Goal: Task Accomplishment & Management: Complete application form

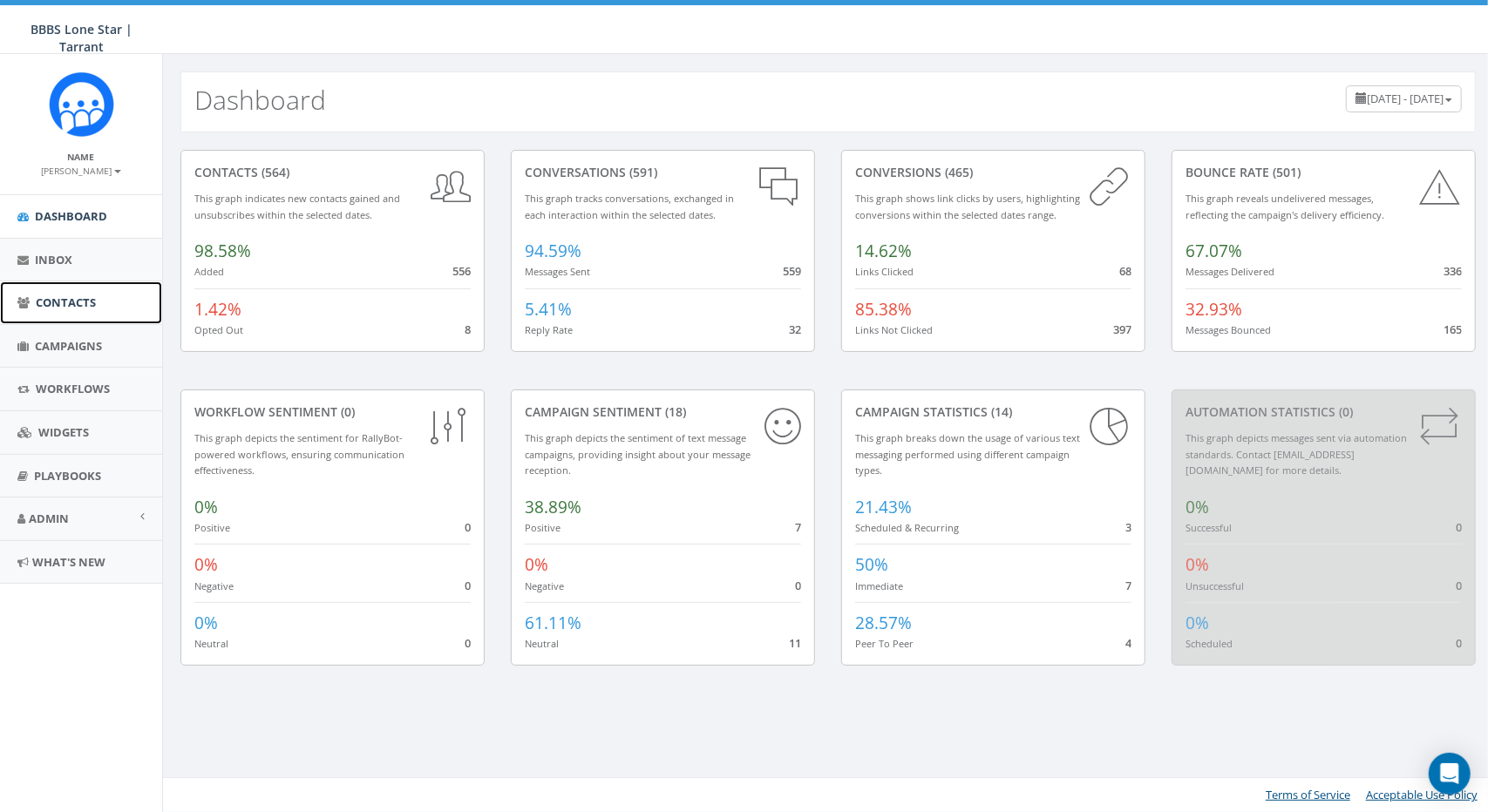
click at [100, 313] on link "Contacts" at bounding box center [81, 303] width 162 height 43
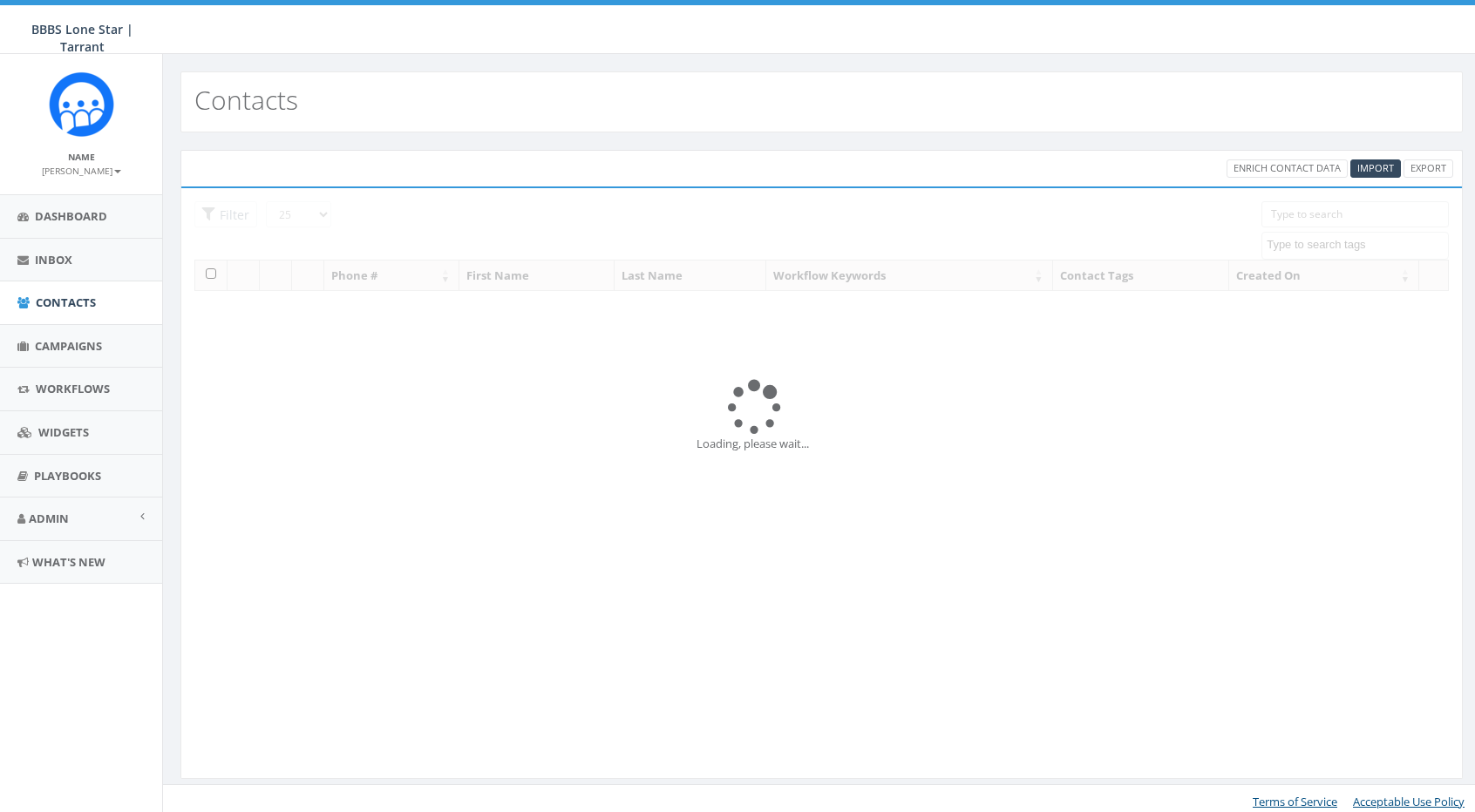
select select
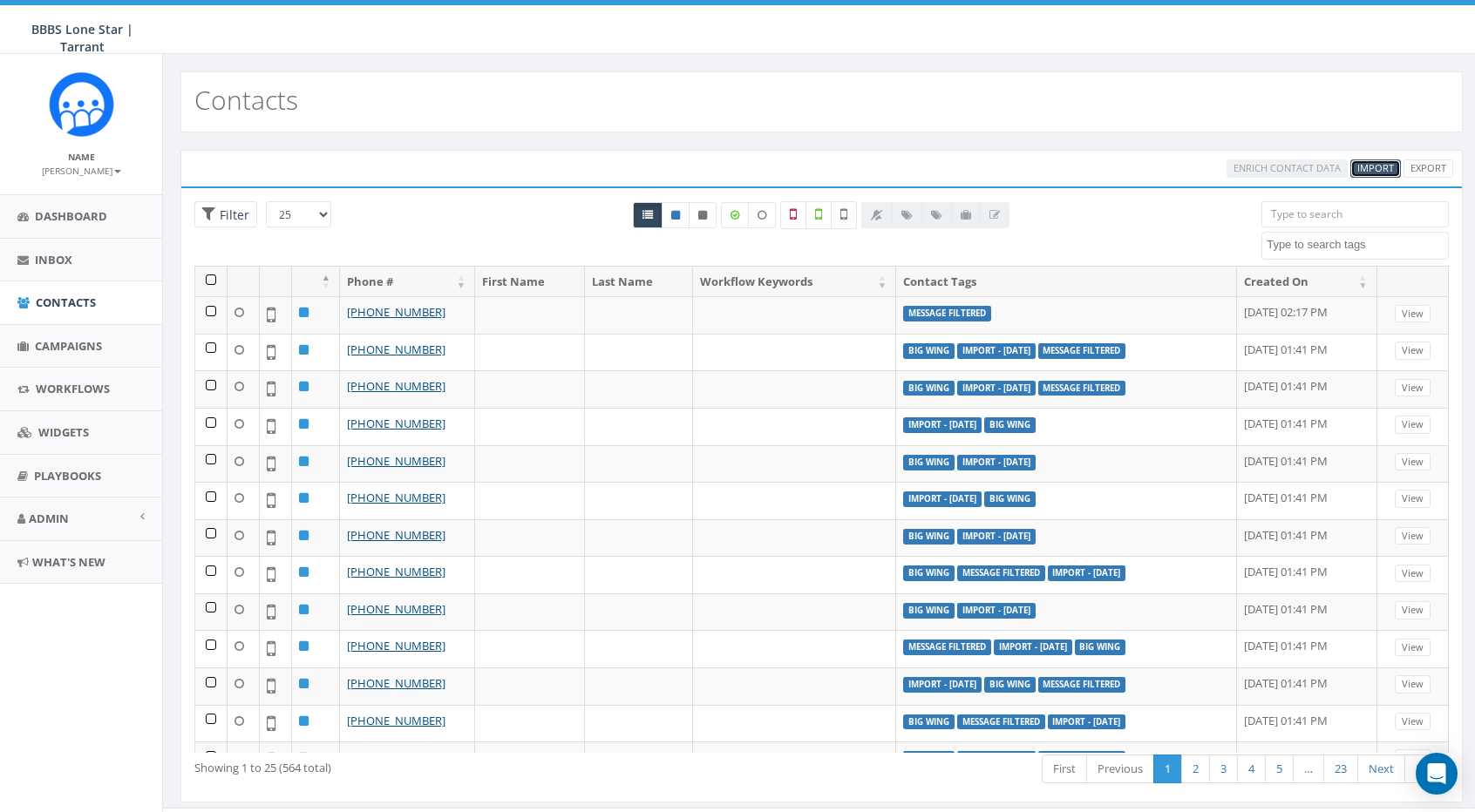
click at [1393, 166] on span "Import" at bounding box center [1375, 167] width 37 height 13
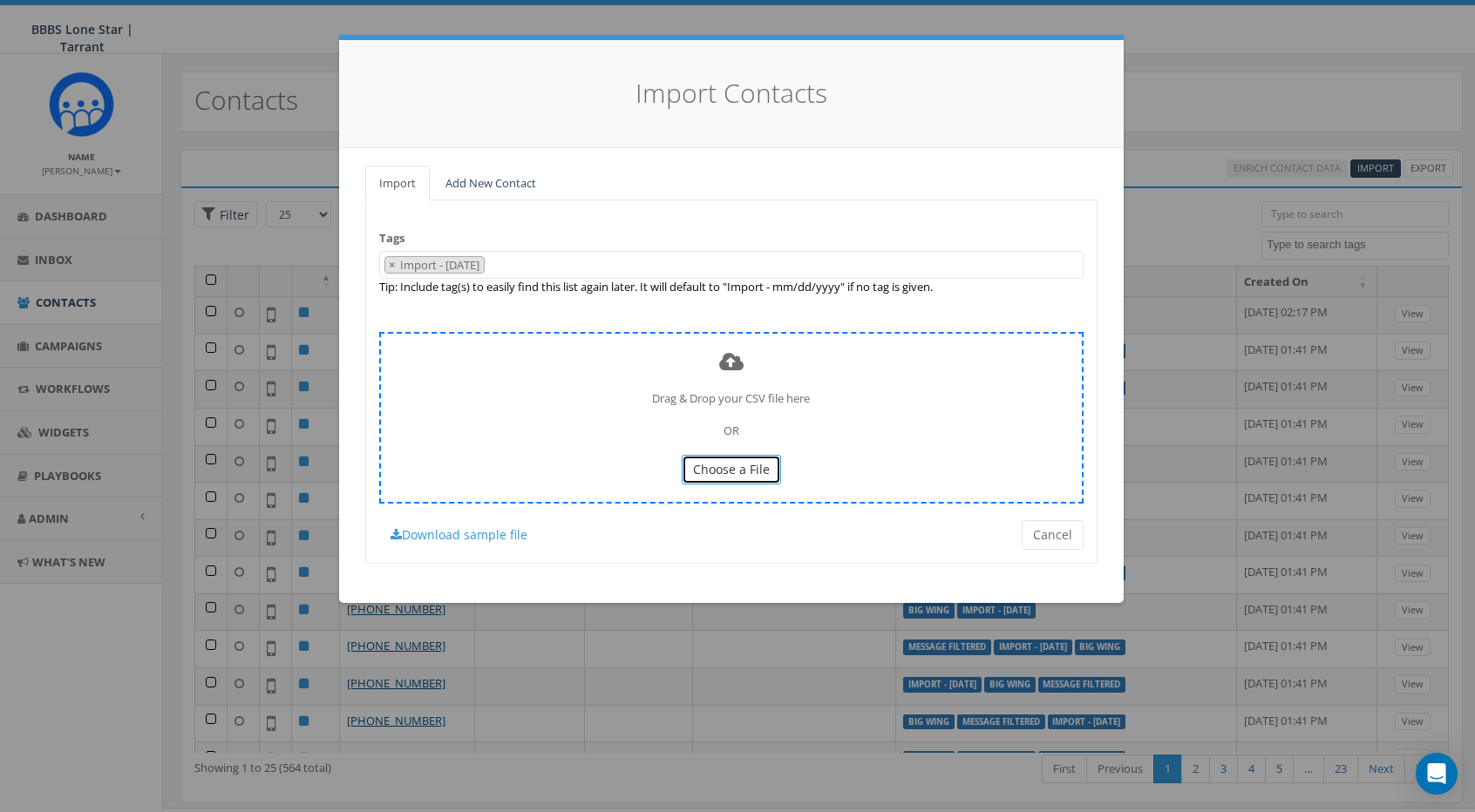
click at [741, 469] on span "Choose a File" at bounding box center [731, 468] width 77 height 17
click at [725, 464] on span "Choose a File" at bounding box center [731, 468] width 77 height 17
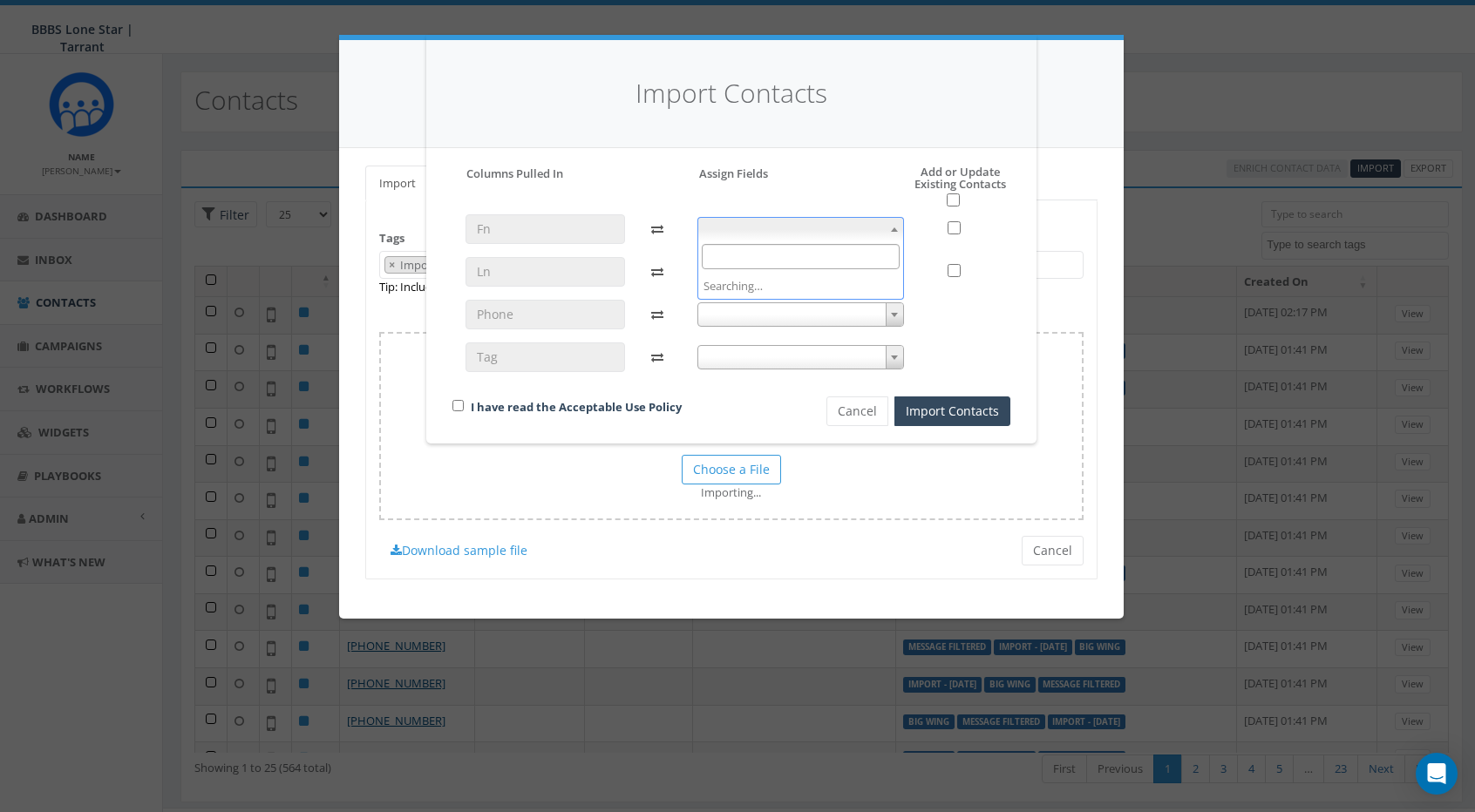
click at [761, 230] on span at bounding box center [800, 228] width 207 height 24
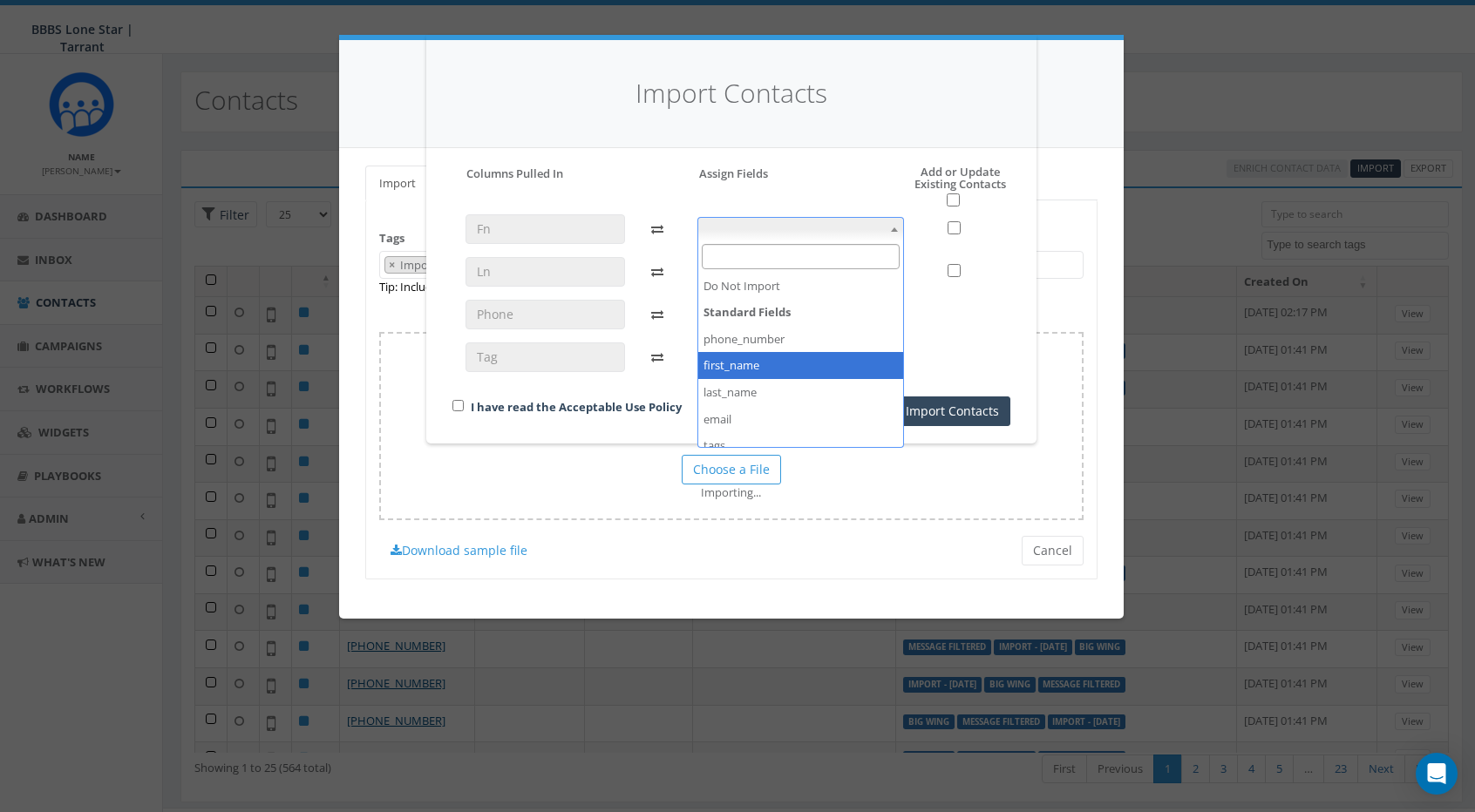
select select "first_name"
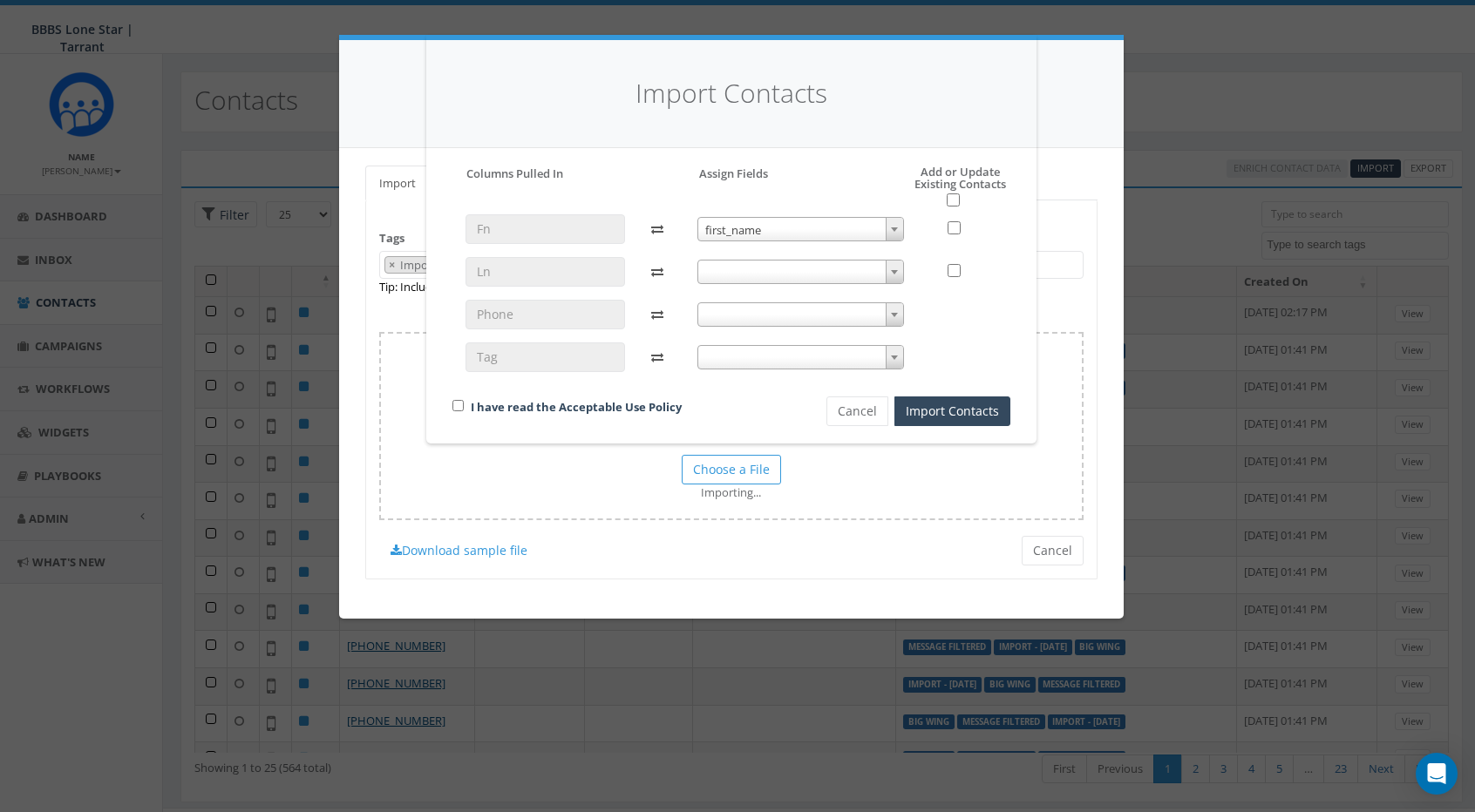
click at [752, 264] on span at bounding box center [800, 271] width 207 height 24
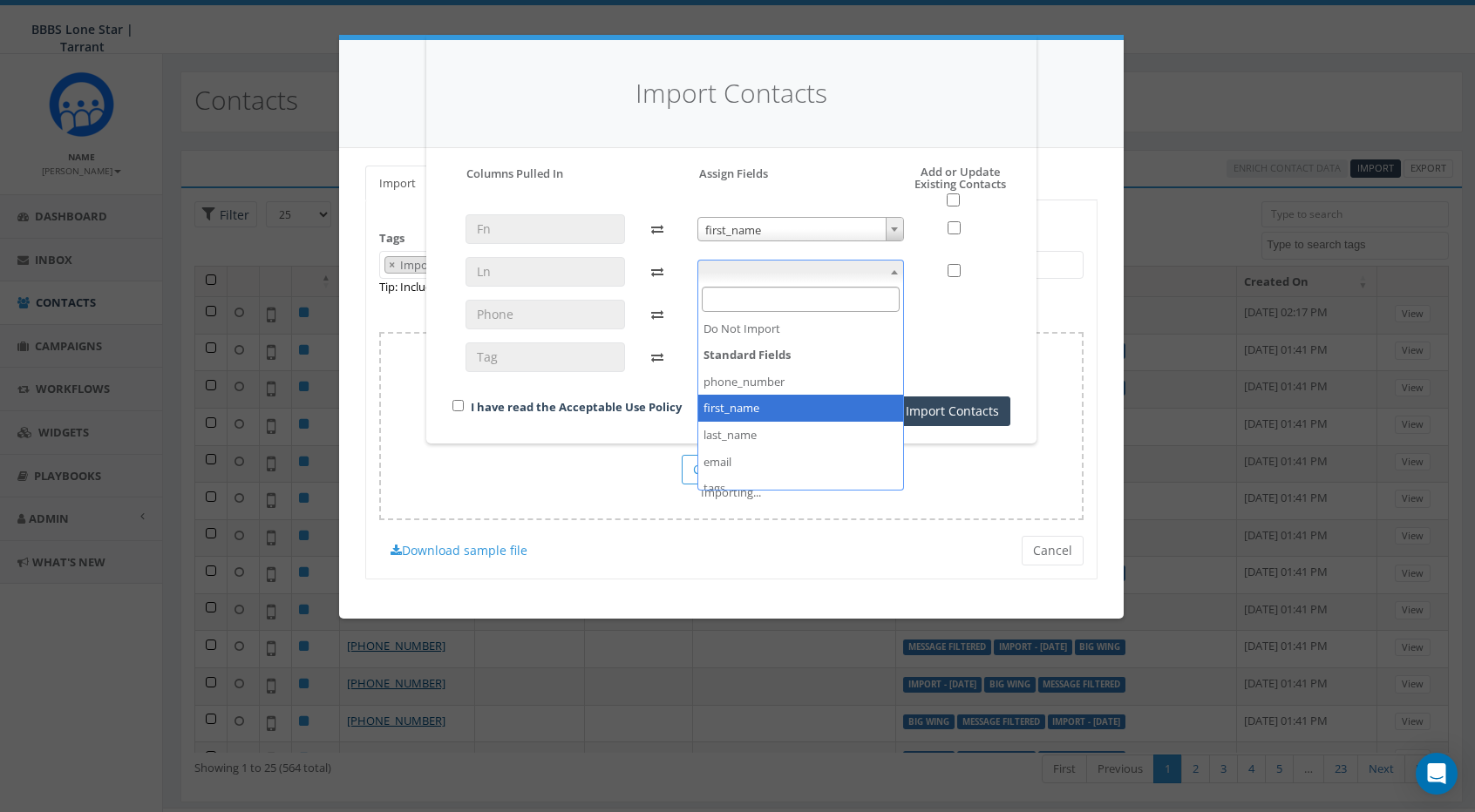
select select "first_name"
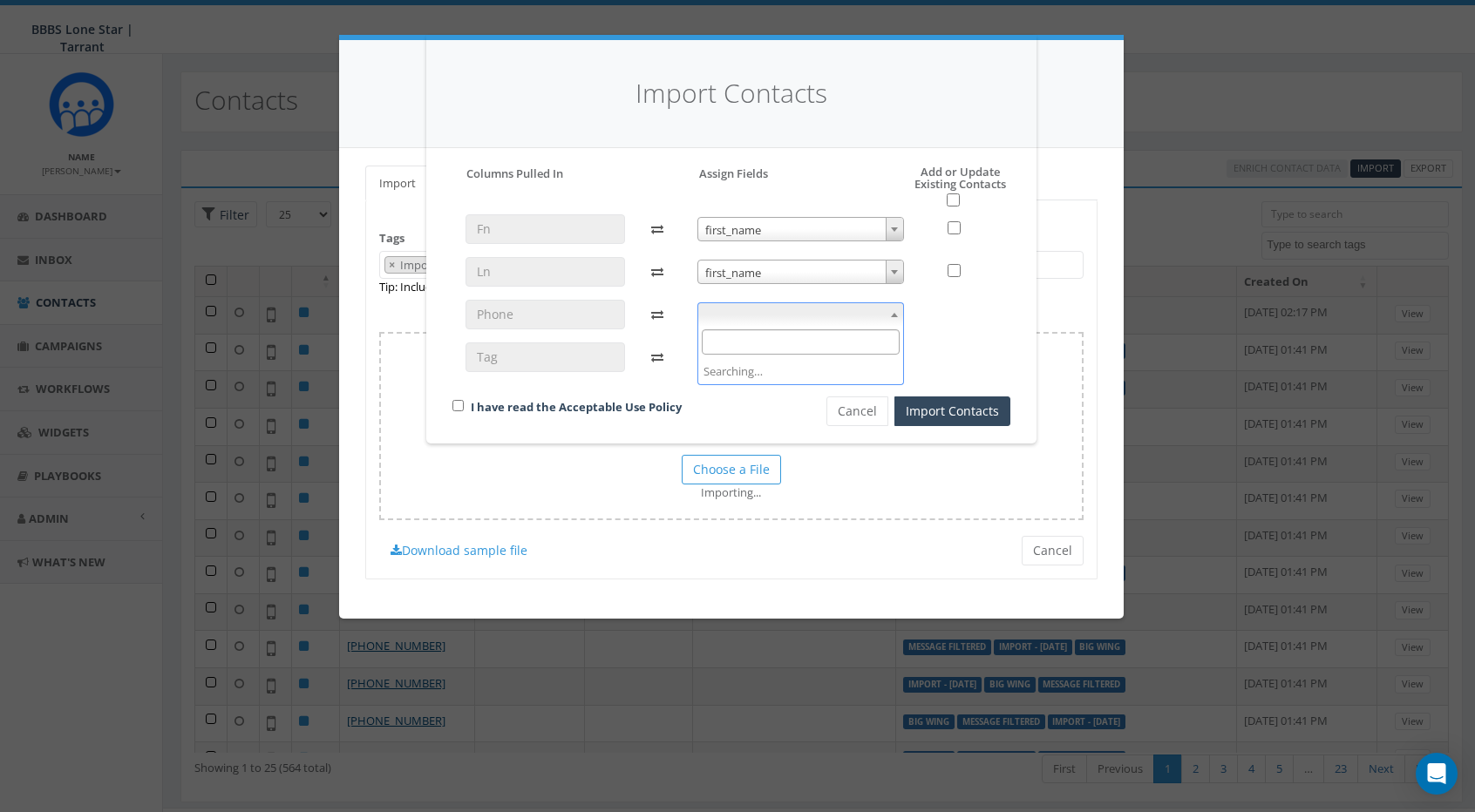
click at [728, 317] on span at bounding box center [800, 314] width 207 height 24
select select "phone_number"
click at [718, 350] on span at bounding box center [800, 357] width 207 height 24
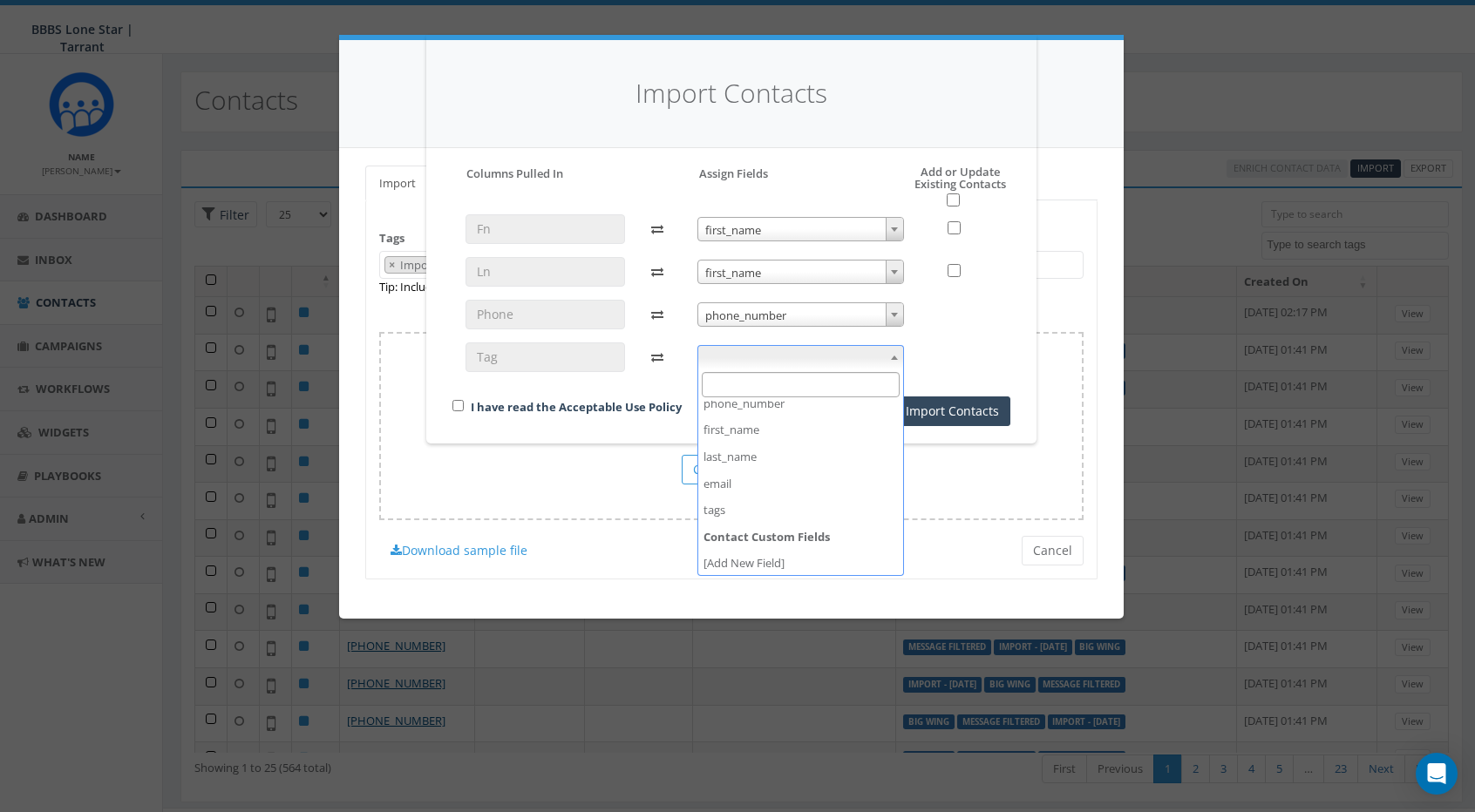
scroll to position [64, 0]
select select "tags"
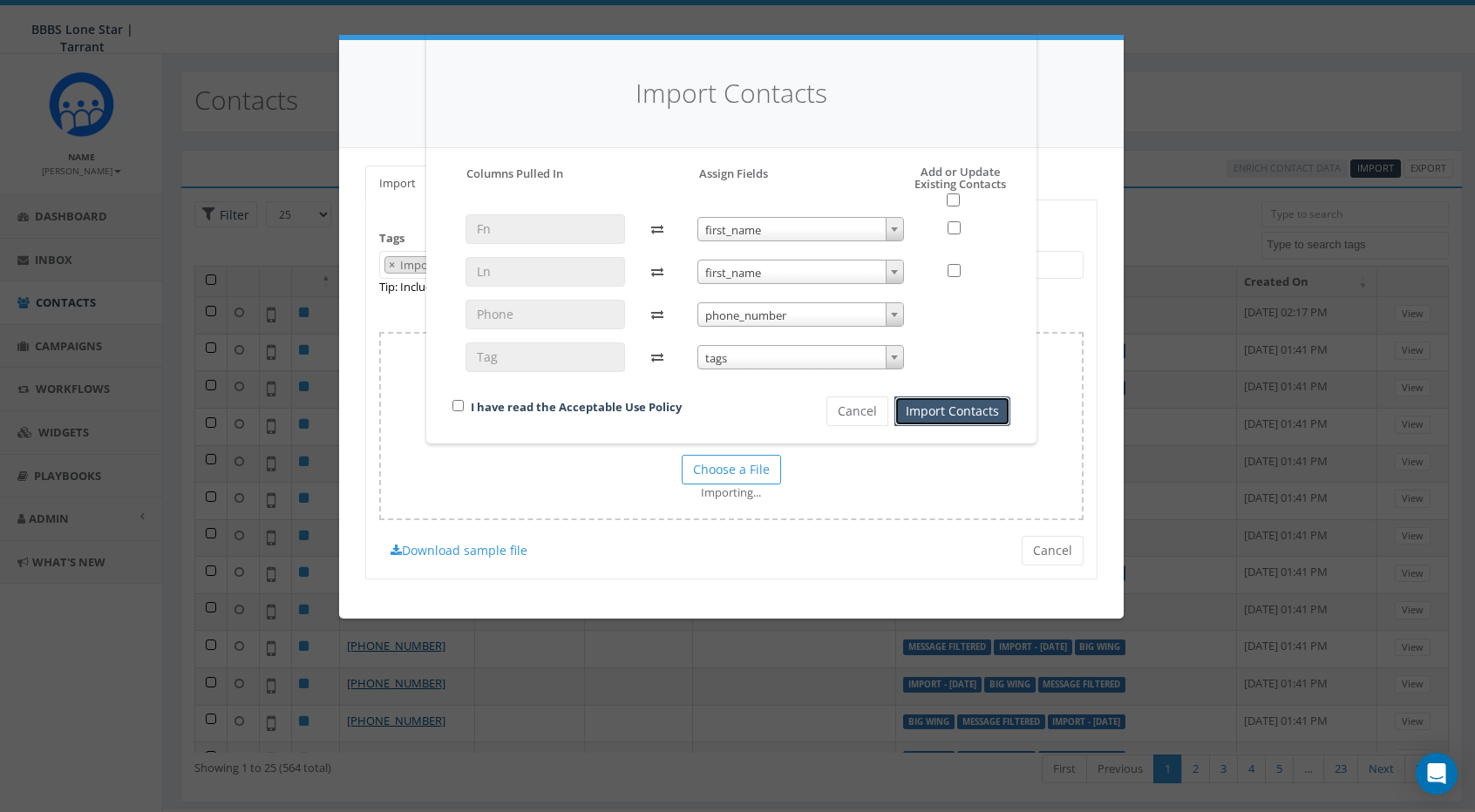
click at [938, 413] on button "Import Contacts" at bounding box center [952, 411] width 116 height 29
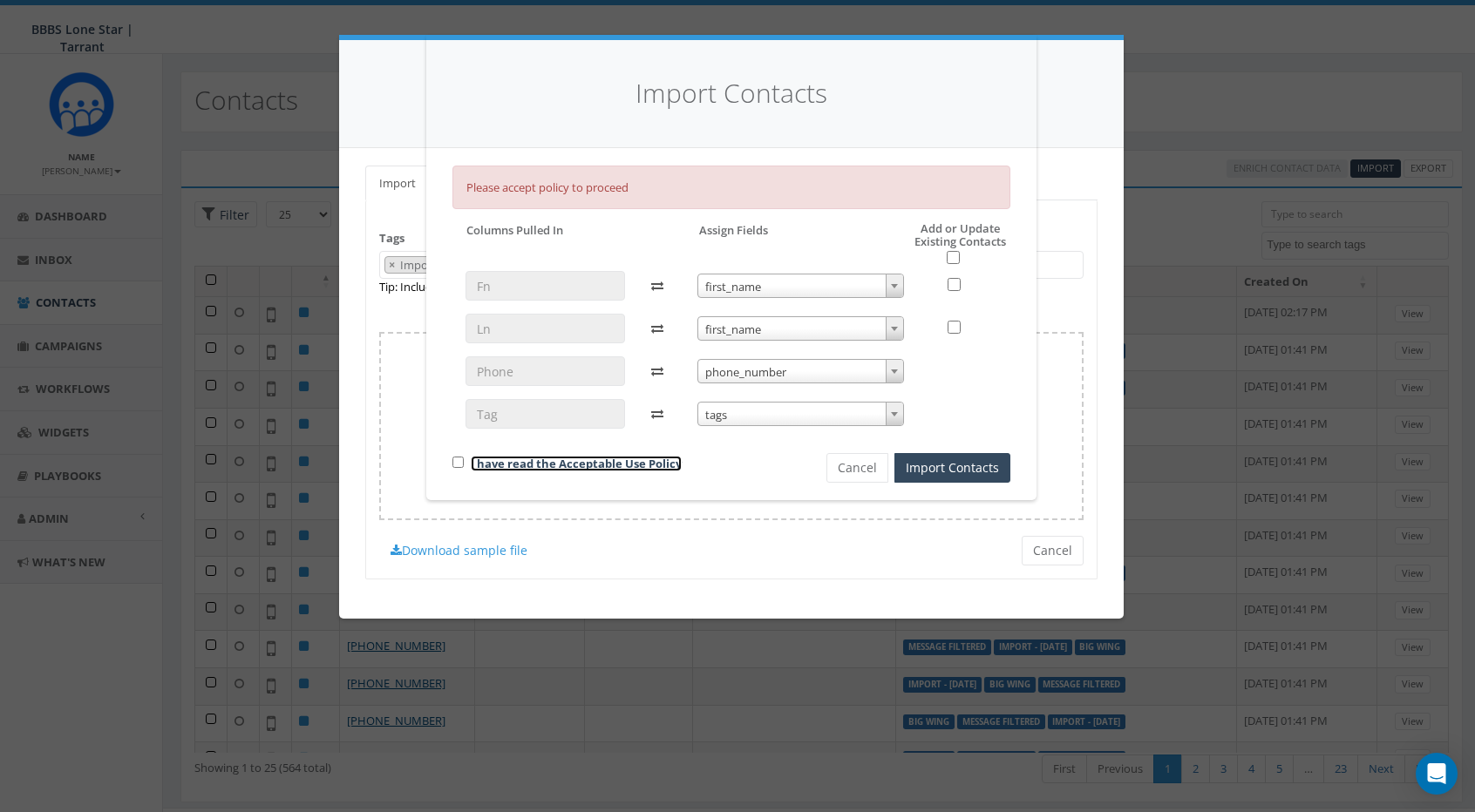
click at [601, 458] on link "I have read the Acceptable Use Policy" at bounding box center [576, 464] width 211 height 16
click at [454, 461] on input "checkbox" at bounding box center [458, 463] width 12 height 12
checkbox input "true"
click at [998, 465] on button "Import Contacts" at bounding box center [952, 467] width 116 height 29
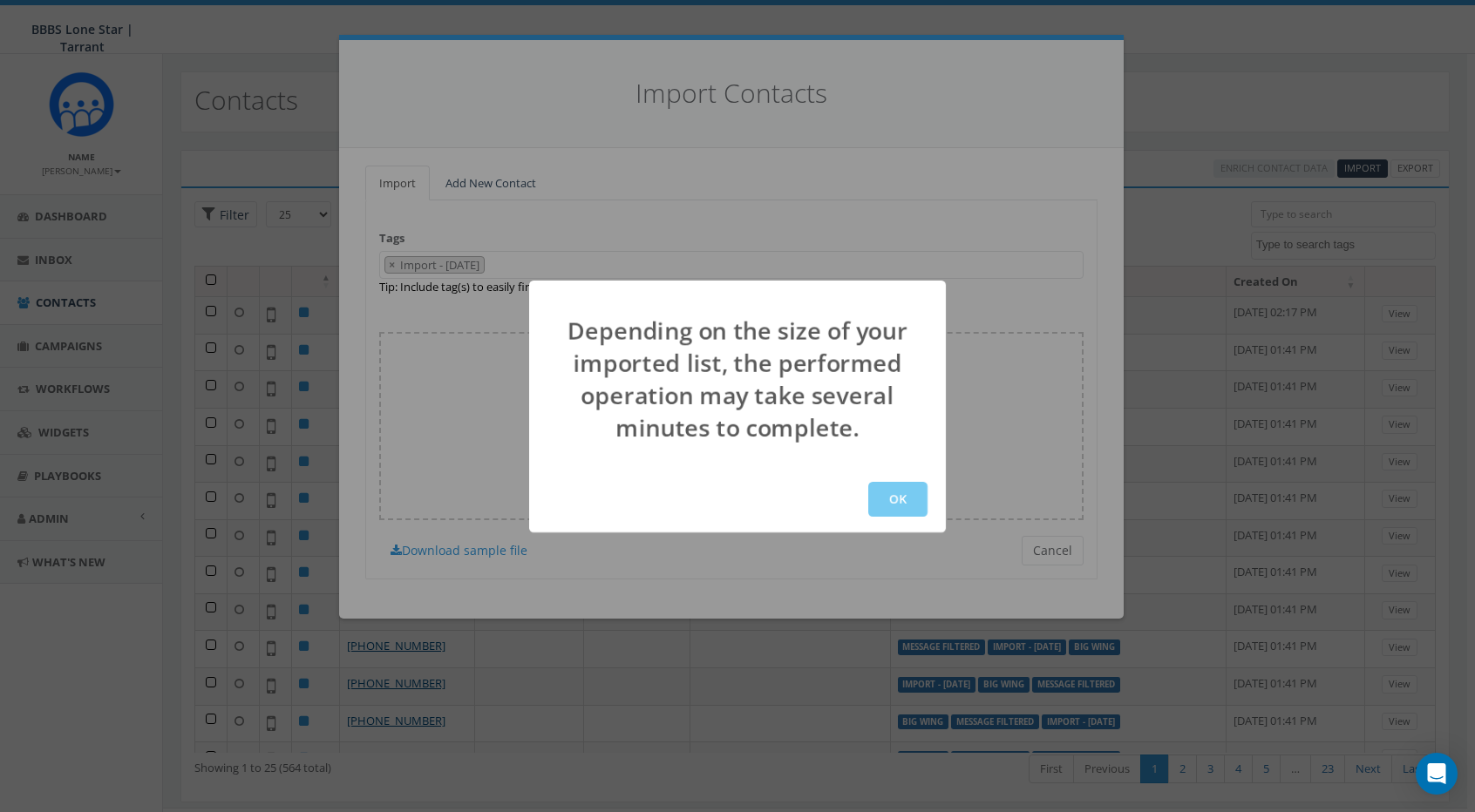
click at [895, 484] on button "OK" at bounding box center [897, 500] width 60 height 35
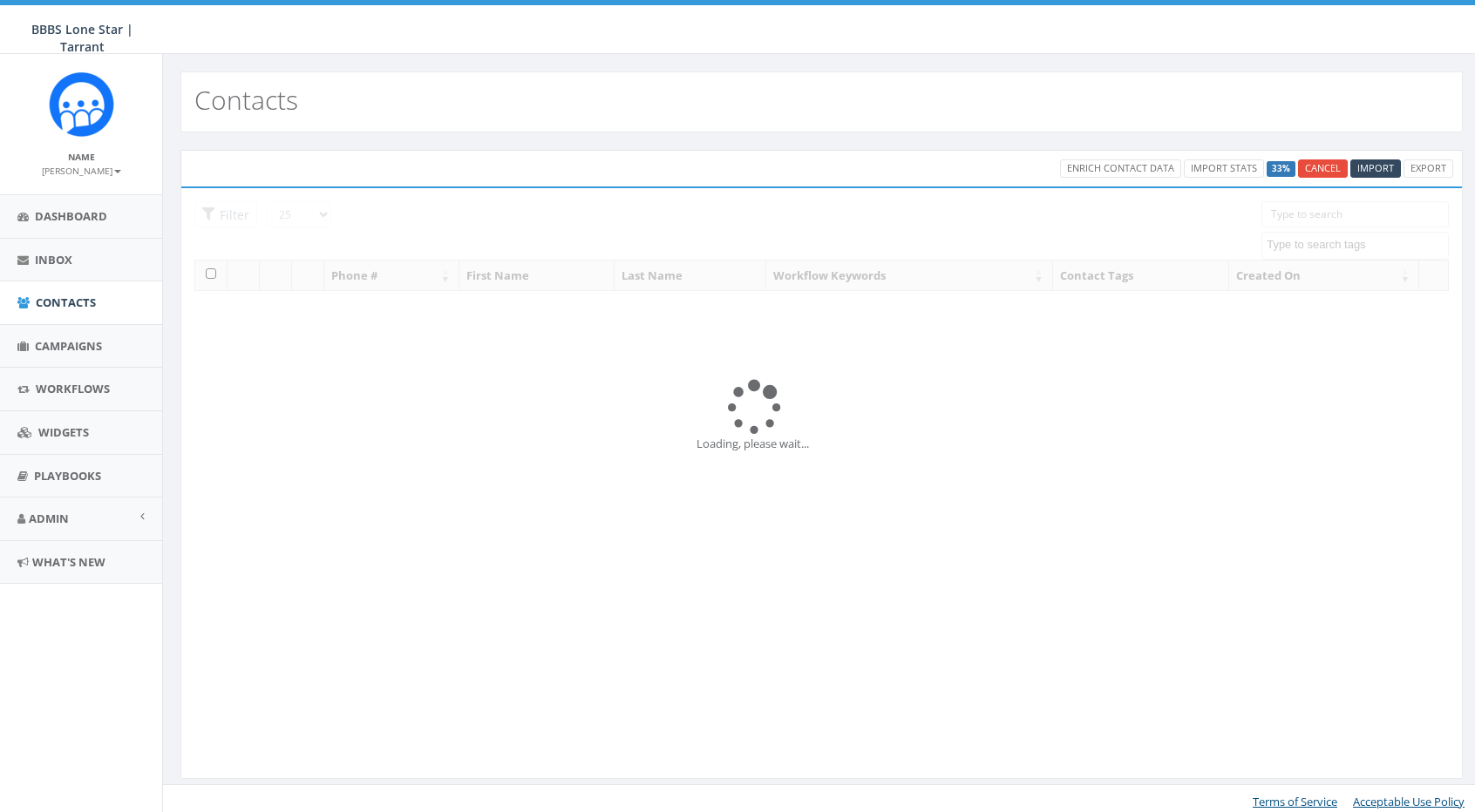
select select
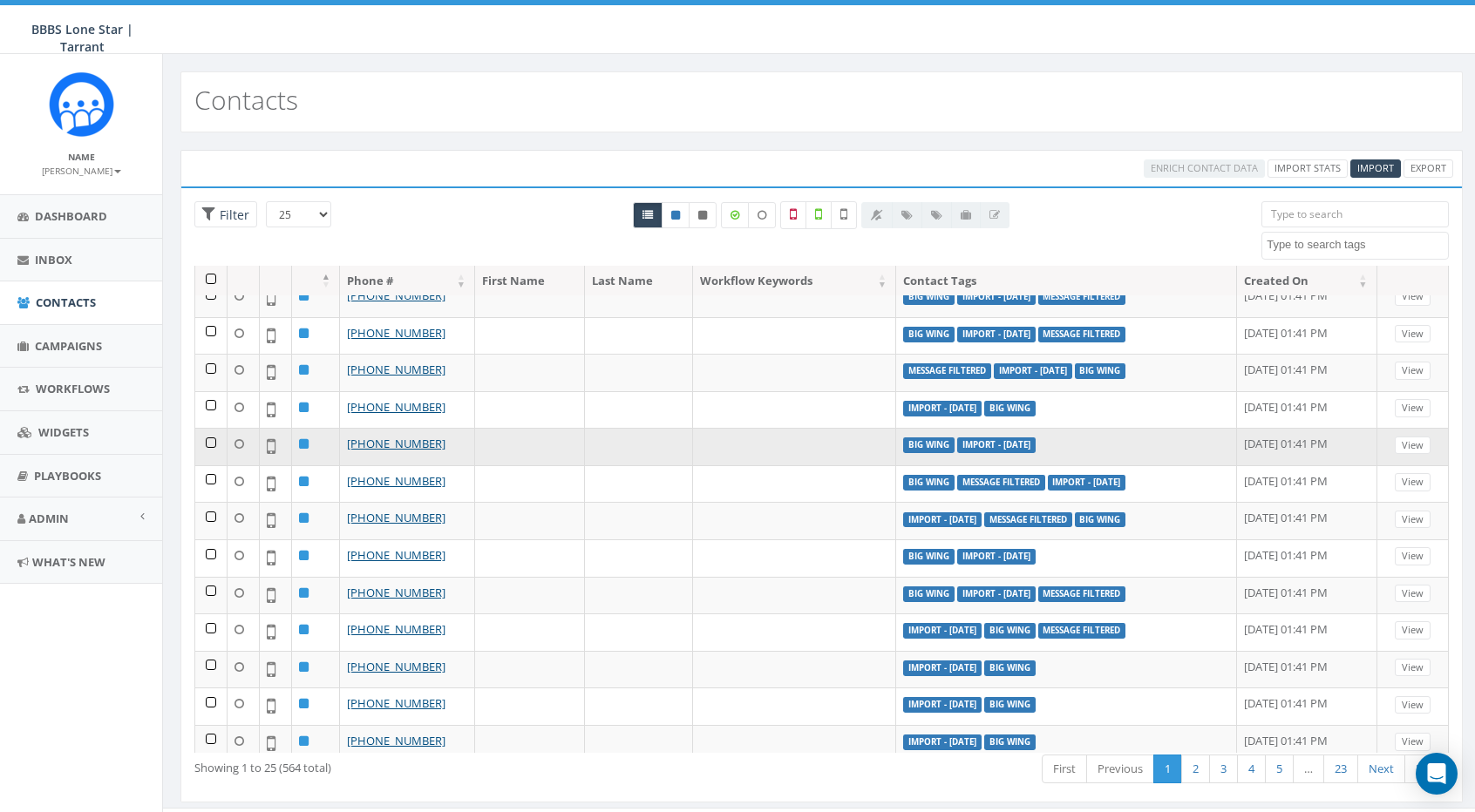
scroll to position [27, 0]
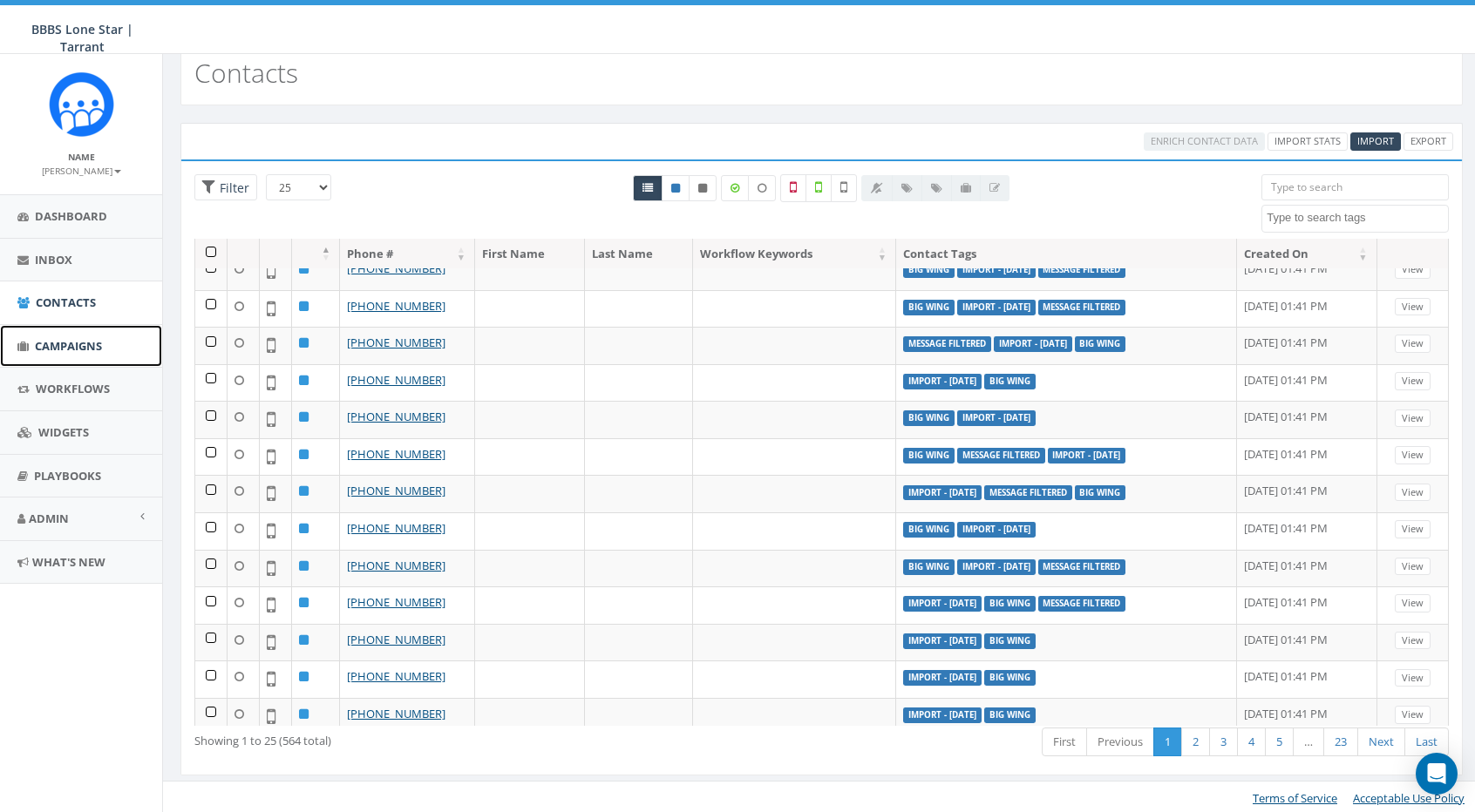
click at [61, 343] on span "Campaigns" at bounding box center [68, 345] width 67 height 16
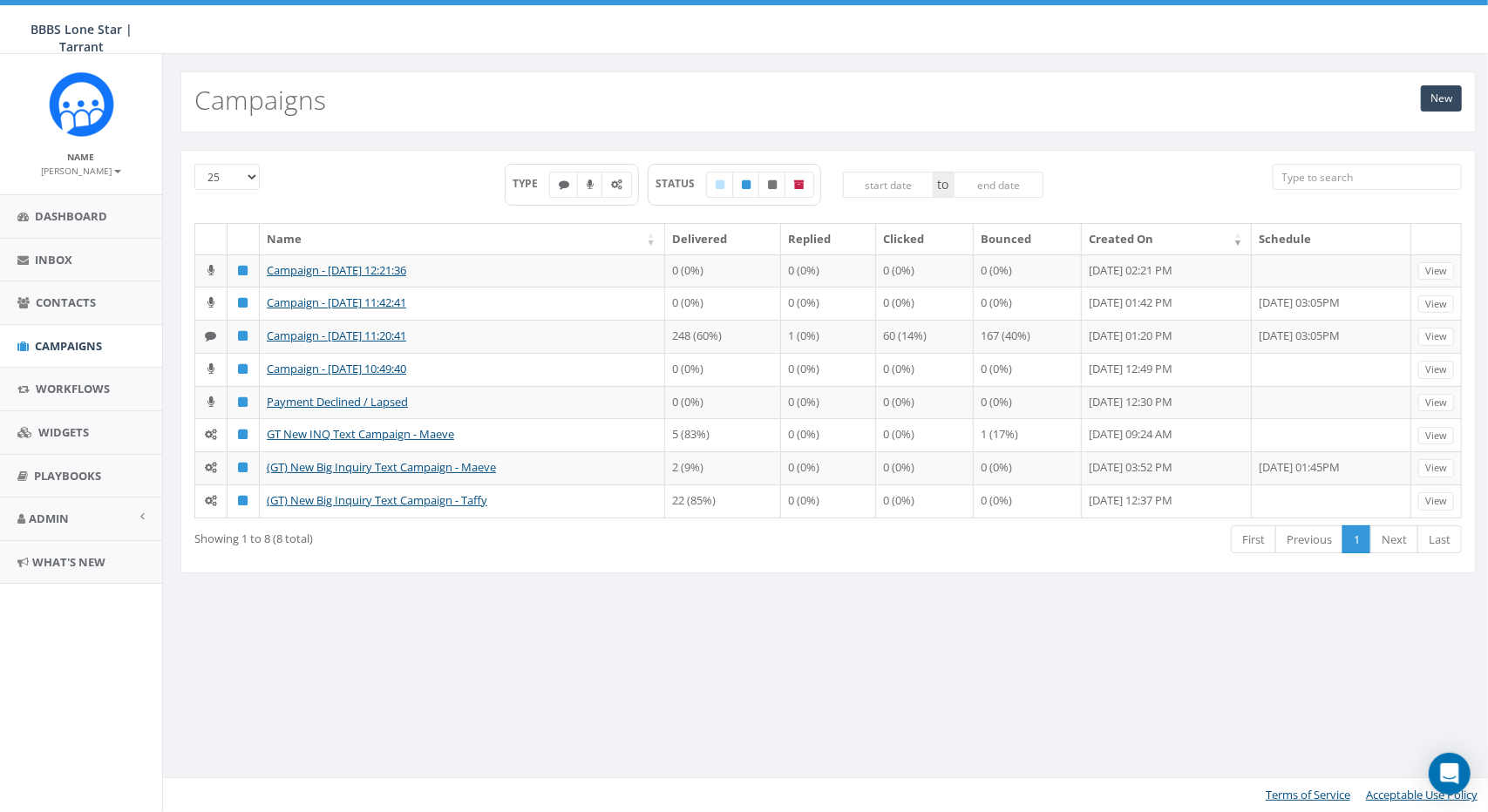
click at [405, 176] on div "TYPE STATUS to" at bounding box center [774, 193] width 971 height 60
click at [1458, 105] on link "New" at bounding box center [1441, 99] width 41 height 26
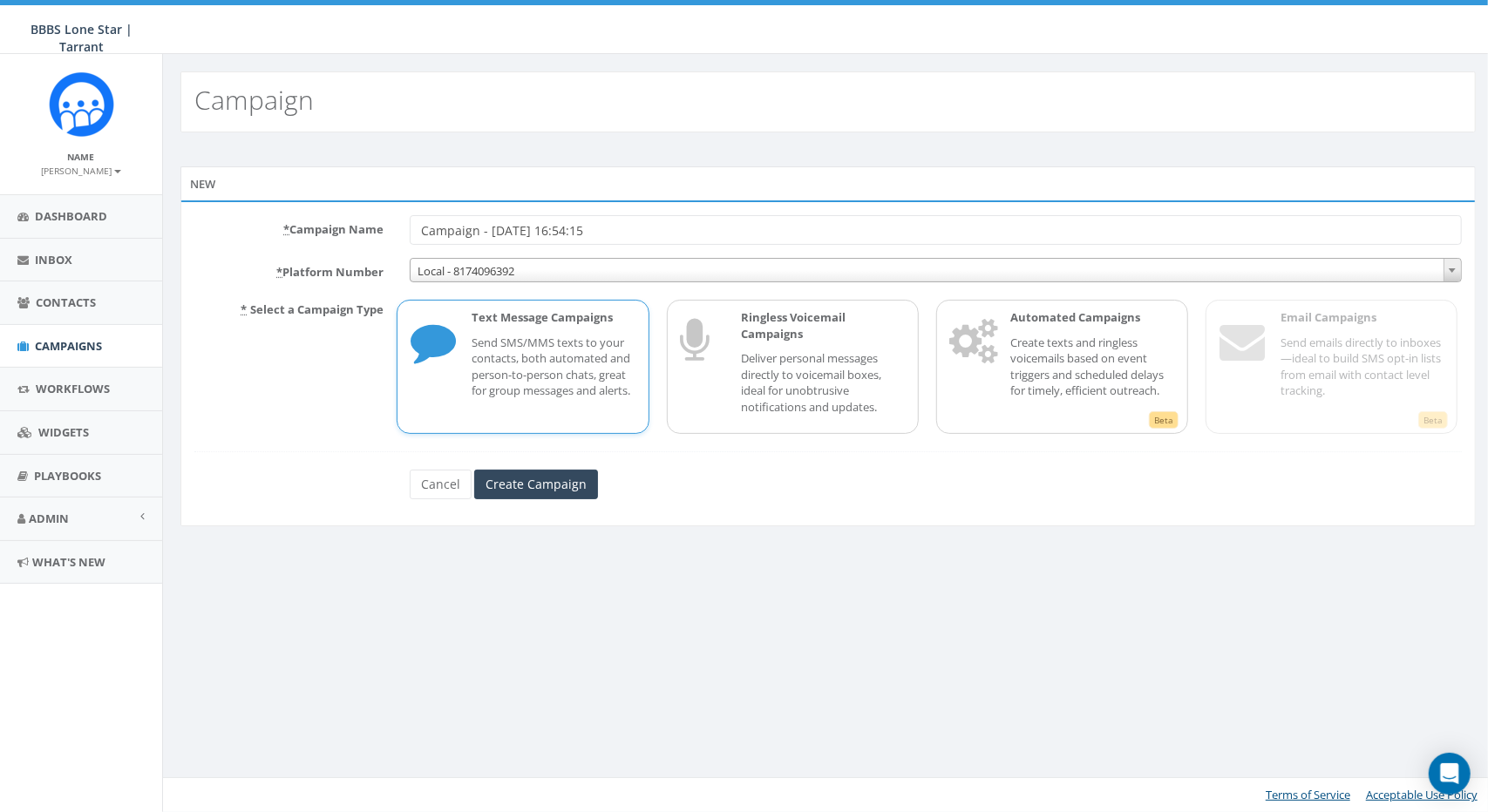
click at [552, 362] on p "Send SMS/MMS texts to your contacts, both automated and person-to-person chats,…" at bounding box center [553, 367] width 163 height 64
drag, startPoint x: 661, startPoint y: 232, endPoint x: 356, endPoint y: 212, distance: 305.7
click at [356, 212] on div "* Campaign Name Campaign - 09/17/2025, 16:54:15 * Platform Number Local - 81740…" at bounding box center [828, 362] width 1296 height 325
type input "NTGD - [PERSON_NAME] Past Board Appeal"
click at [661, 283] on form "* Campaign Name NTGD - Ozzie Past Board Appeal * Platform Number Local - 817409…" at bounding box center [828, 357] width 1267 height 283
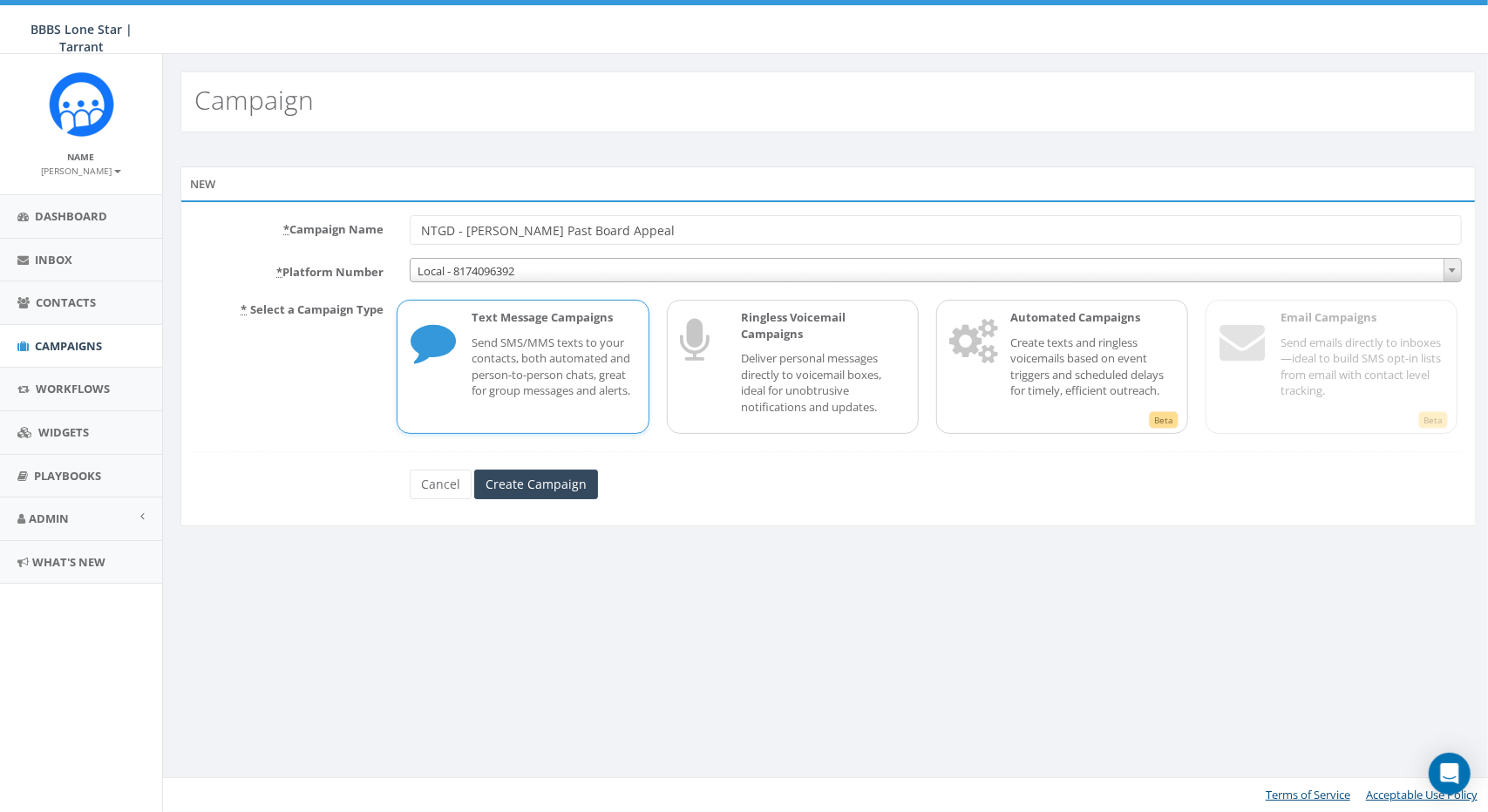
click at [655, 276] on span "Local - 8174096392" at bounding box center [936, 270] width 1051 height 24
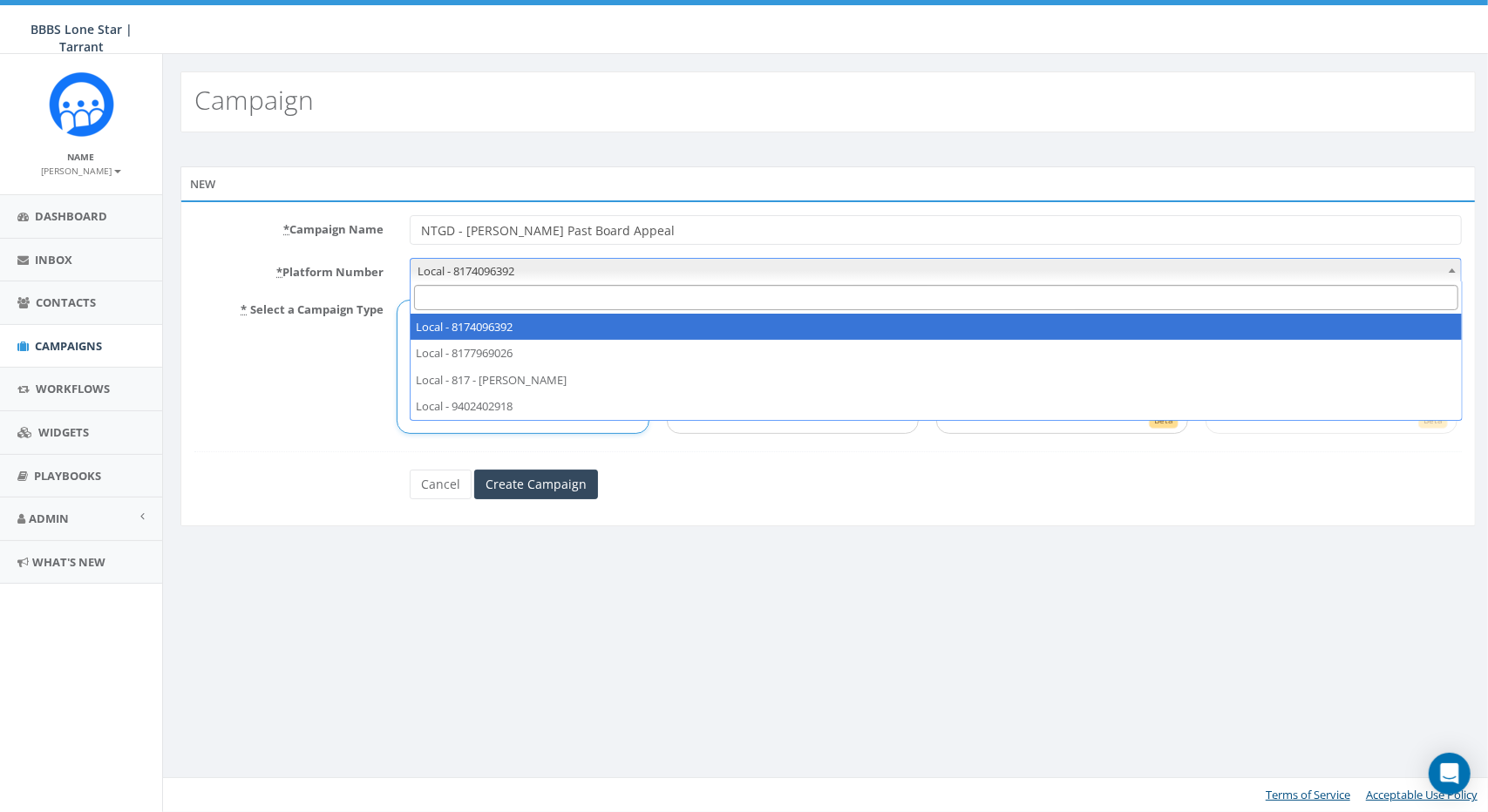
click at [655, 276] on span "Local - 8174096392" at bounding box center [936, 270] width 1051 height 24
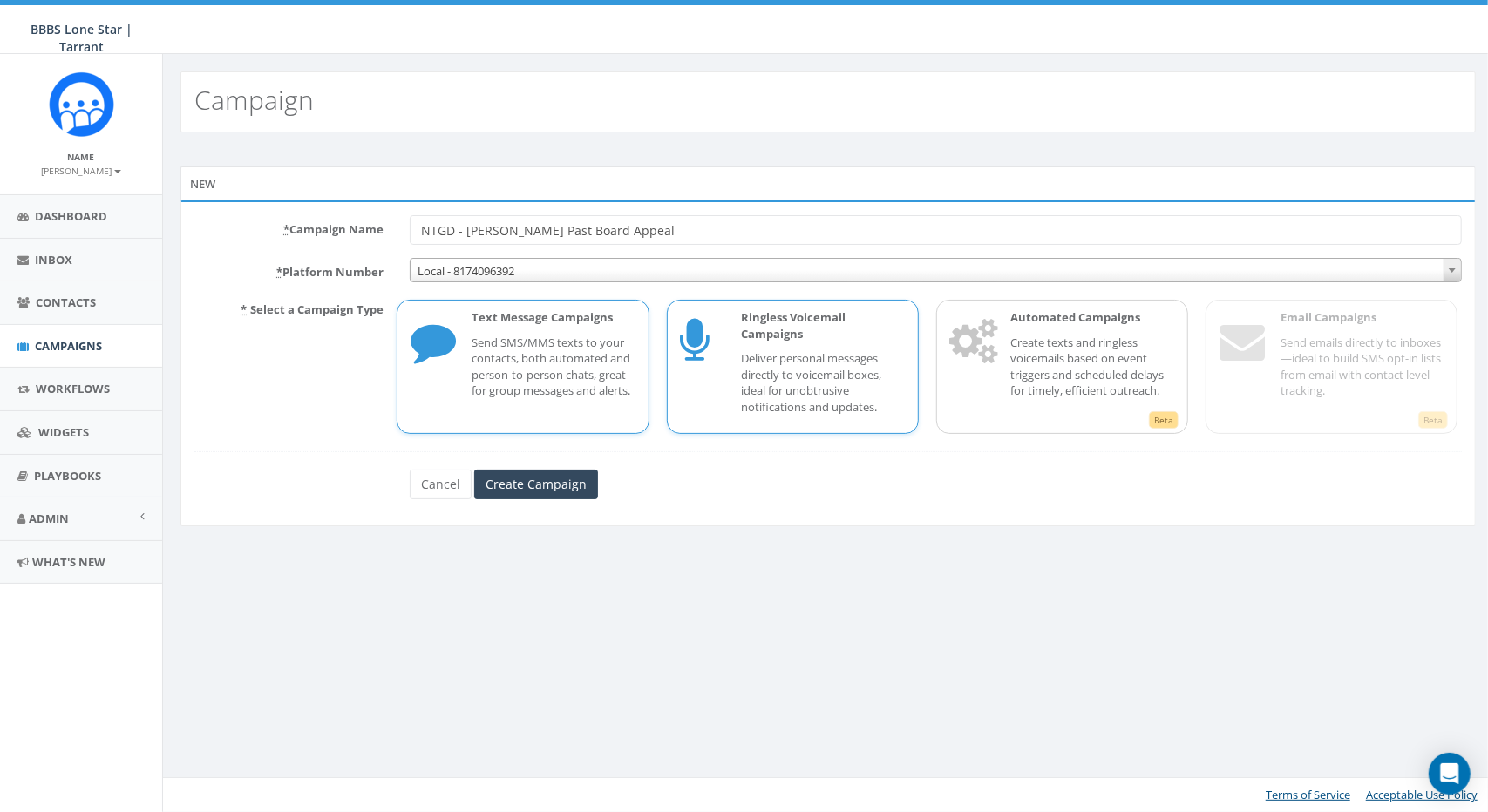
click at [796, 369] on p "Deliver personal messages directly to voicemail boxes, ideal for unobtrusive no…" at bounding box center [823, 383] width 163 height 64
click at [561, 490] on input "Create Campaign" at bounding box center [536, 484] width 124 height 29
click at [843, 362] on p "Deliver personal messages directly to voicemail boxes, ideal for unobtrusive no…" at bounding box center [823, 383] width 163 height 64
click at [541, 487] on input "Create Campaign" at bounding box center [536, 484] width 124 height 29
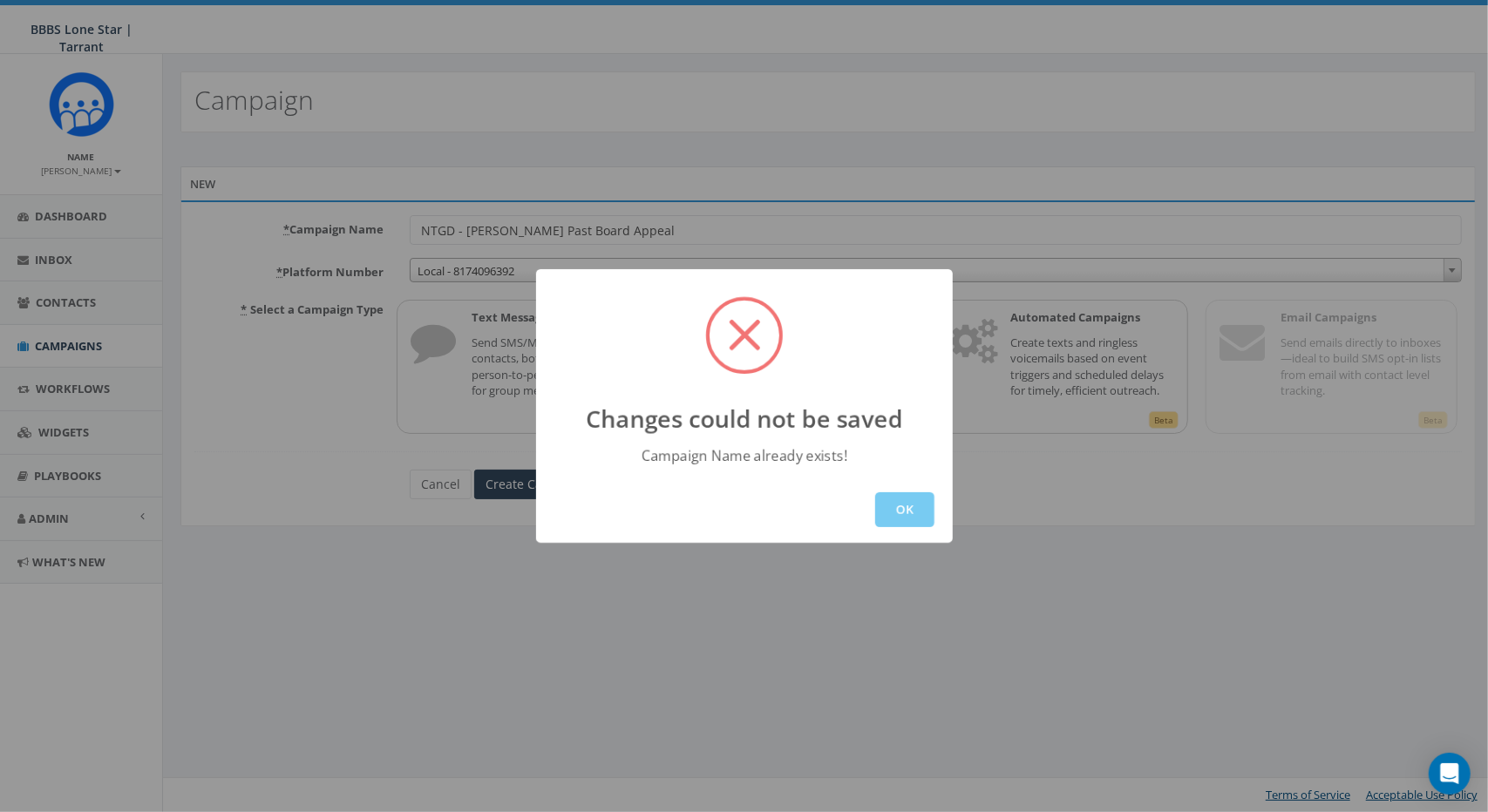
click at [907, 517] on button "OK" at bounding box center [905, 510] width 60 height 35
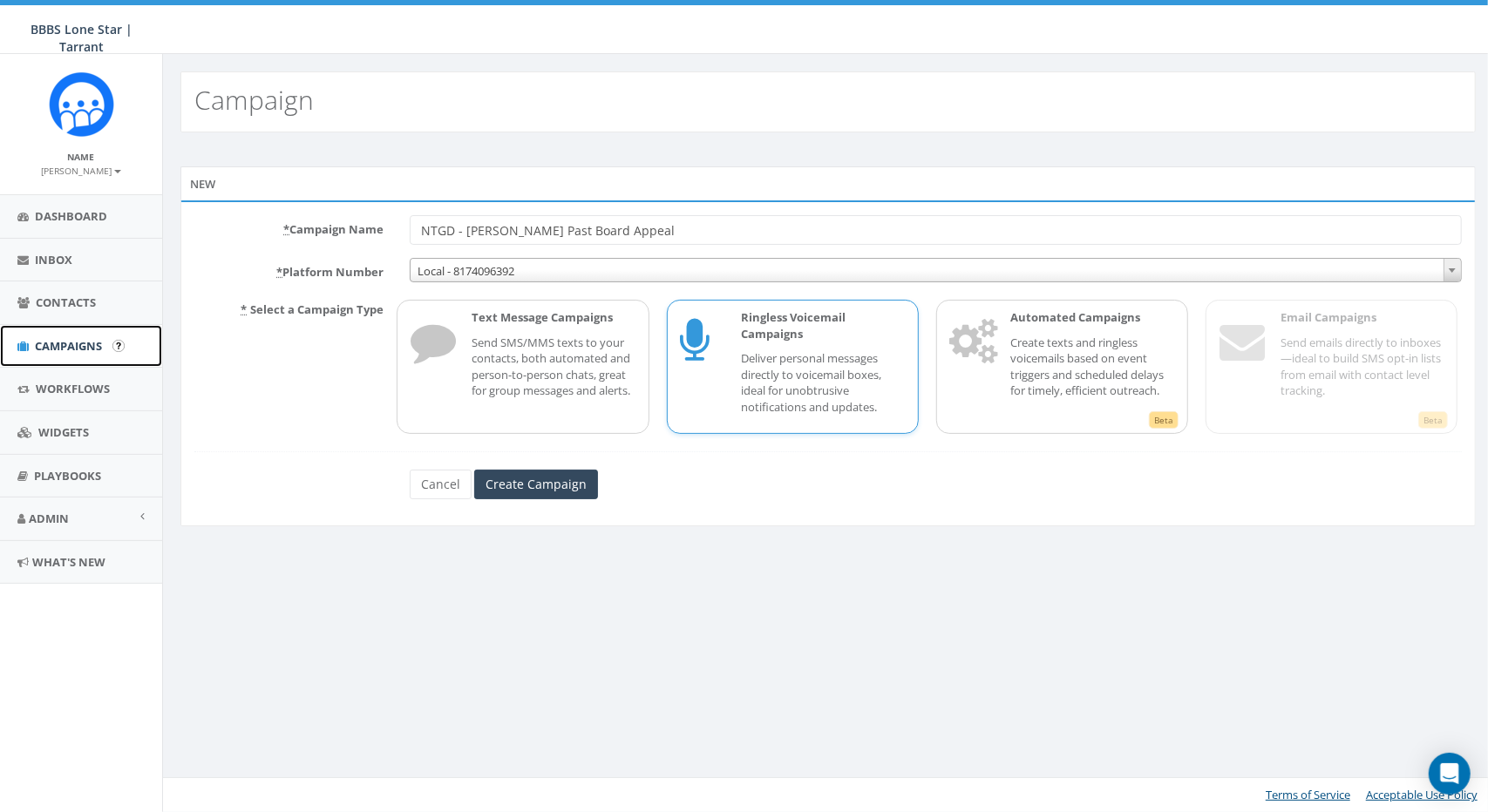
click at [53, 345] on span "Campaigns" at bounding box center [68, 345] width 67 height 16
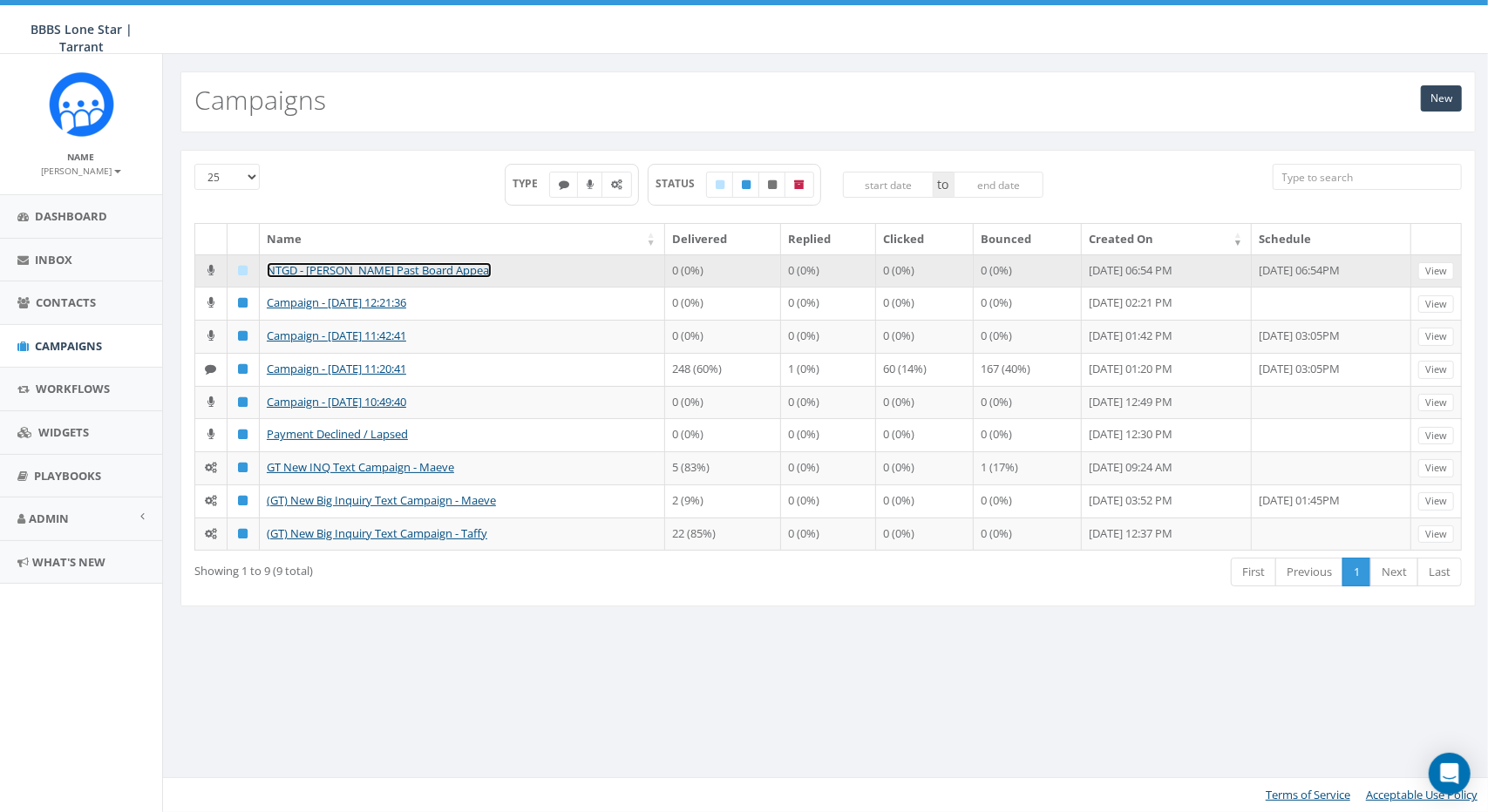
click at [405, 272] on link "NTGD - [PERSON_NAME] Past Board Appeal" at bounding box center [379, 270] width 225 height 16
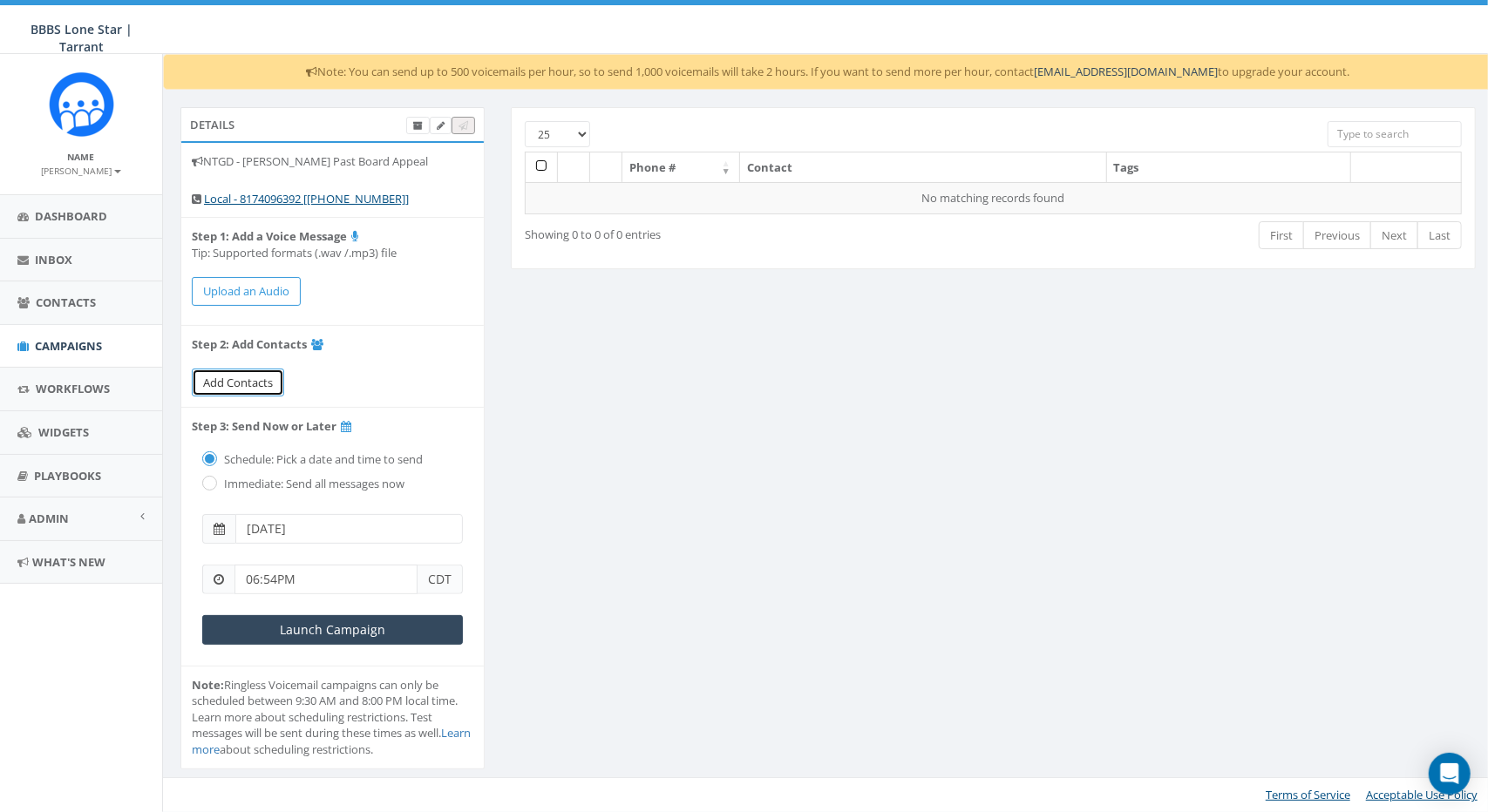
click at [240, 387] on link "Add Contacts" at bounding box center [237, 383] width 93 height 28
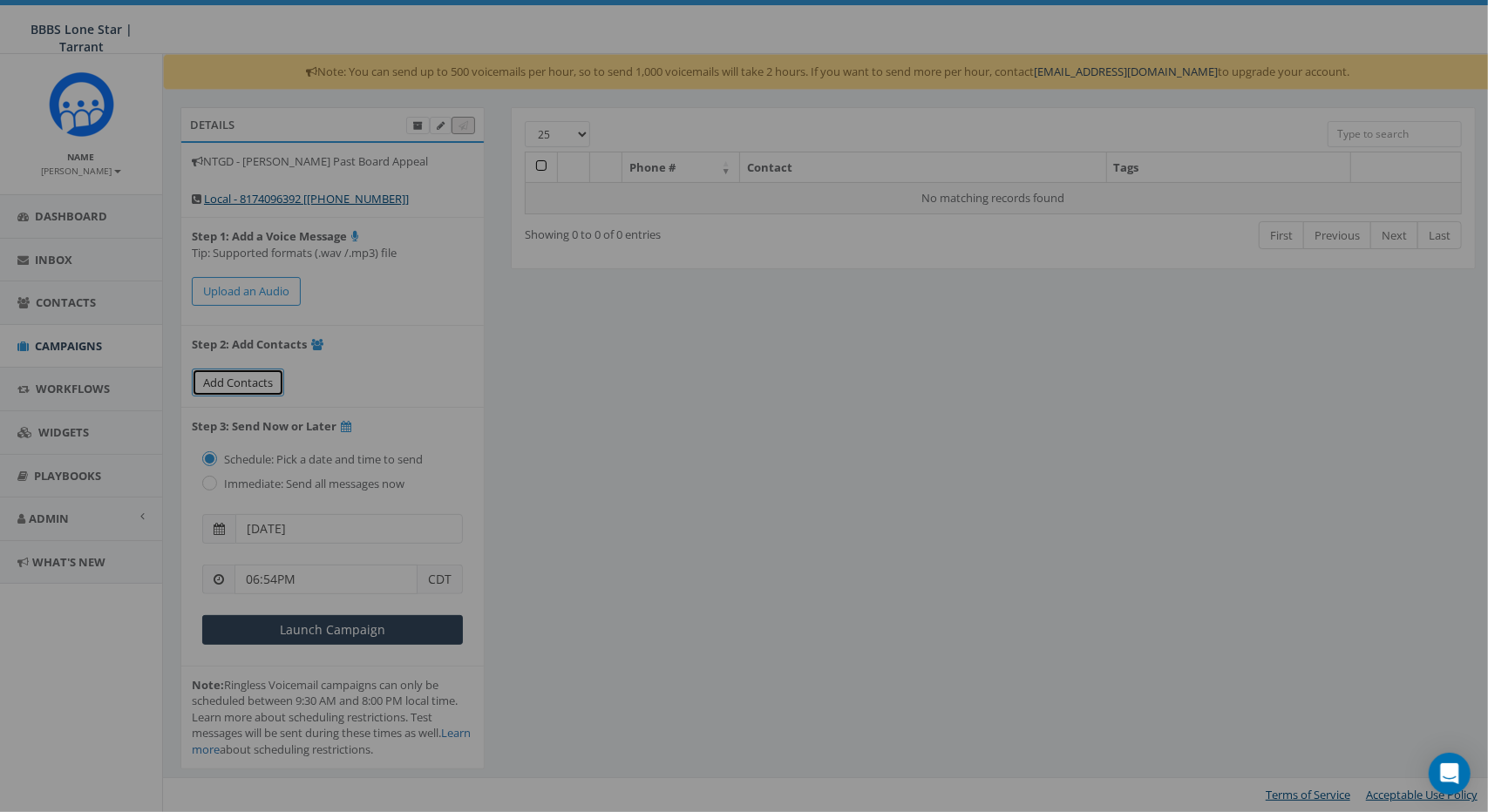
select select
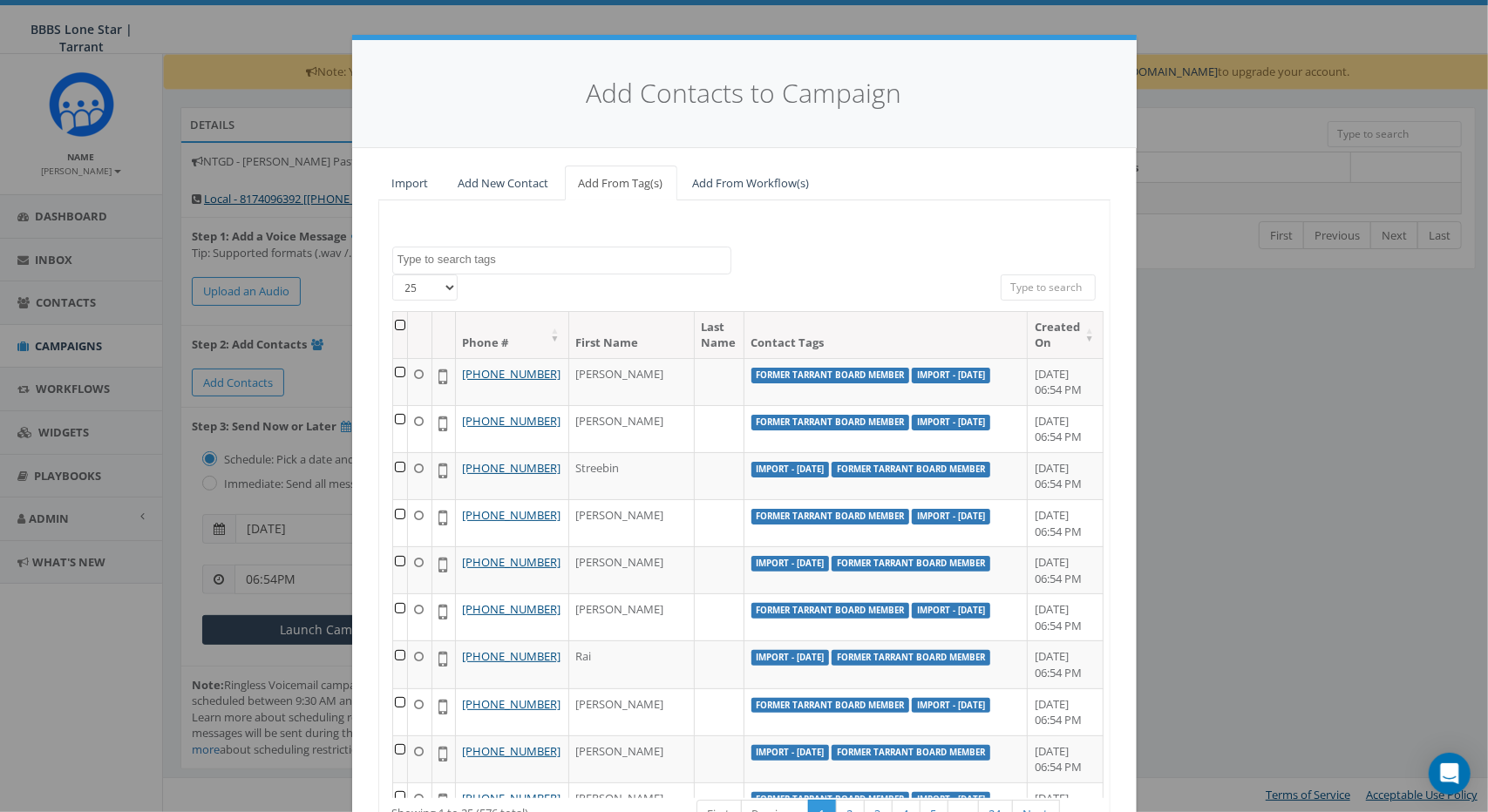
click at [581, 258] on textarea "Search" at bounding box center [563, 260] width 333 height 16
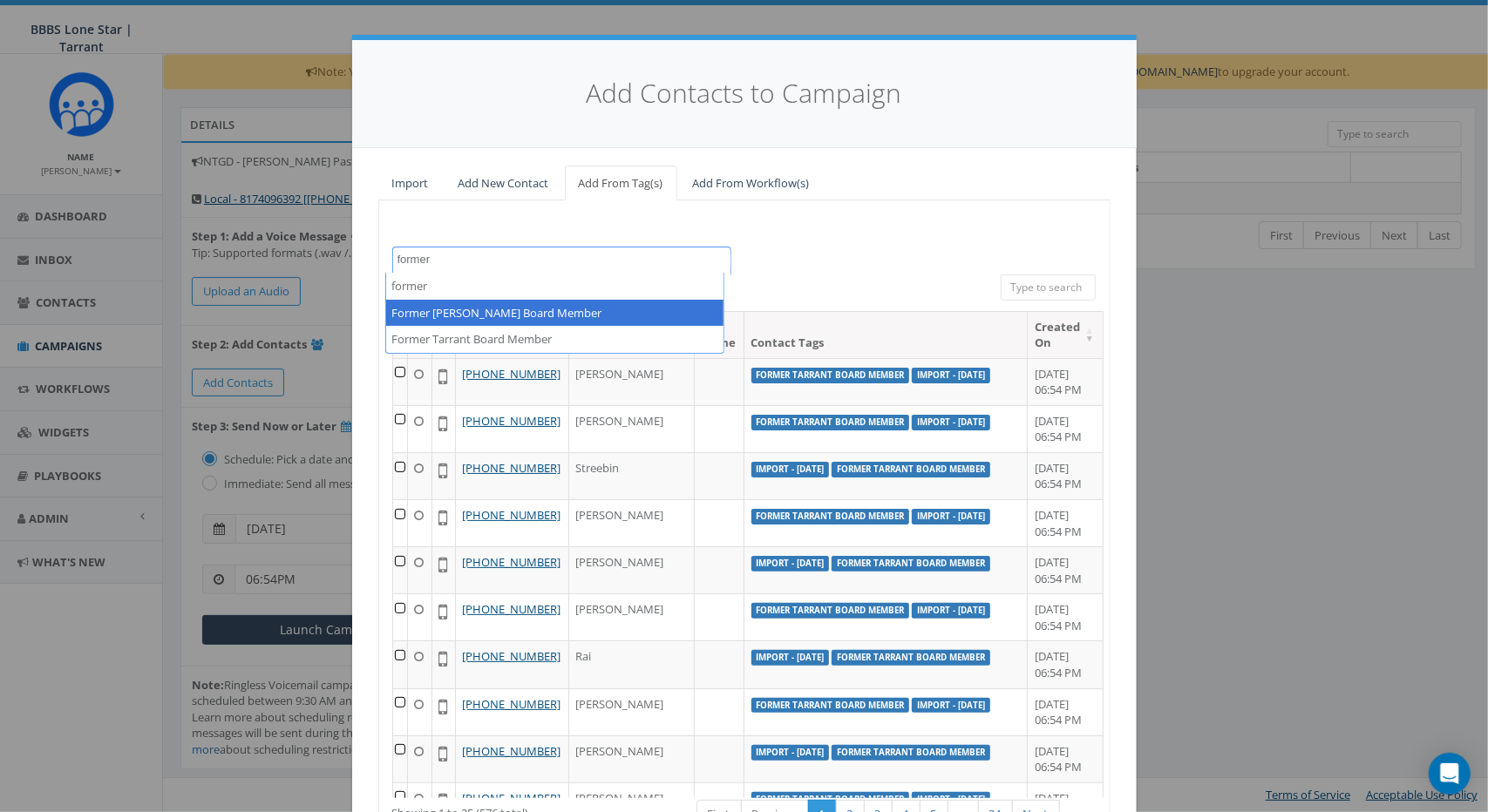
type textarea "former"
select select "Former [PERSON_NAME] Board Member"
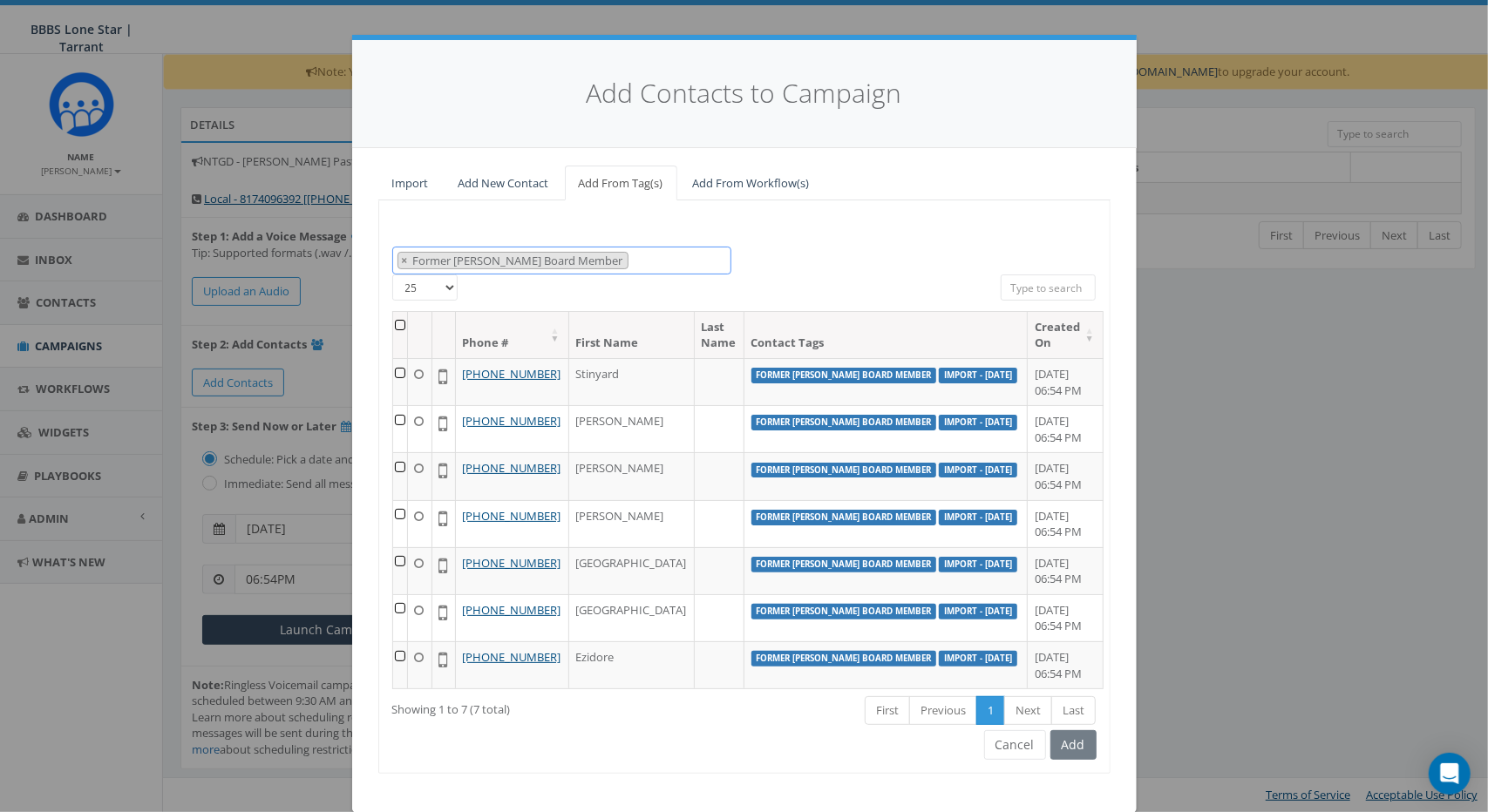
click at [592, 261] on span "× Former [PERSON_NAME] Board Member" at bounding box center [561, 261] width 339 height 28
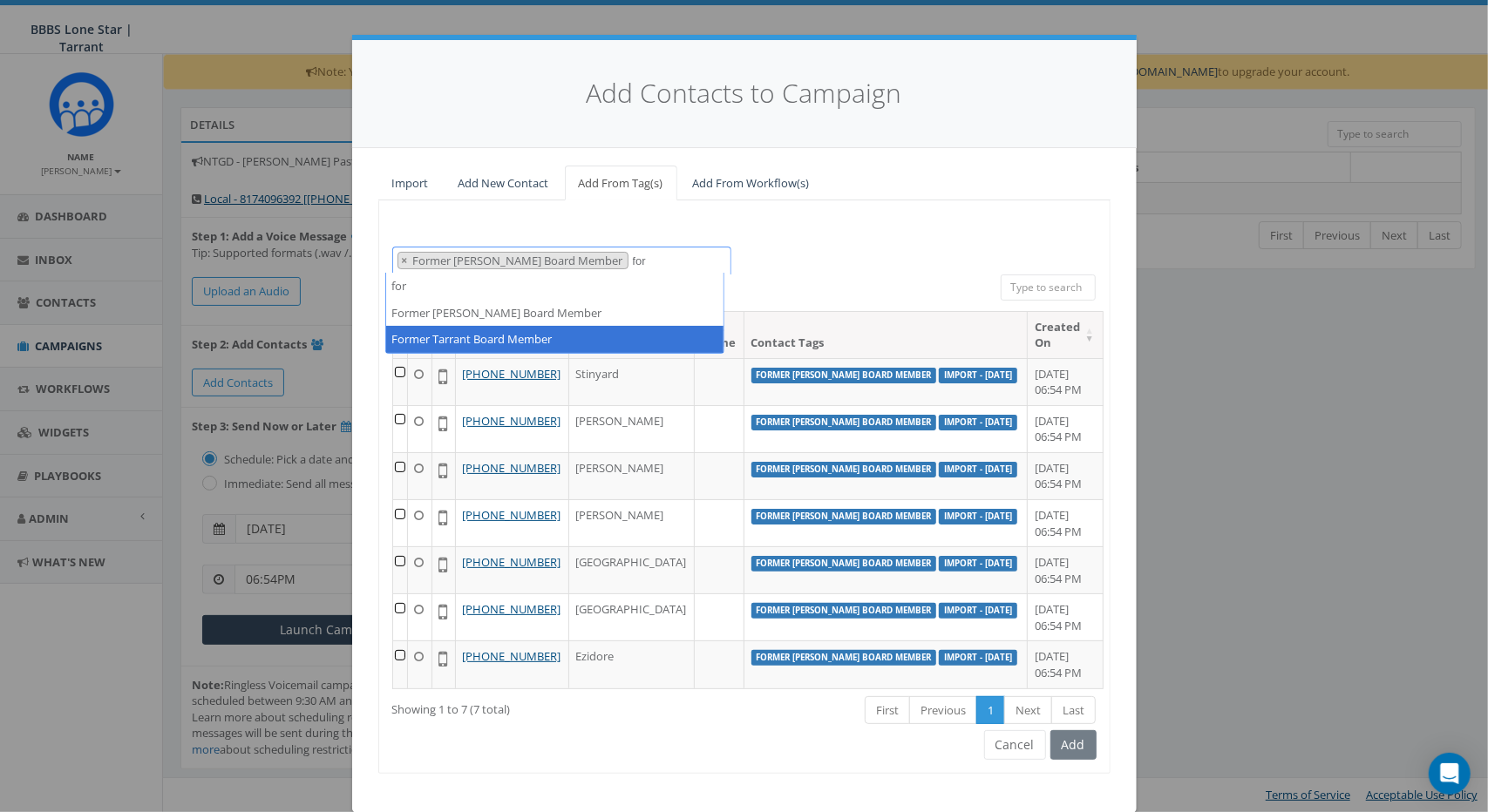
type textarea "for"
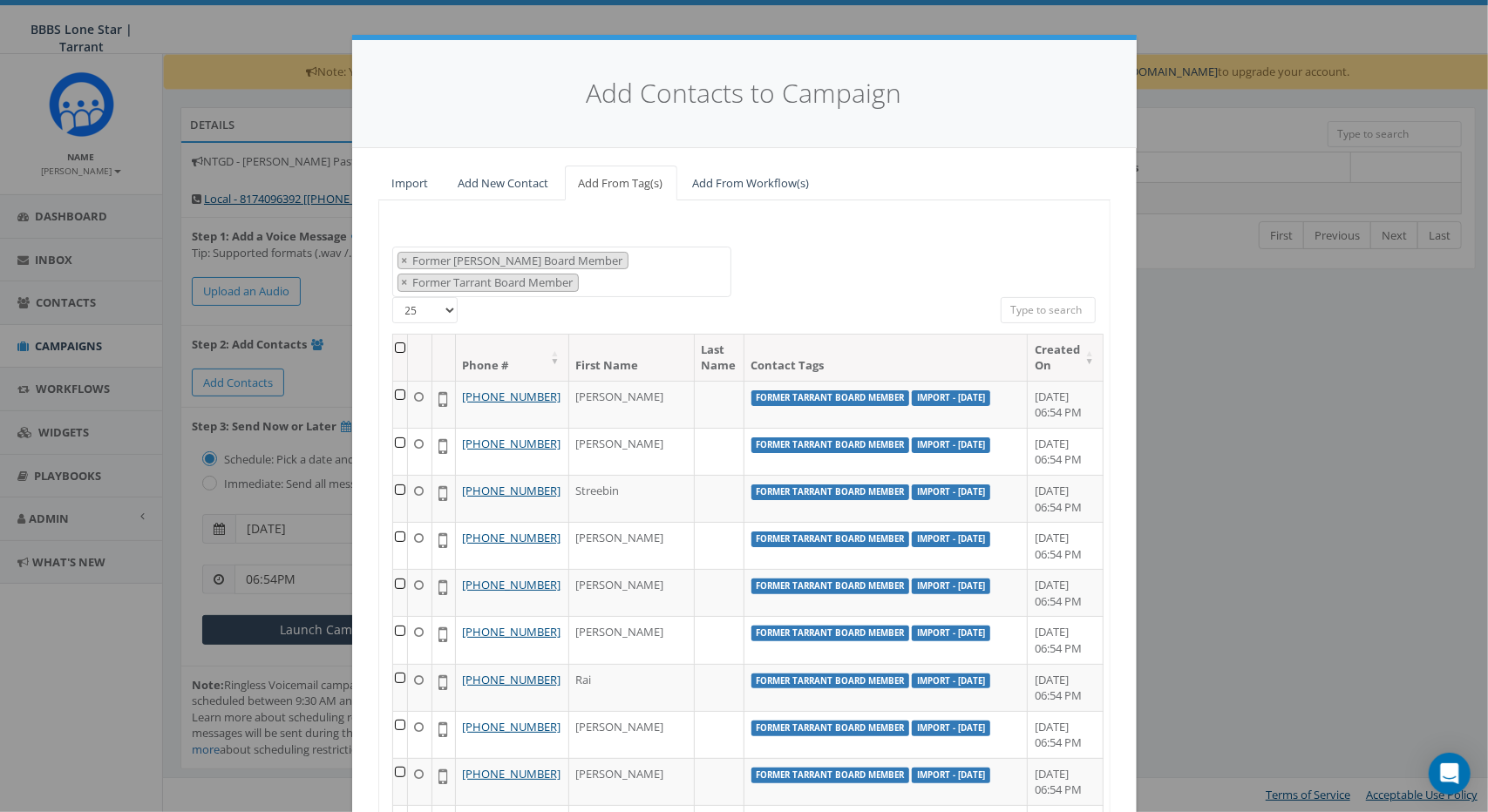
click at [393, 345] on th at bounding box center [400, 357] width 15 height 46
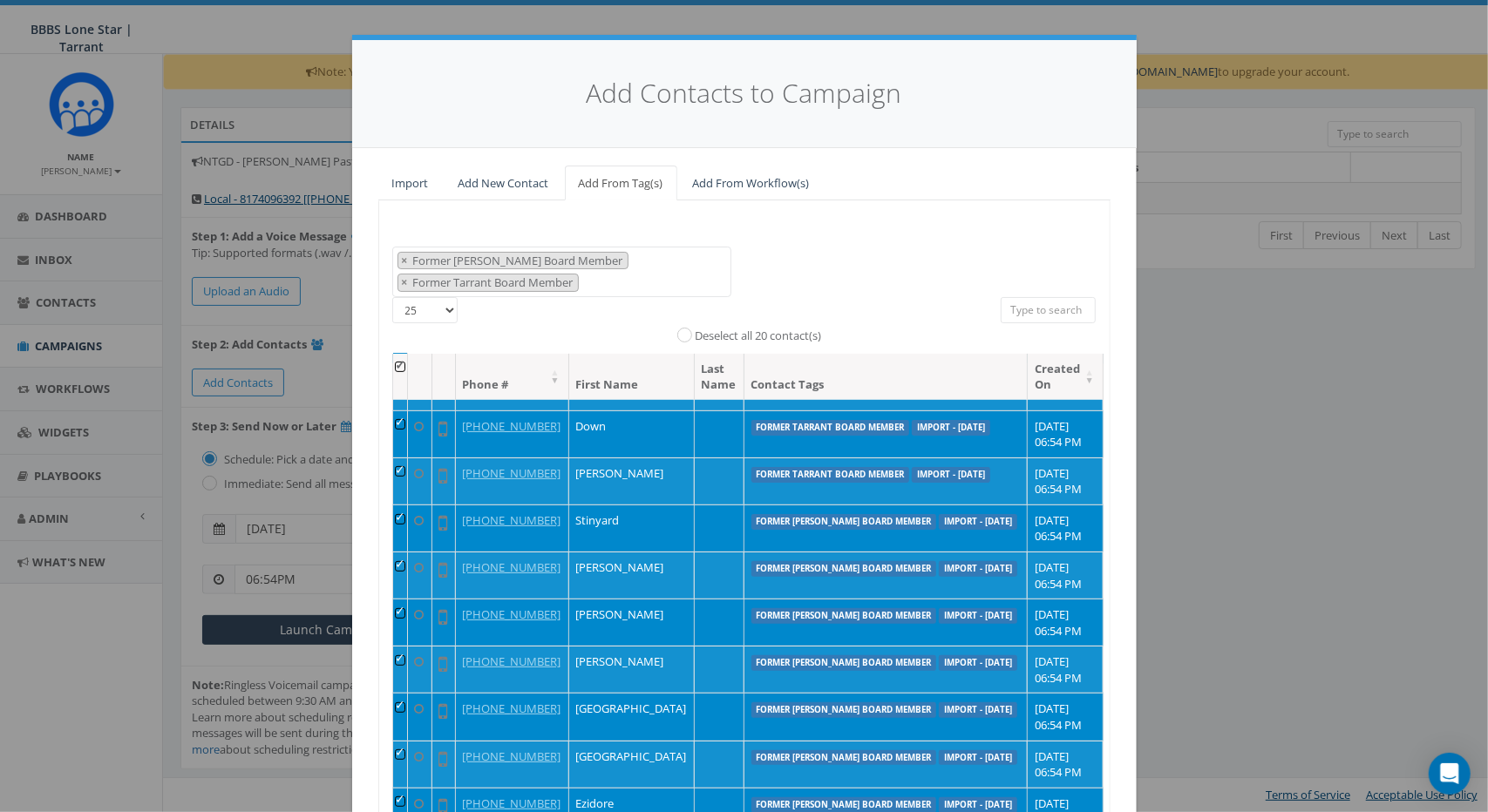
scroll to position [169, 0]
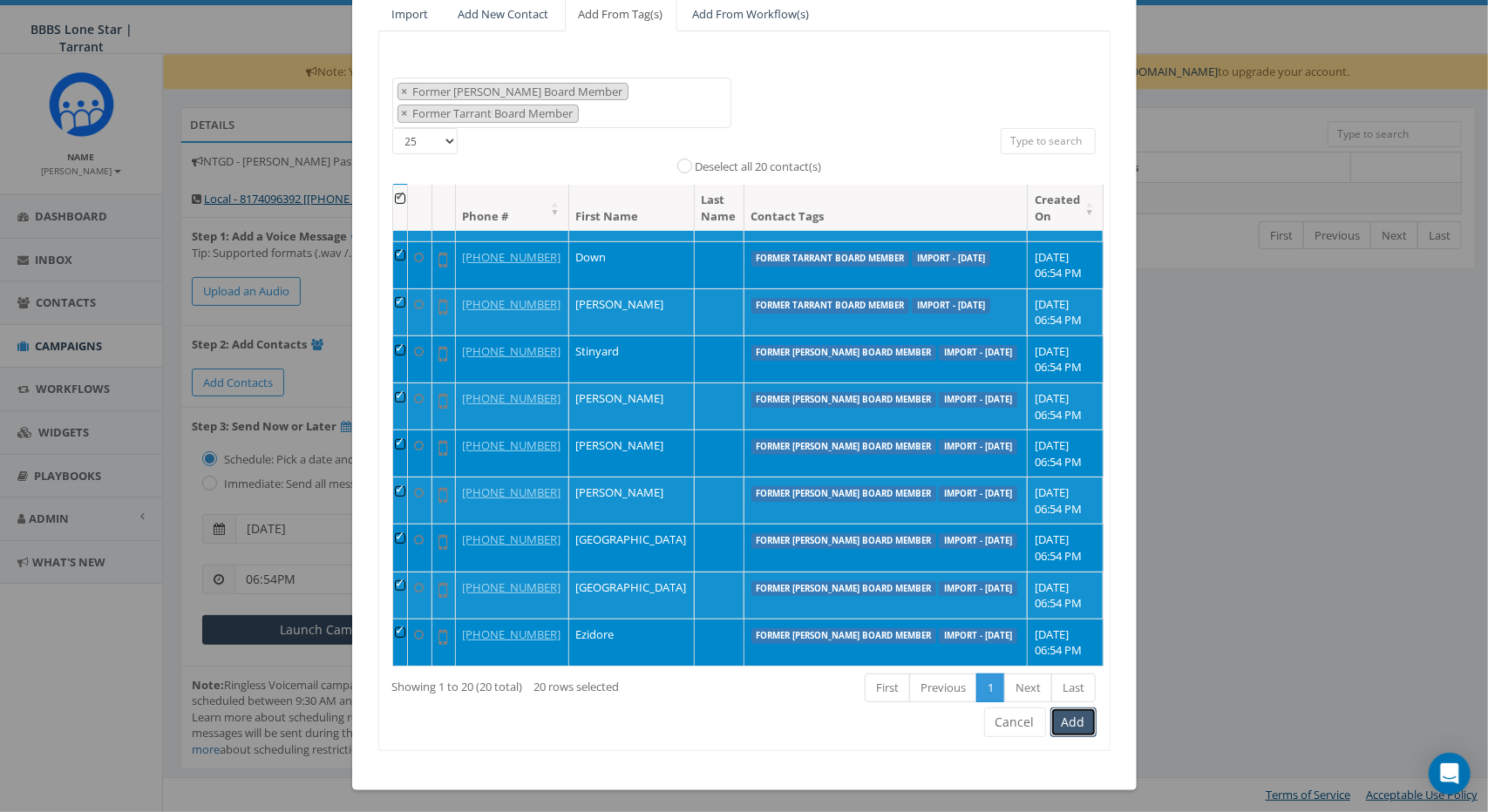
click at [1065, 716] on button "Add" at bounding box center [1073, 722] width 46 height 29
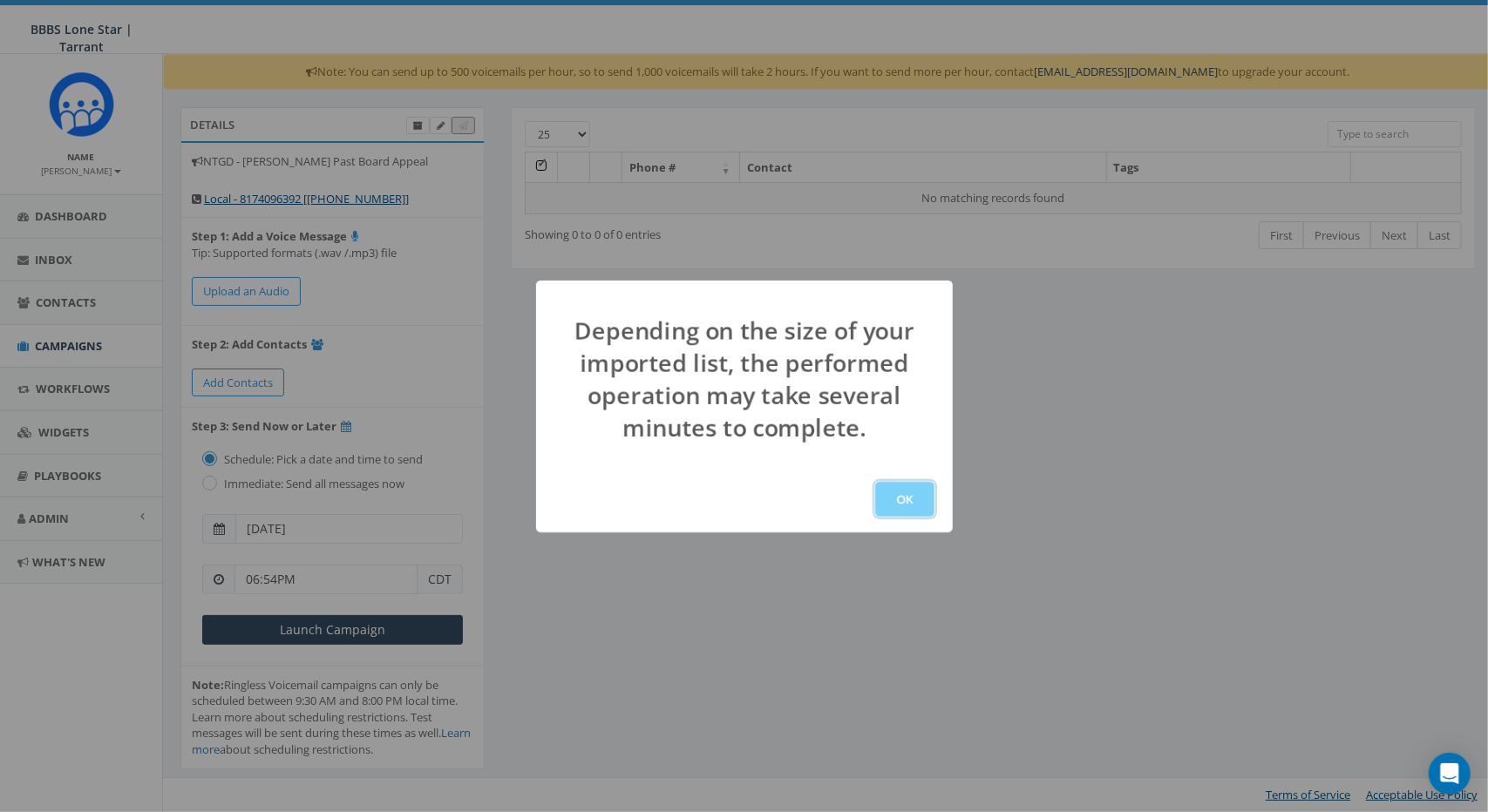
click at [910, 486] on button "OK" at bounding box center [905, 500] width 60 height 35
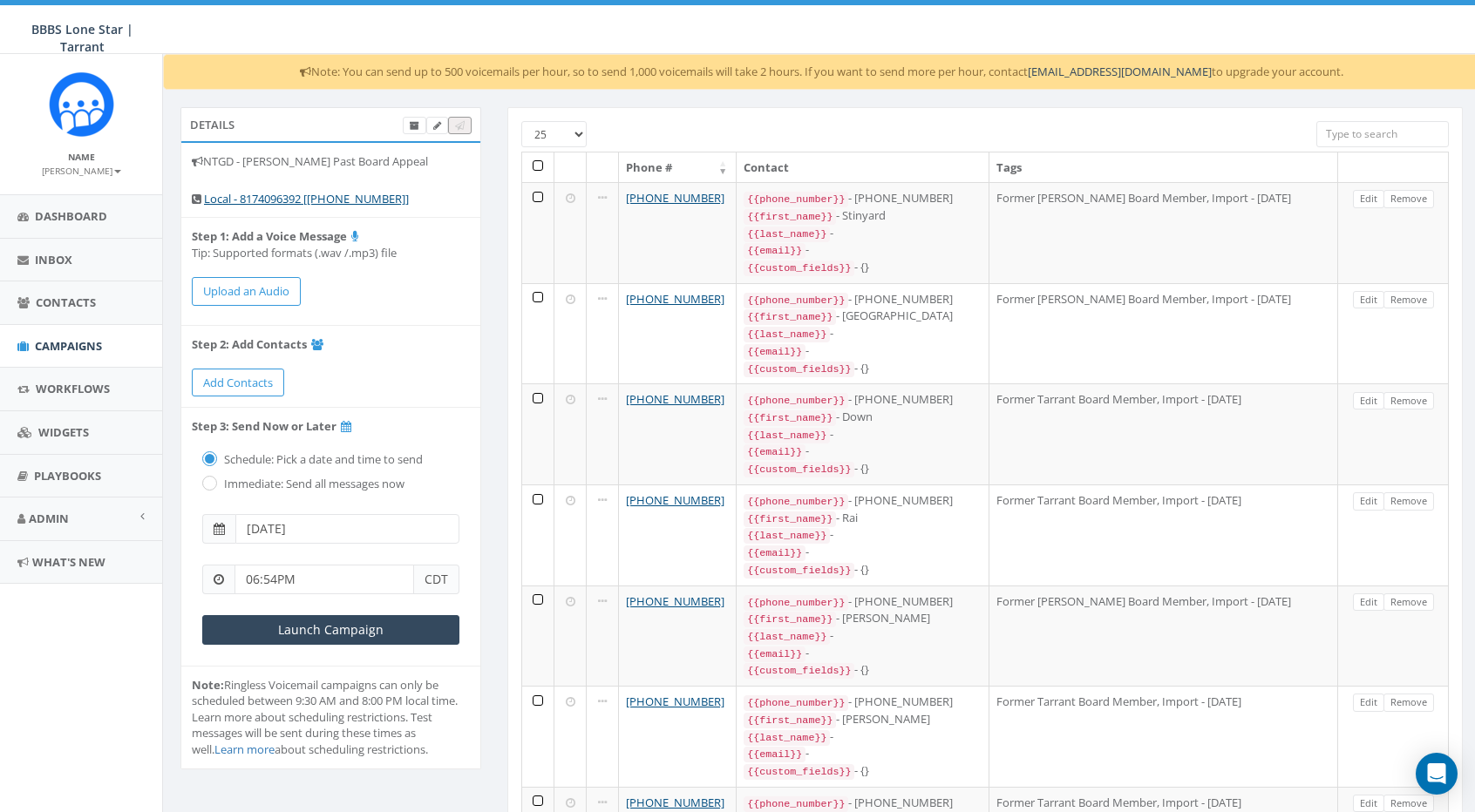
click at [308, 477] on label "Immediate: Send all messages now" at bounding box center [311, 485] width 184 height 18
click at [419, 574] on span "CDT" at bounding box center [436, 580] width 45 height 29
click at [376, 577] on input "06:54PM" at bounding box center [324, 580] width 180 height 29
click at [301, 492] on div "1 2 3 4 5 6 7 8 9 10 11 12 00 05 10 15 20 25 30 35 40 45 50 55" at bounding box center [333, 426] width 175 height 175
click at [398, 525] on button "PM" at bounding box center [405, 528] width 26 height 26
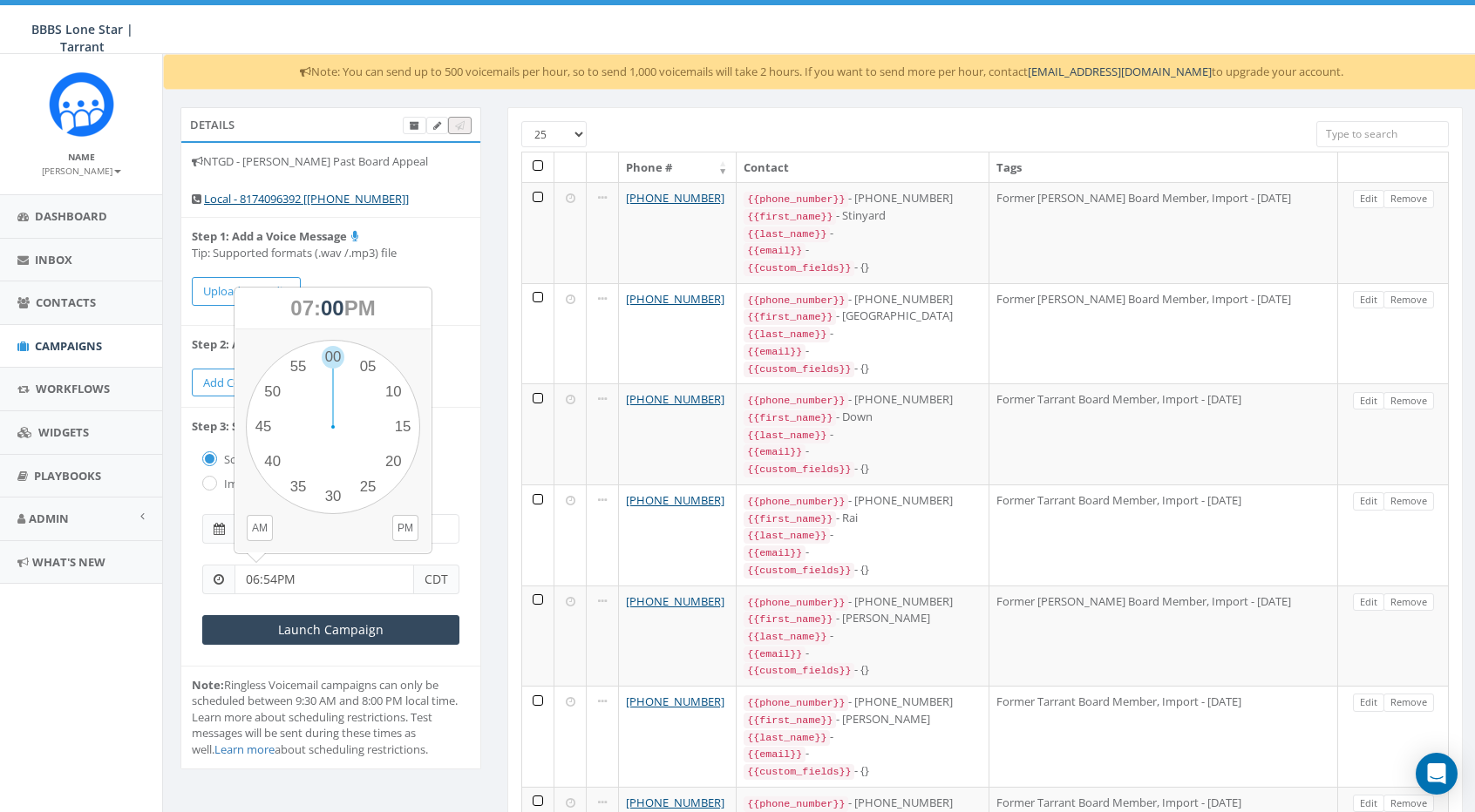
click at [436, 268] on li "Step 1: Add a Voice Message Tip: Supported formats (.wav /.mp3) file Upload an …" at bounding box center [331, 270] width 299 height 106
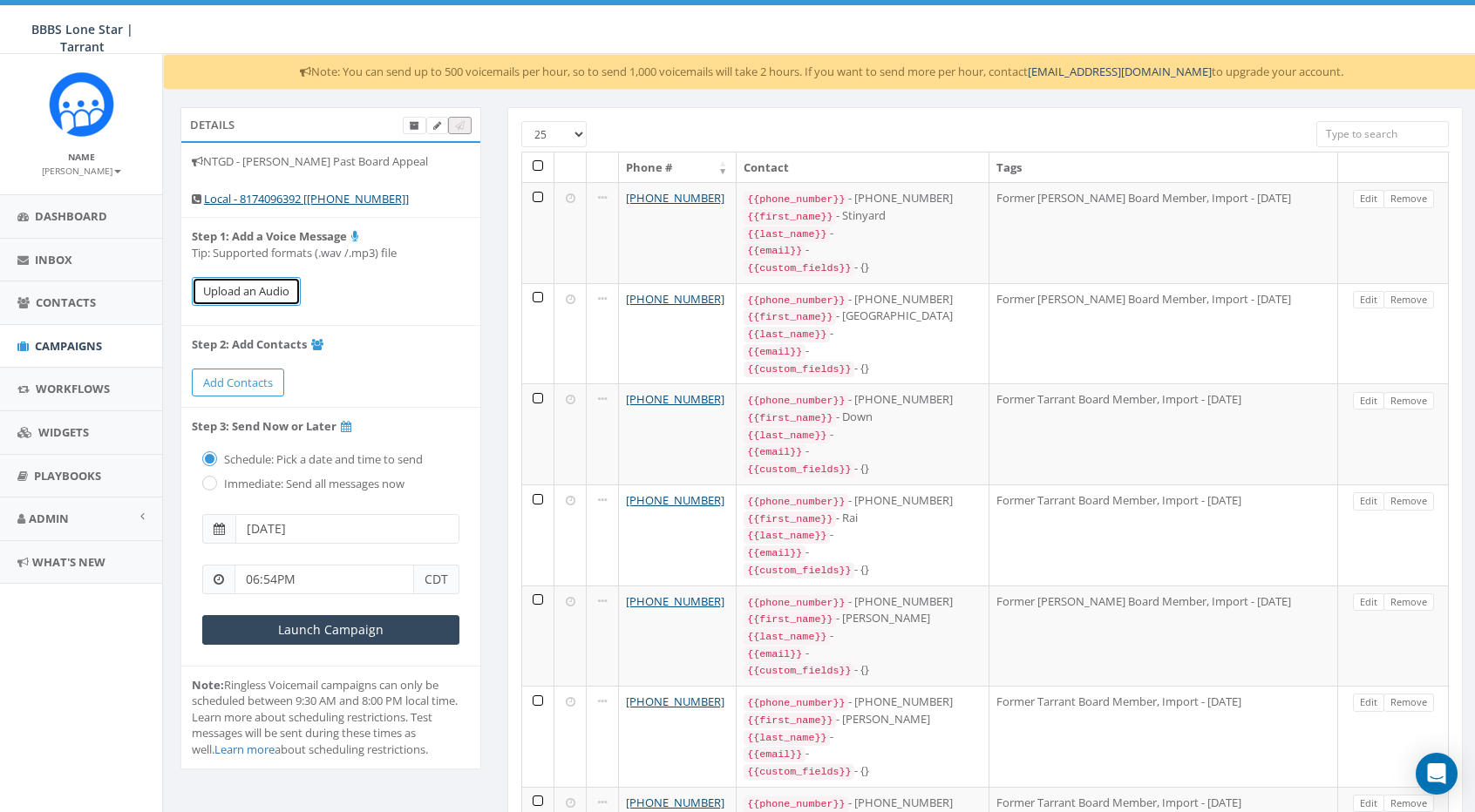
click at [260, 294] on button "Upload an Audio" at bounding box center [246, 291] width 109 height 28
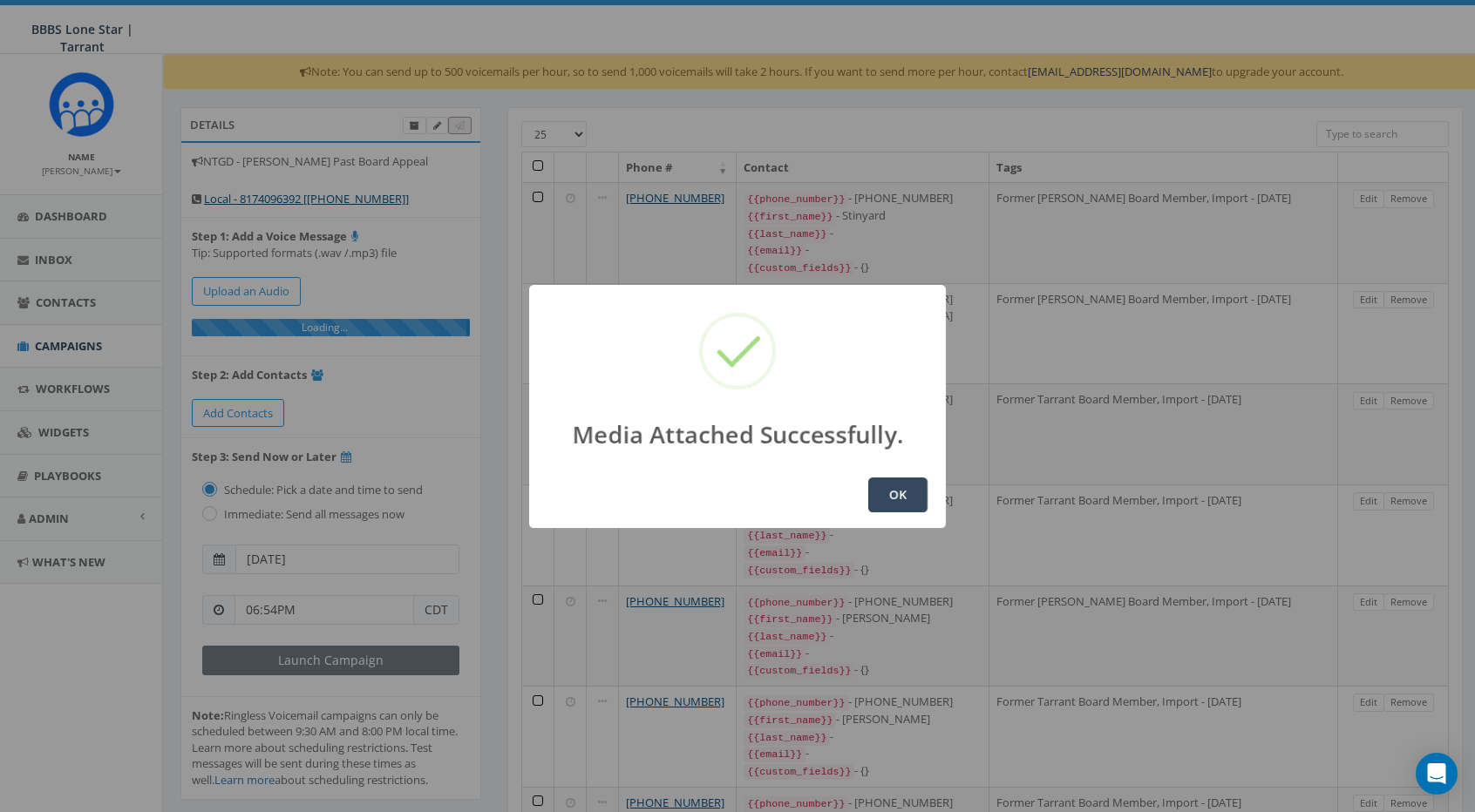
click at [881, 484] on button "OK" at bounding box center [897, 495] width 60 height 35
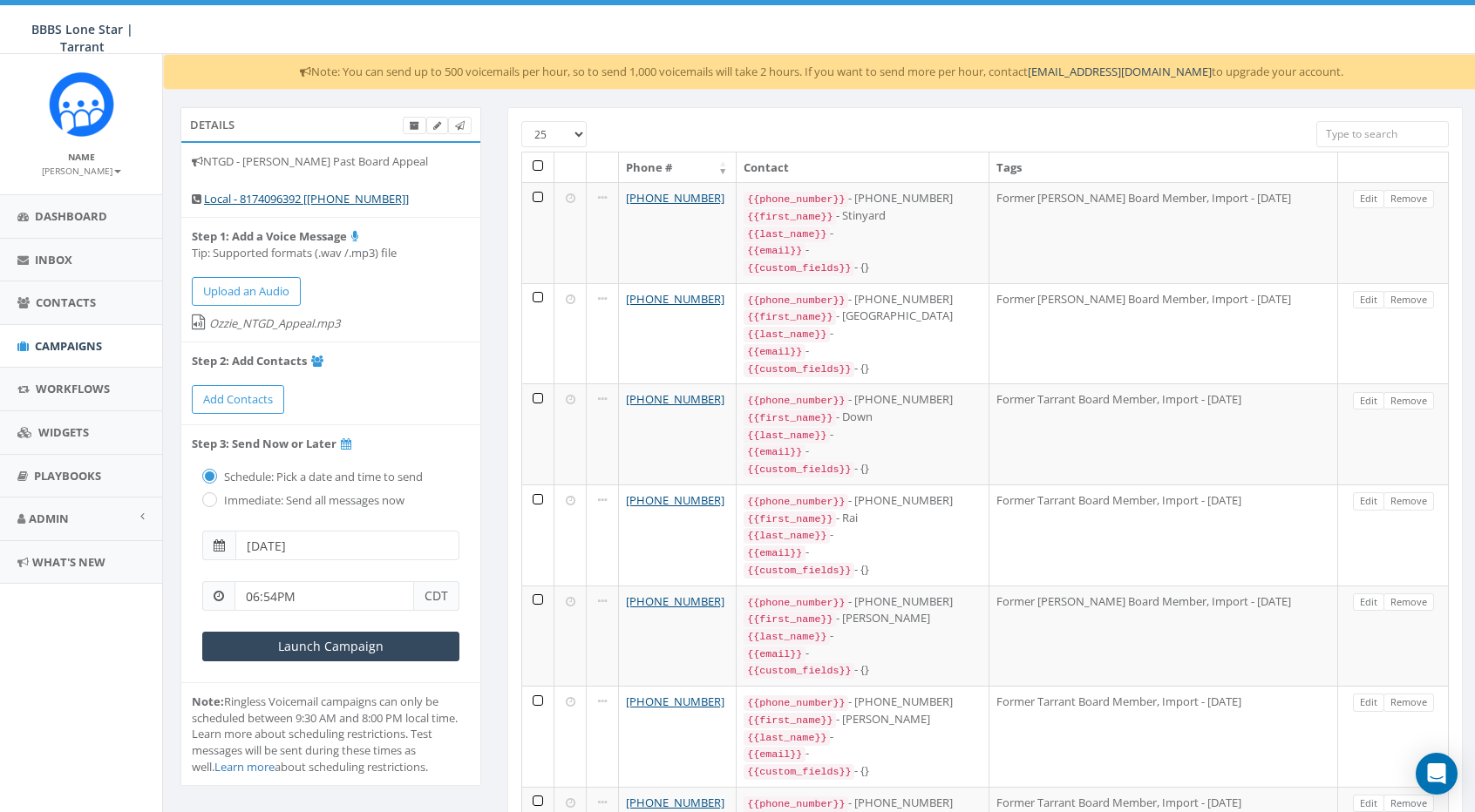
click at [541, 163] on th at bounding box center [538, 167] width 32 height 30
click at [539, 159] on th at bounding box center [538, 167] width 32 height 30
click at [539, 168] on th at bounding box center [538, 167] width 32 height 30
click at [216, 507] on div "Immediate: Send all messages now" at bounding box center [330, 498] width 257 height 24
click at [193, 498] on div "Schedule: Pick a date and time to send Immediate: Send all messages now" at bounding box center [330, 486] width 278 height 69
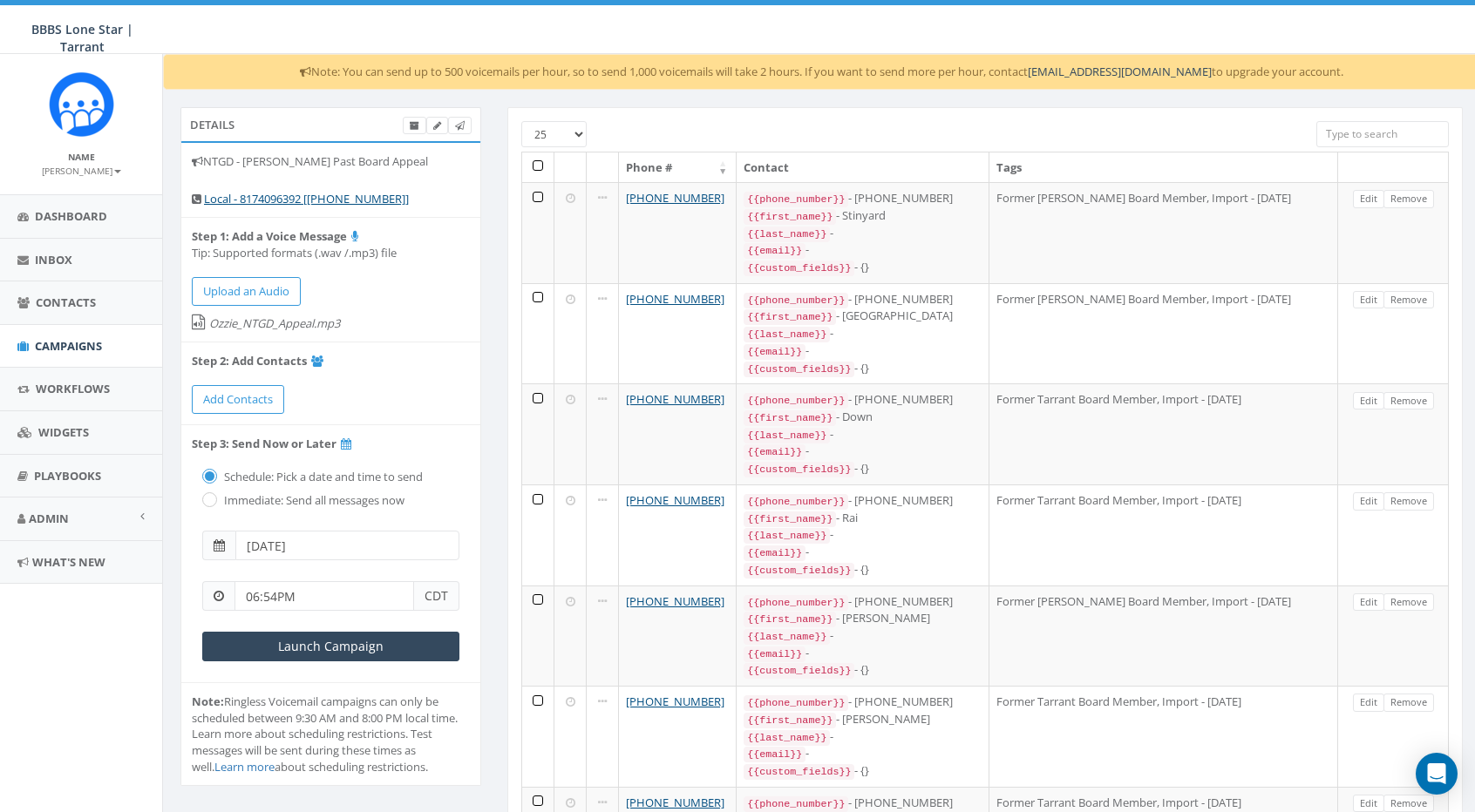
click at [225, 503] on label "Immediate: Send all messages now" at bounding box center [311, 502] width 184 height 18
click at [207, 496] on input "radio" at bounding box center [208, 502] width 12 height 12
radio input "true"
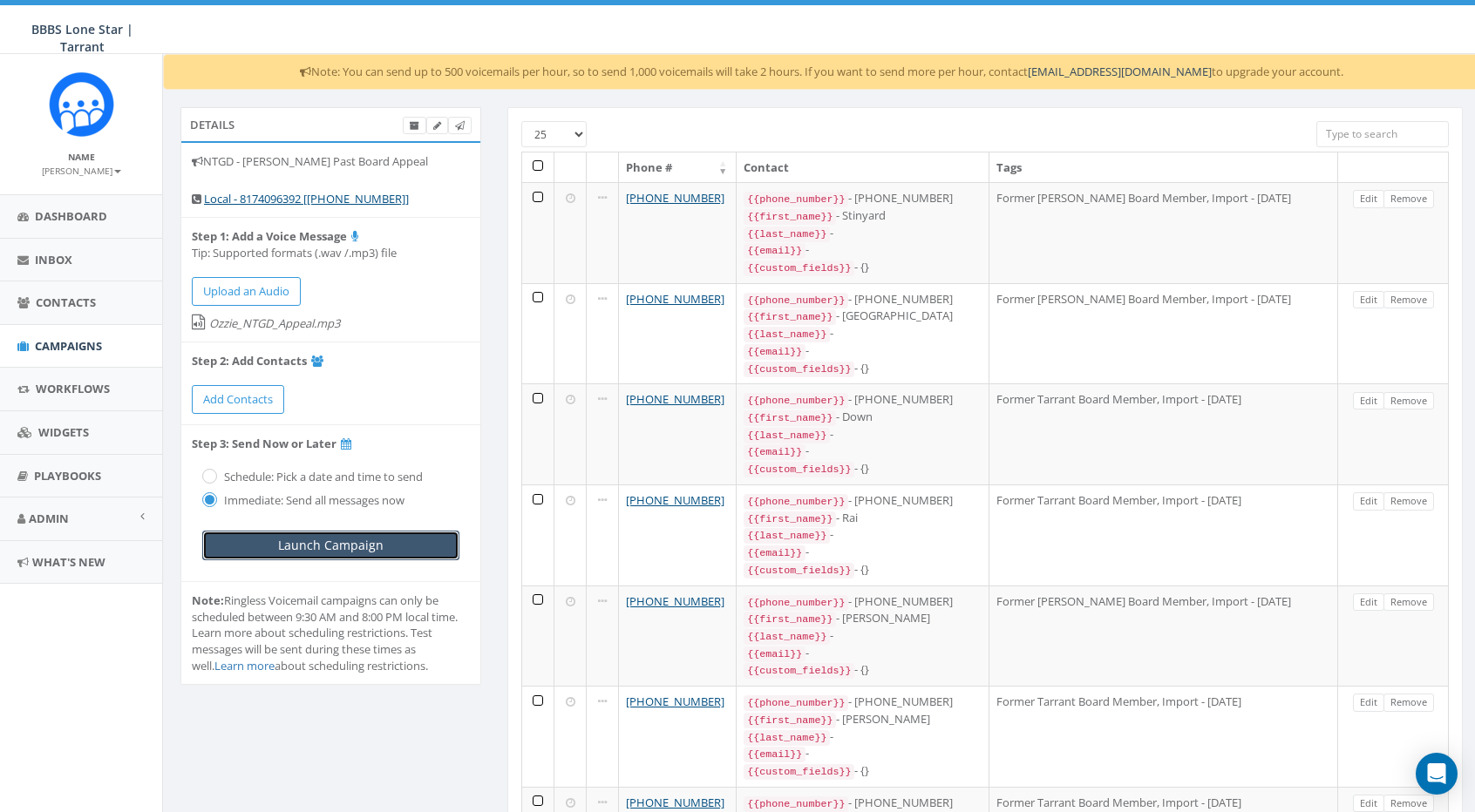
click at [316, 541] on input "Launch Campaign" at bounding box center [330, 546] width 257 height 29
click at [640, 79] on div "Note: You can send up to 500 voicemails per hour, so to send 1,000 voicemails w…" at bounding box center [821, 71] width 1317 height 36
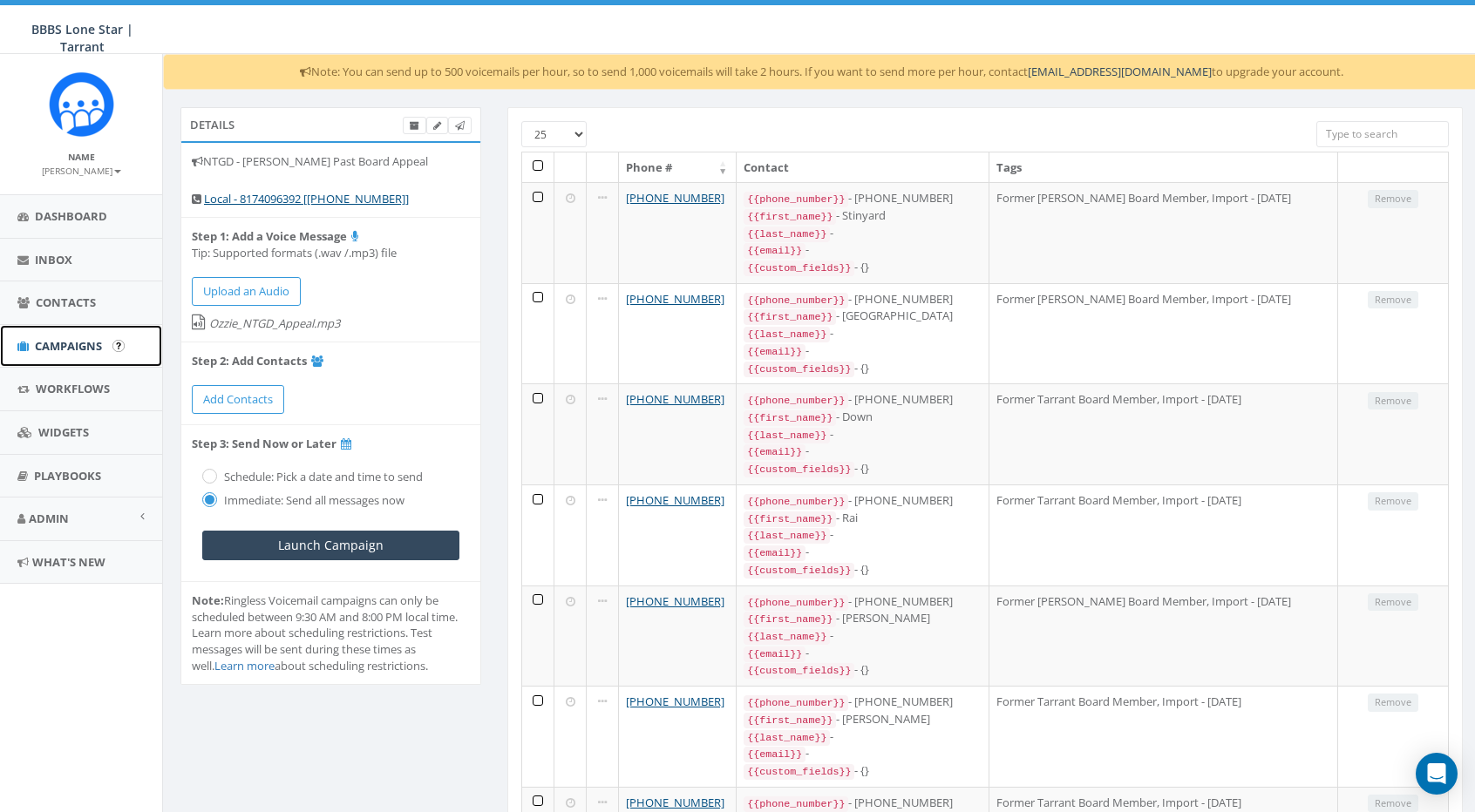
click at [77, 342] on span "Campaigns" at bounding box center [68, 345] width 67 height 16
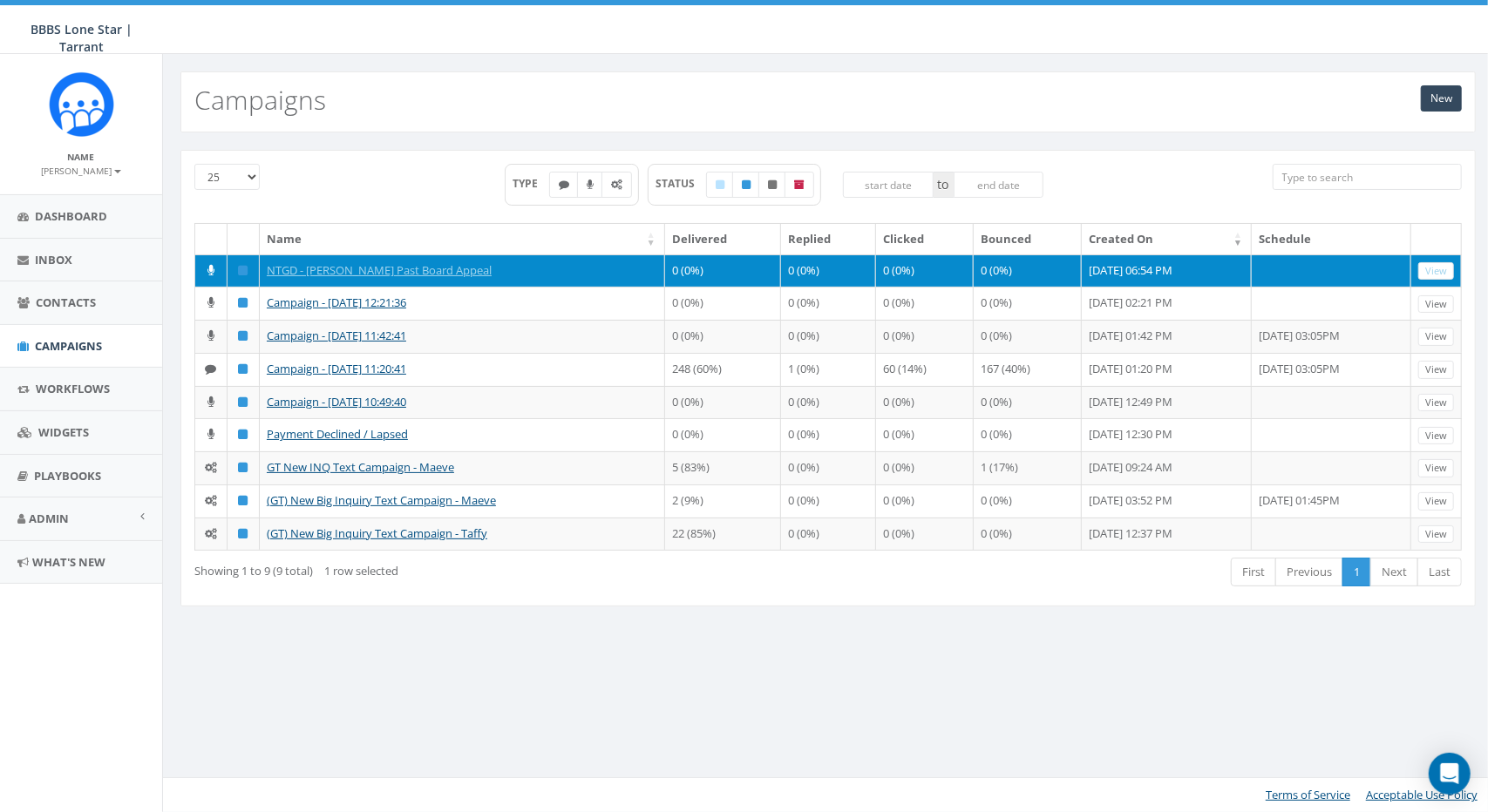
click at [373, 256] on td "NTGD - [PERSON_NAME] Past Board Appeal" at bounding box center [462, 271] width 405 height 33
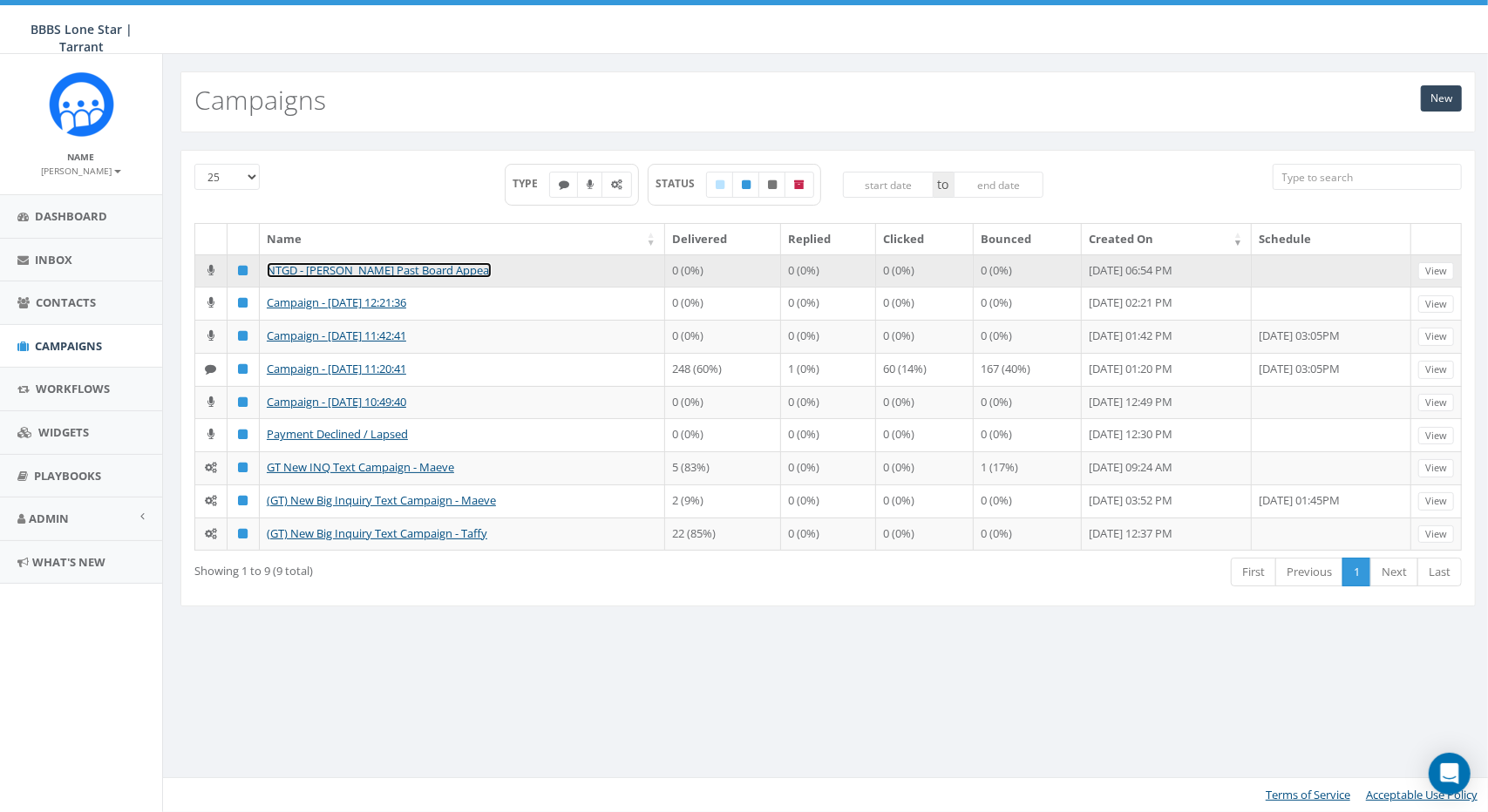
click at [373, 269] on link "NTGD - [PERSON_NAME] Past Board Appeal" at bounding box center [379, 270] width 225 height 16
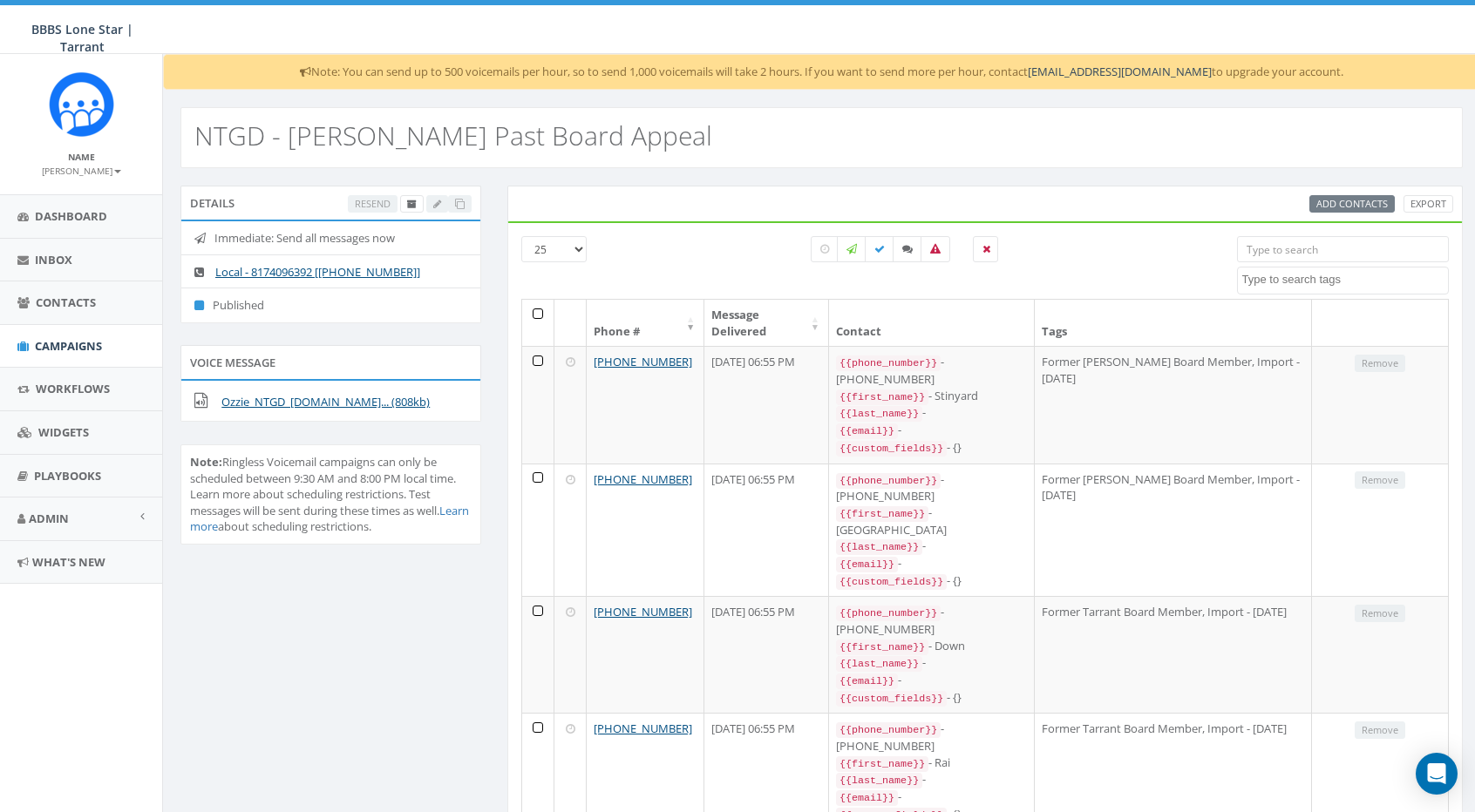
click at [706, 236] on div at bounding box center [905, 267] width 635 height 62
click at [252, 305] on li "Published" at bounding box center [331, 305] width 299 height 35
click at [257, 459] on span "Note: Ringless Voicemail campaigns can only be scheduled between 9:30 AM and 8:…" at bounding box center [330, 494] width 279 height 80
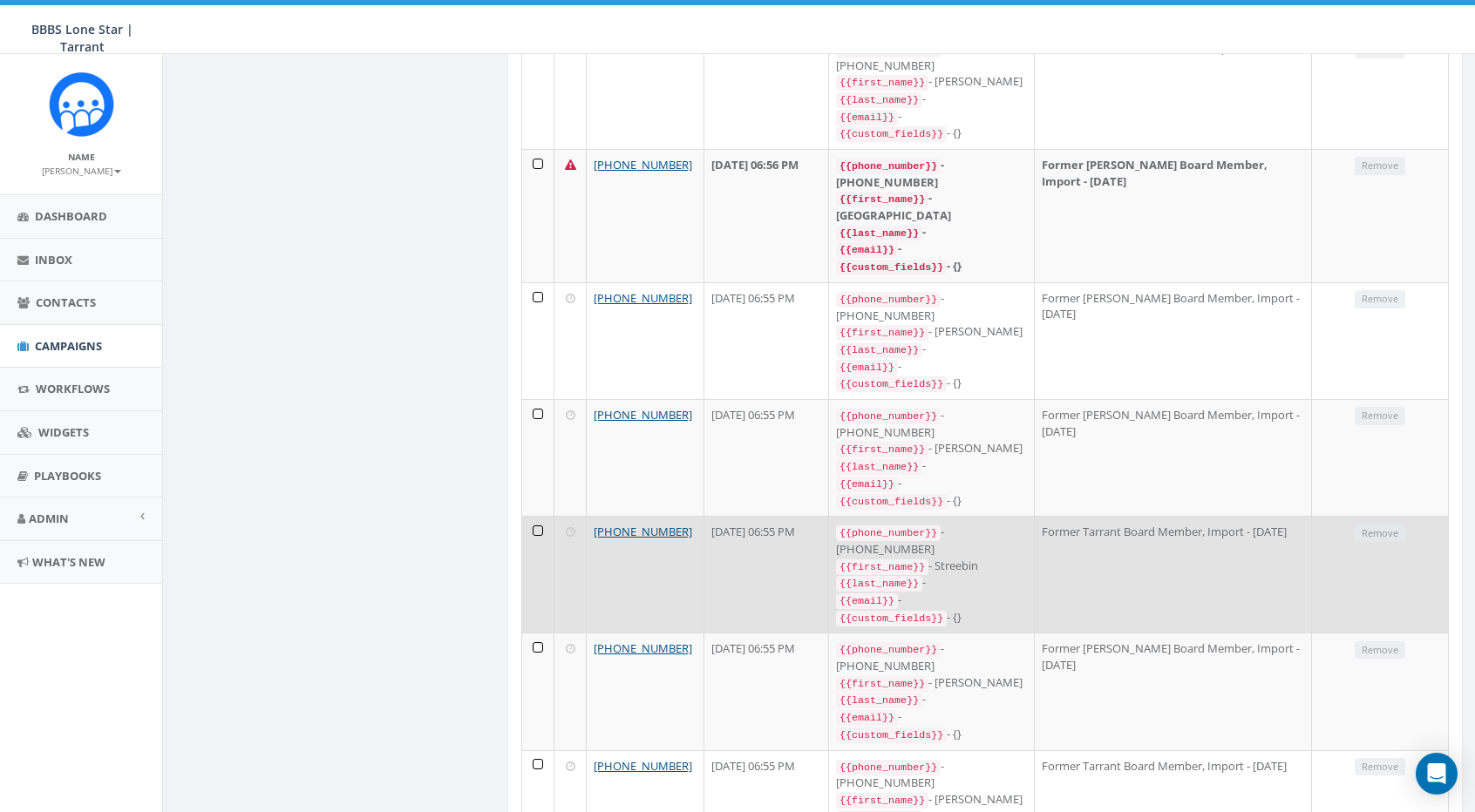
scroll to position [1853, 0]
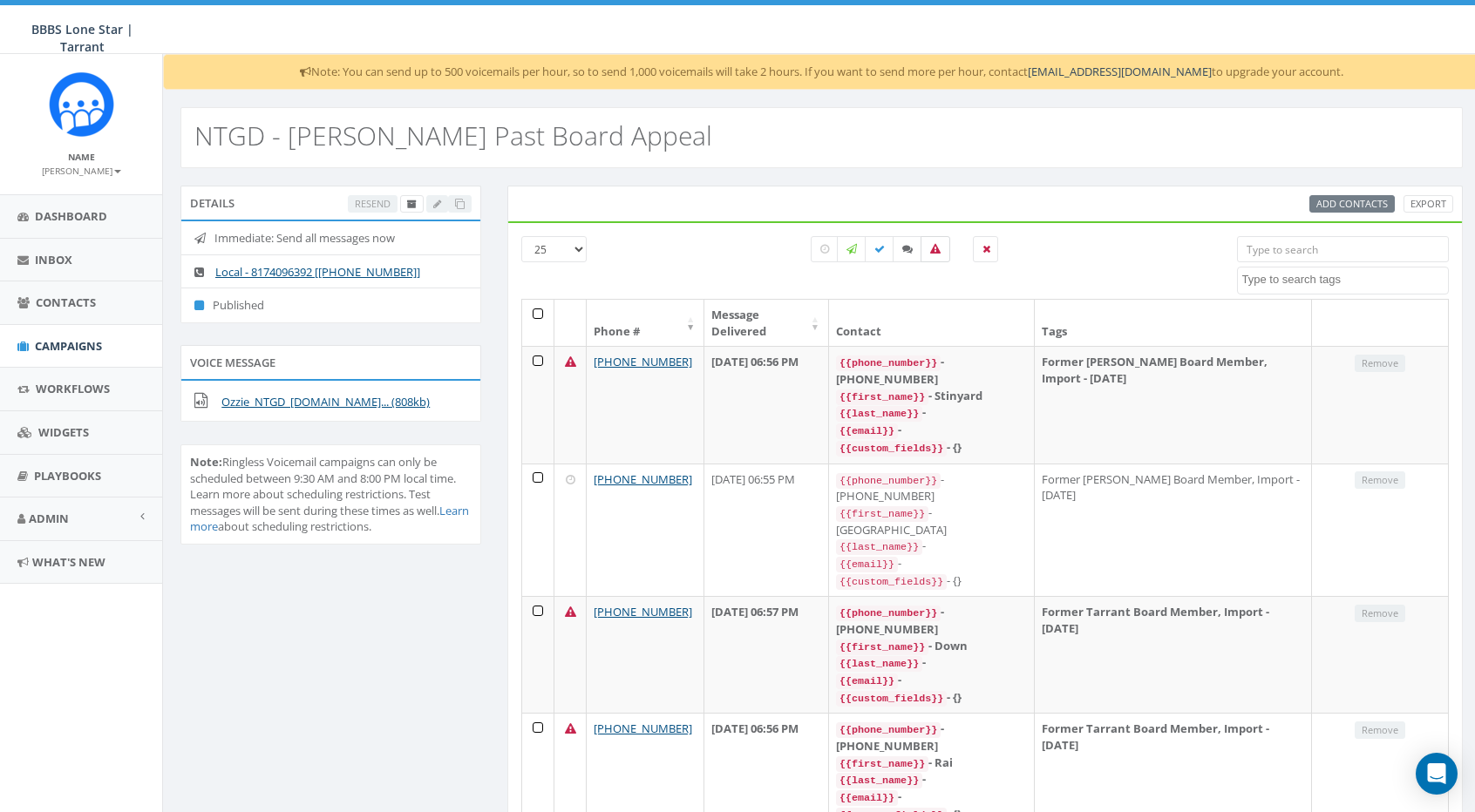
click at [936, 245] on icon at bounding box center [935, 249] width 11 height 11
checkbox input "true"
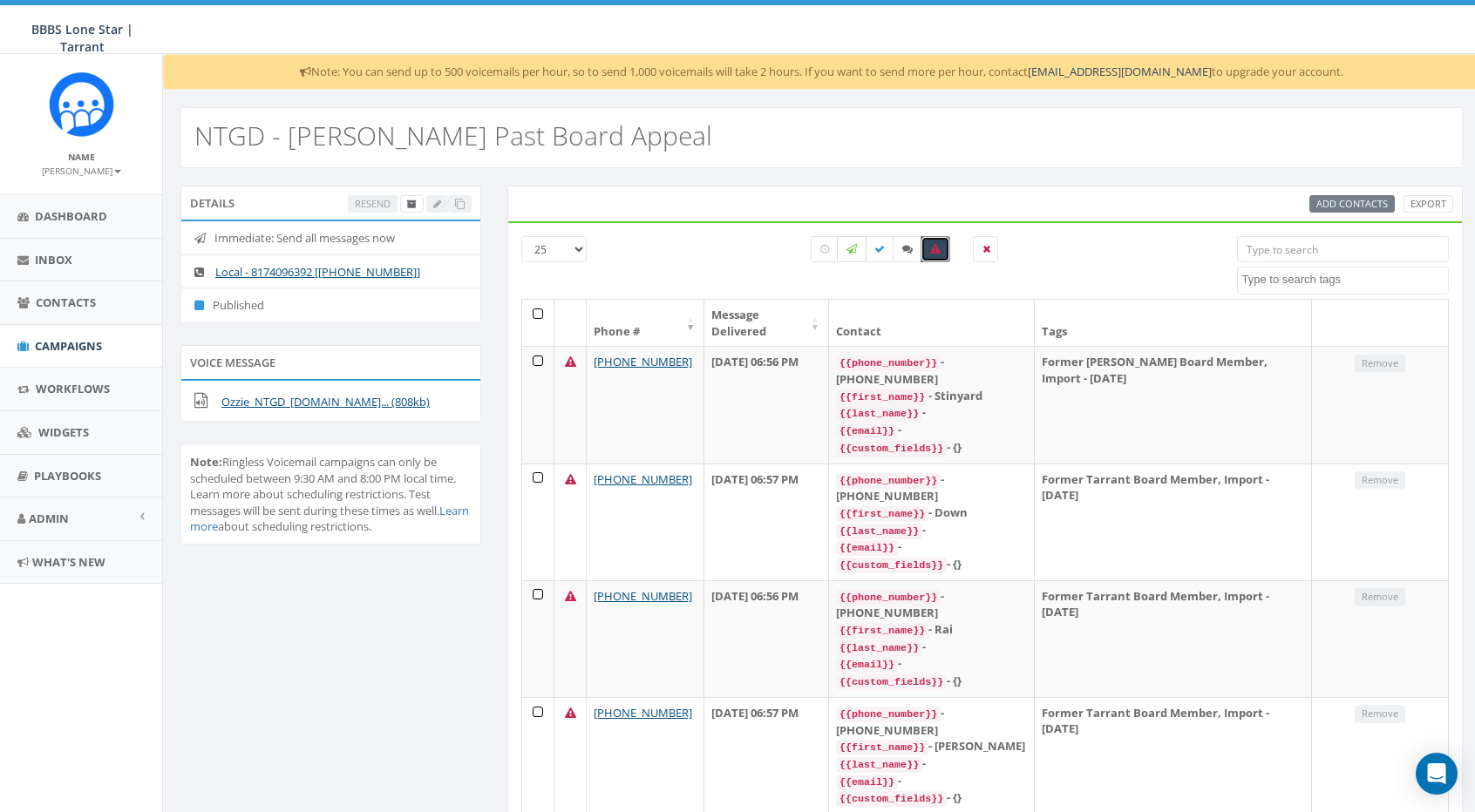
click at [851, 253] on label at bounding box center [851, 249] width 29 height 26
checkbox input "true"
click at [829, 253] on label at bounding box center [824, 249] width 28 height 26
checkbox input "true"
click at [932, 247] on icon at bounding box center [935, 249] width 11 height 11
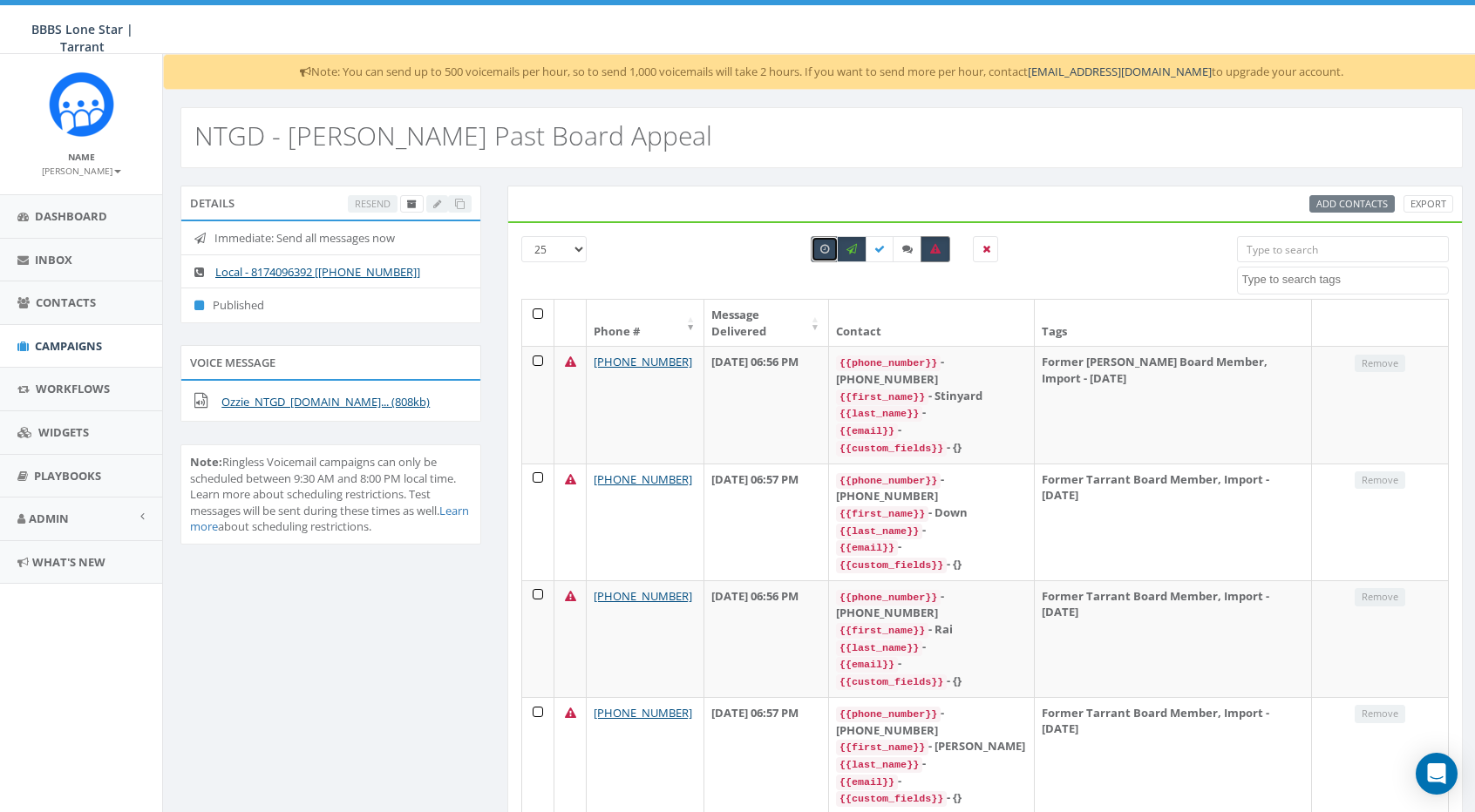
checkbox input "false"
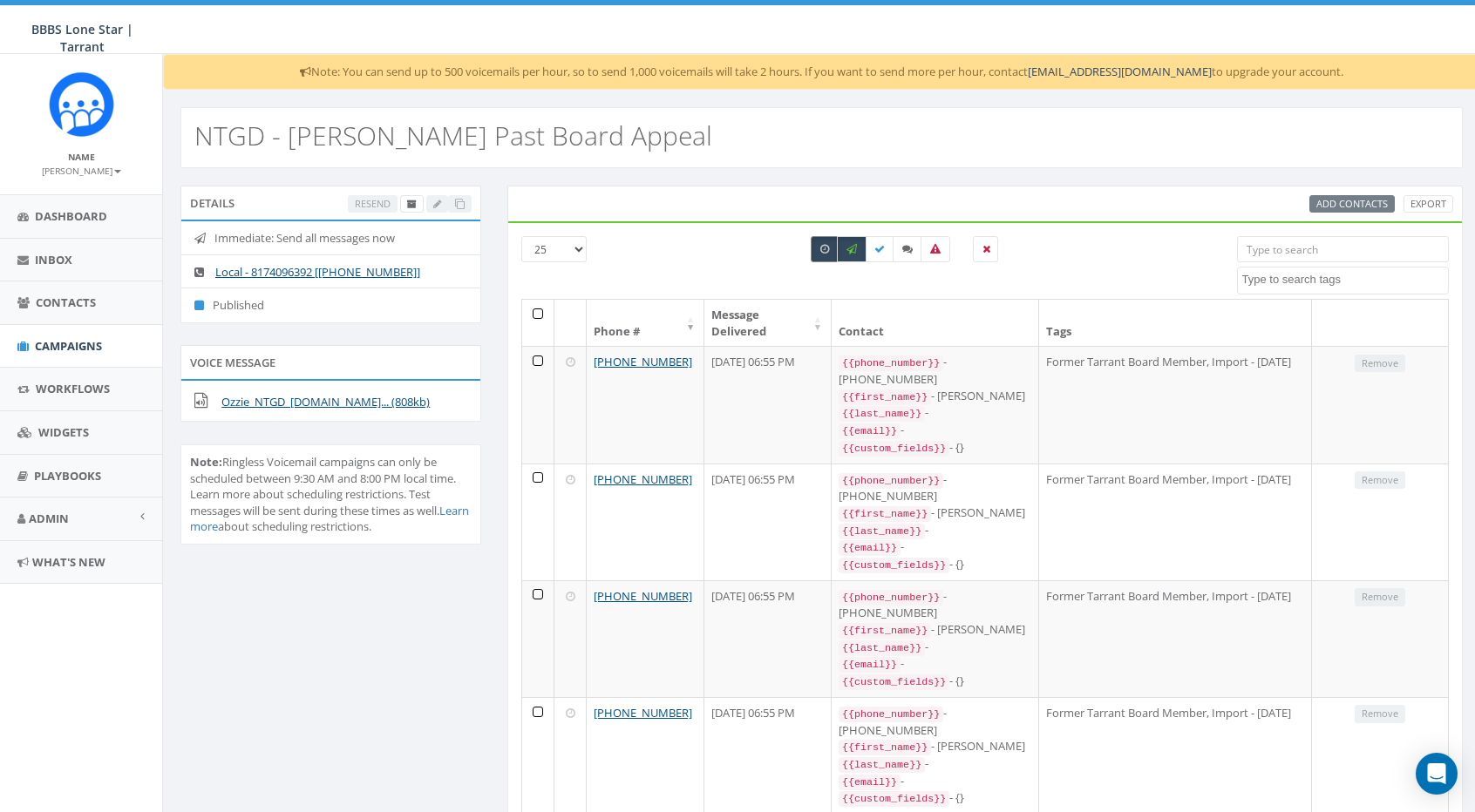
click at [825, 252] on icon at bounding box center [824, 249] width 9 height 11
checkbox input "false"
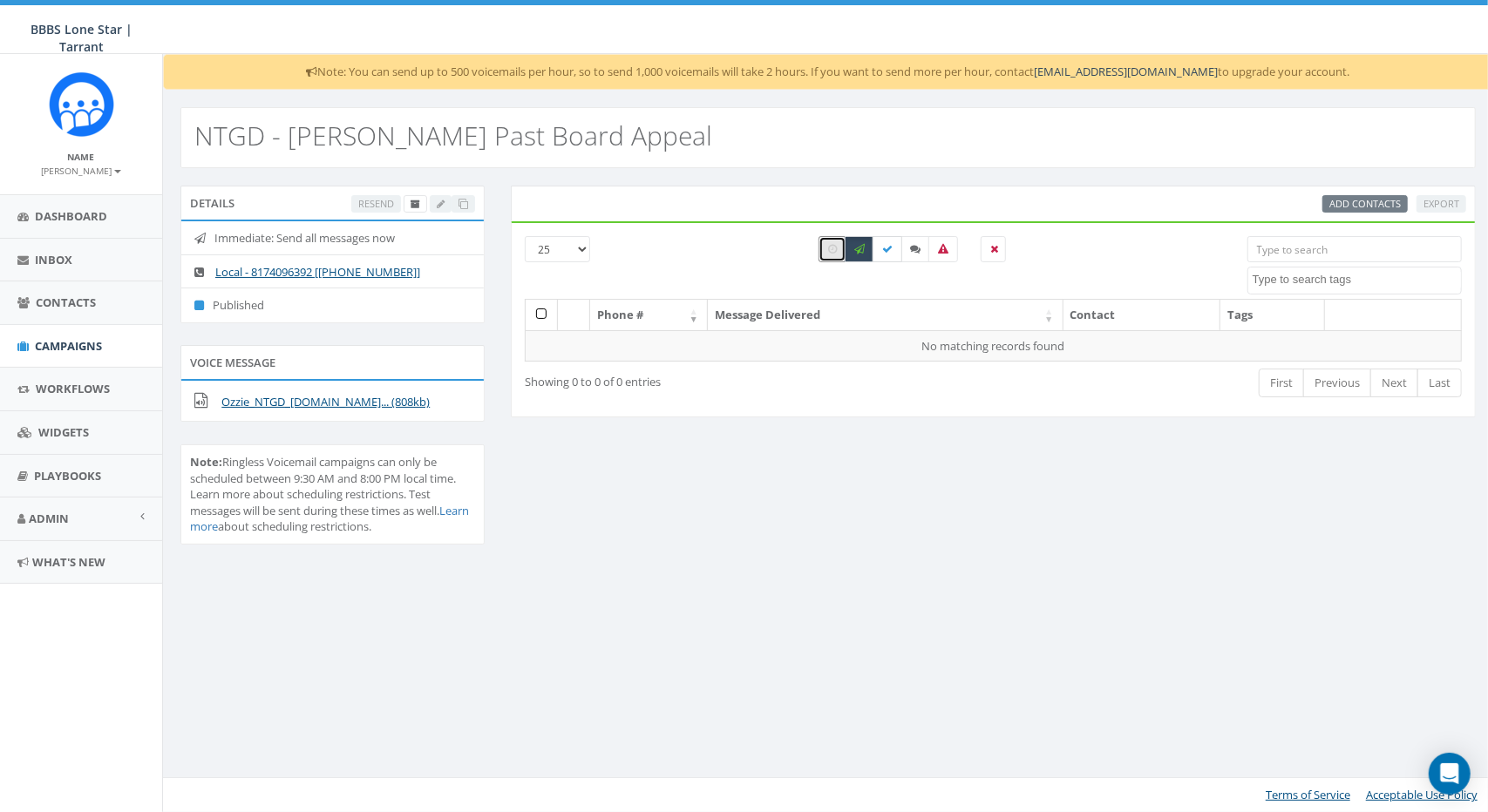
click at [891, 248] on icon at bounding box center [888, 249] width 11 height 11
checkbox input "true"
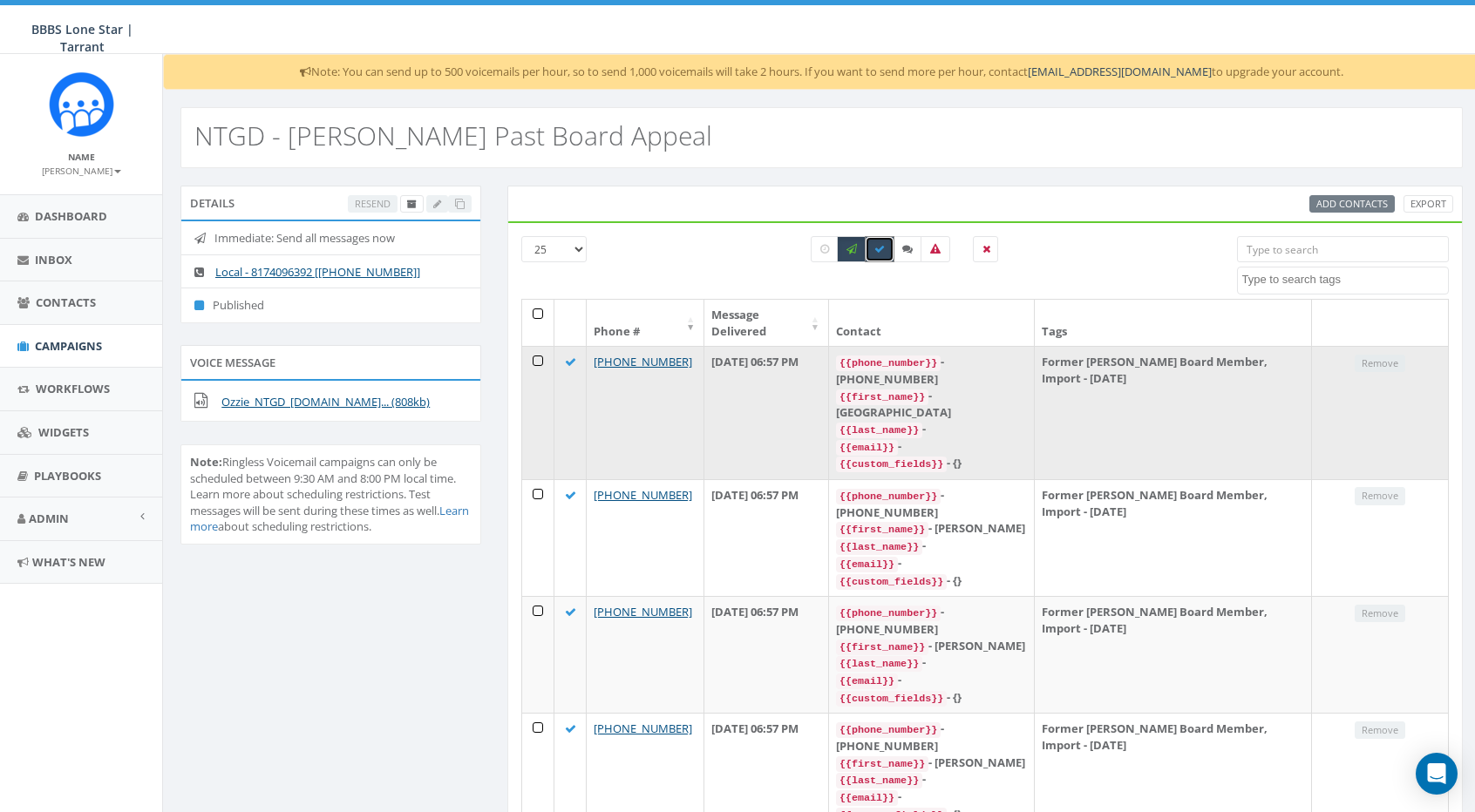
click at [570, 356] on icon at bounding box center [571, 362] width 12 height 12
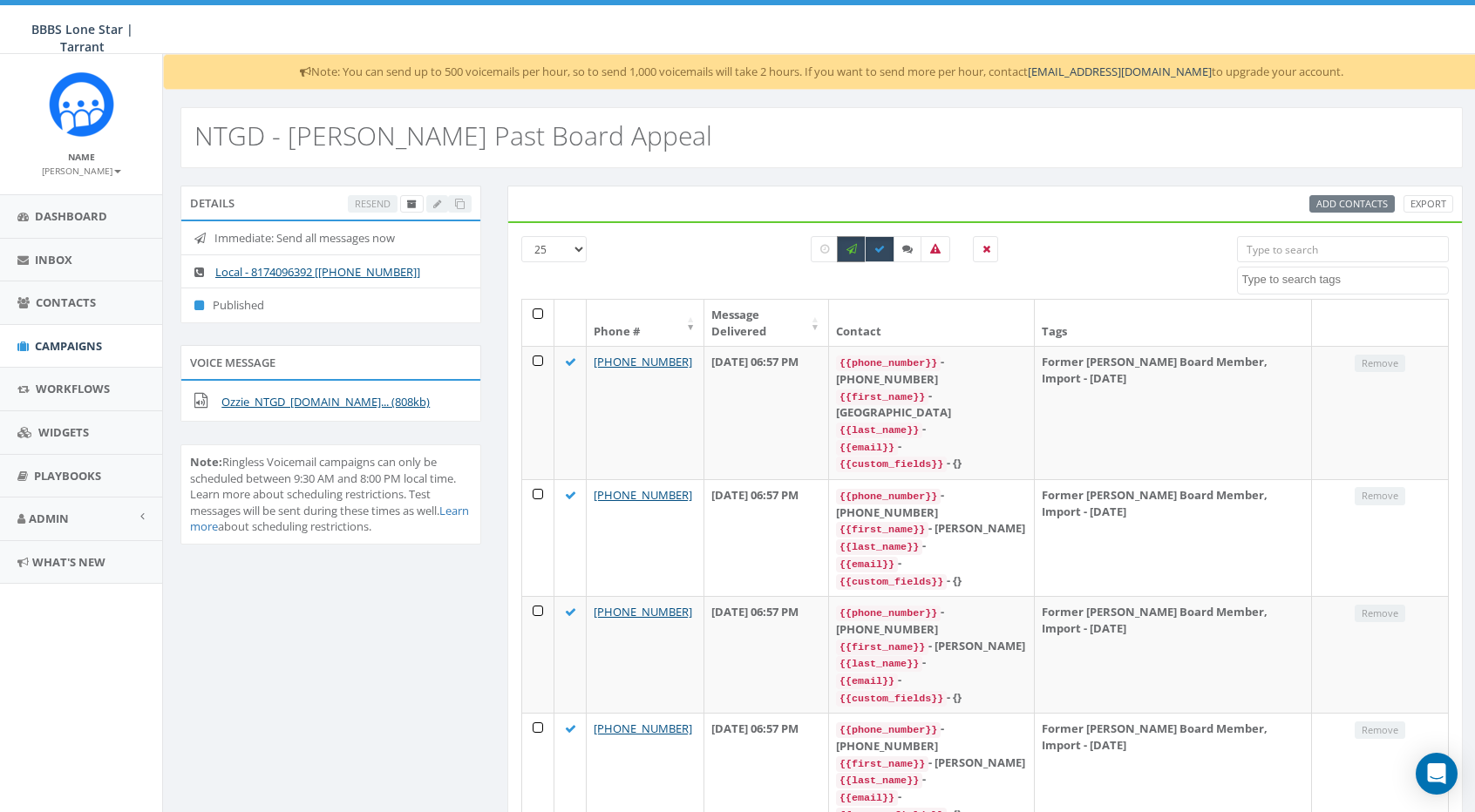
click at [851, 244] on icon at bounding box center [851, 249] width 11 height 11
checkbox input "false"
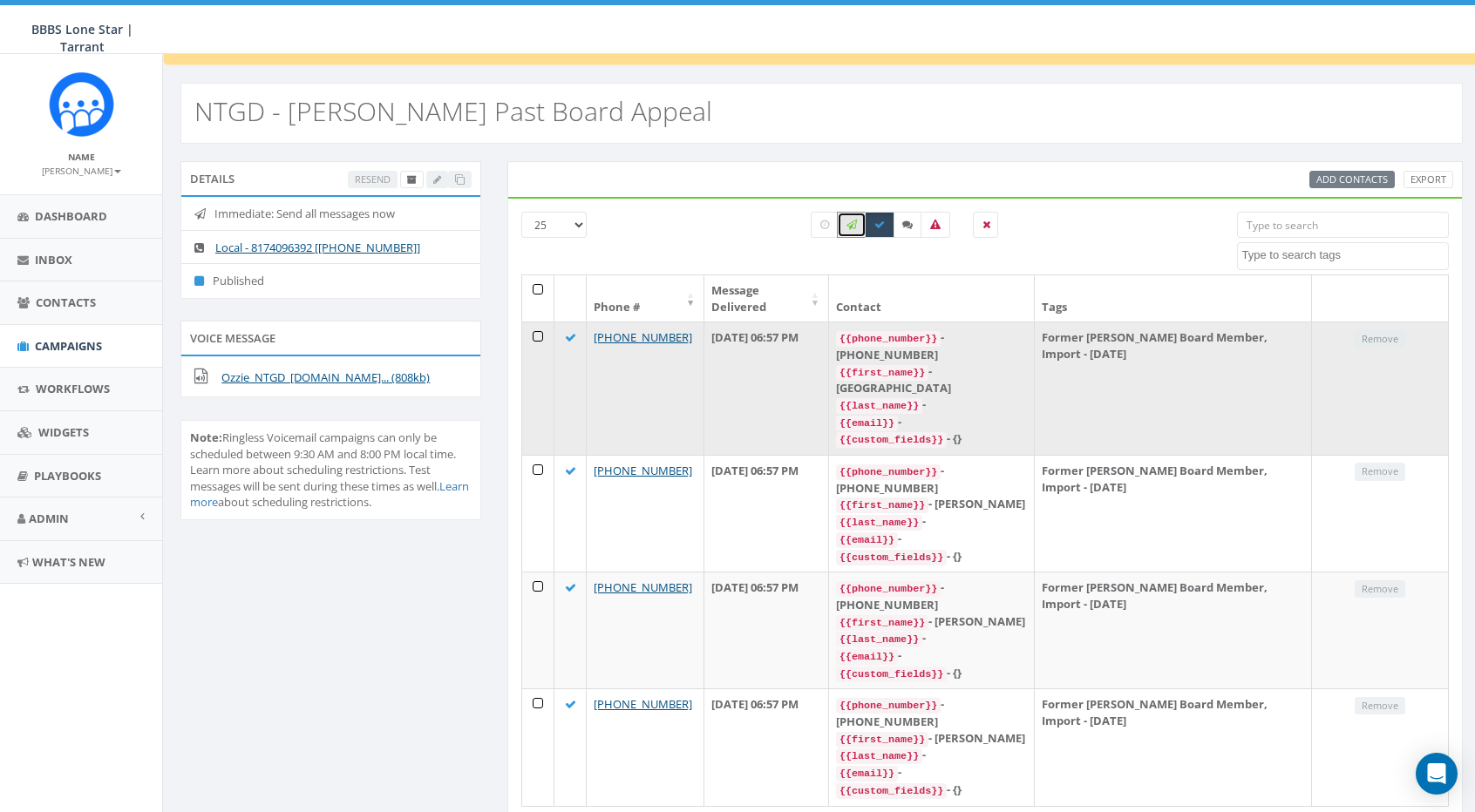
scroll to position [58, 0]
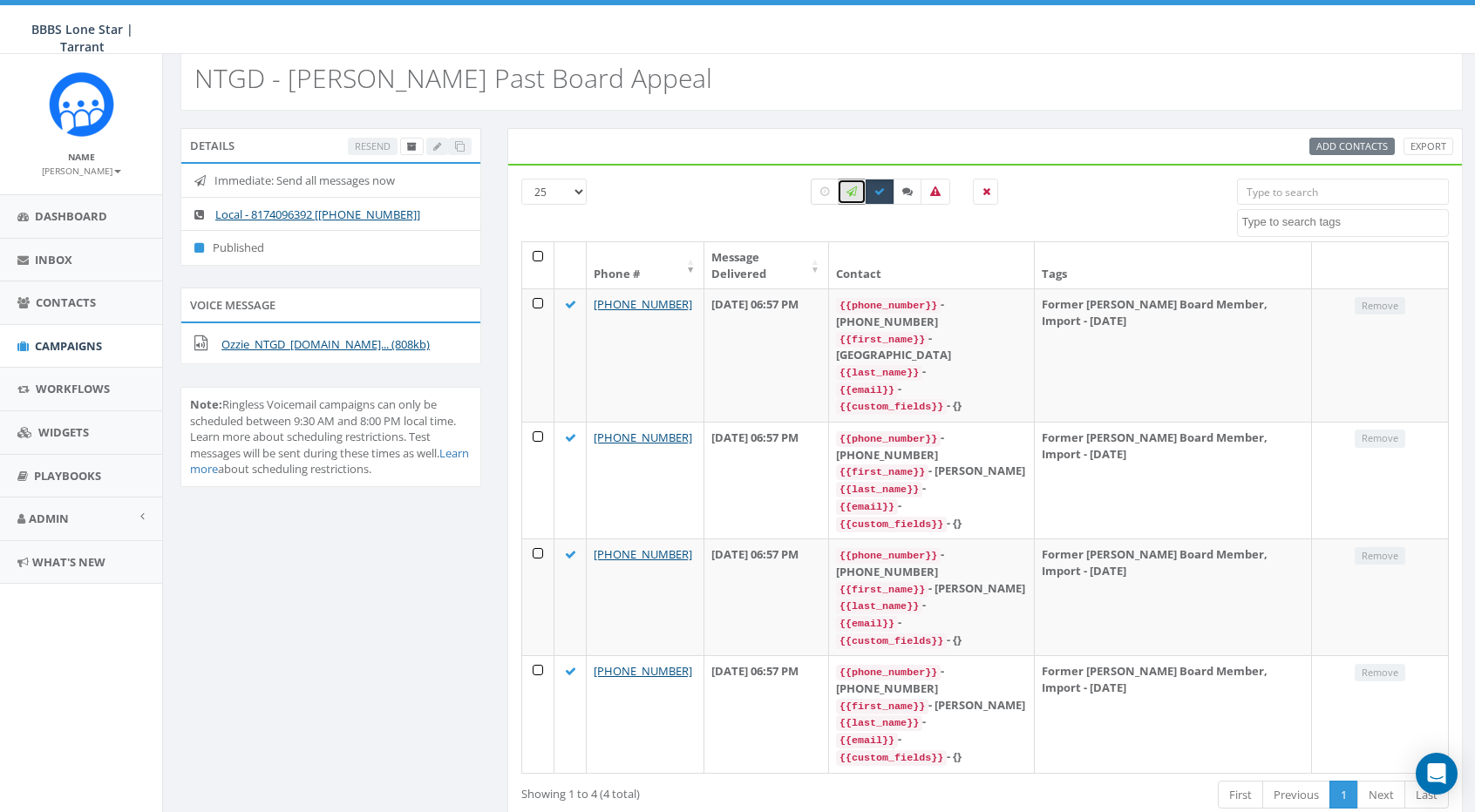
click at [834, 189] on label at bounding box center [824, 191] width 28 height 26
checkbox input "true"
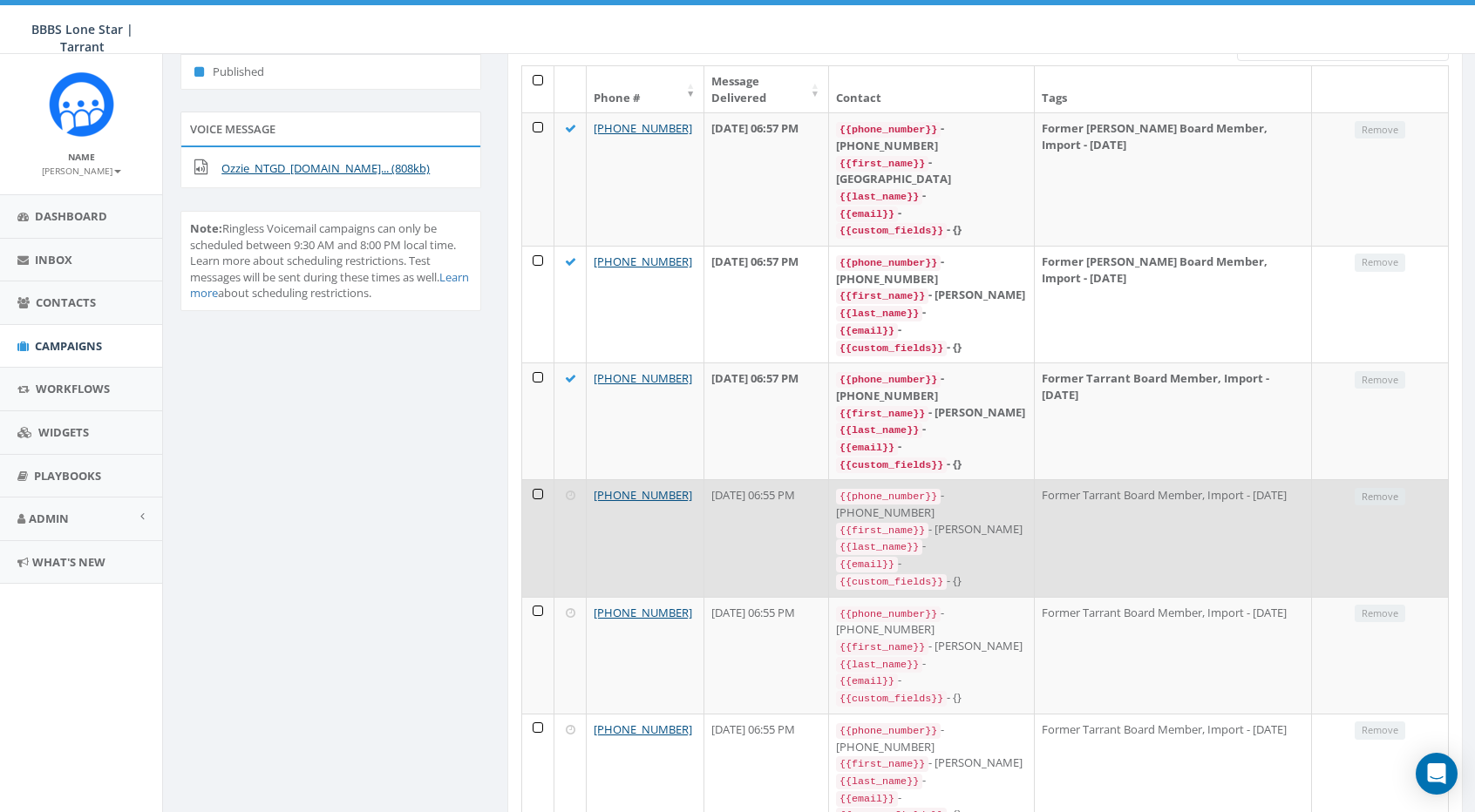
scroll to position [0, 0]
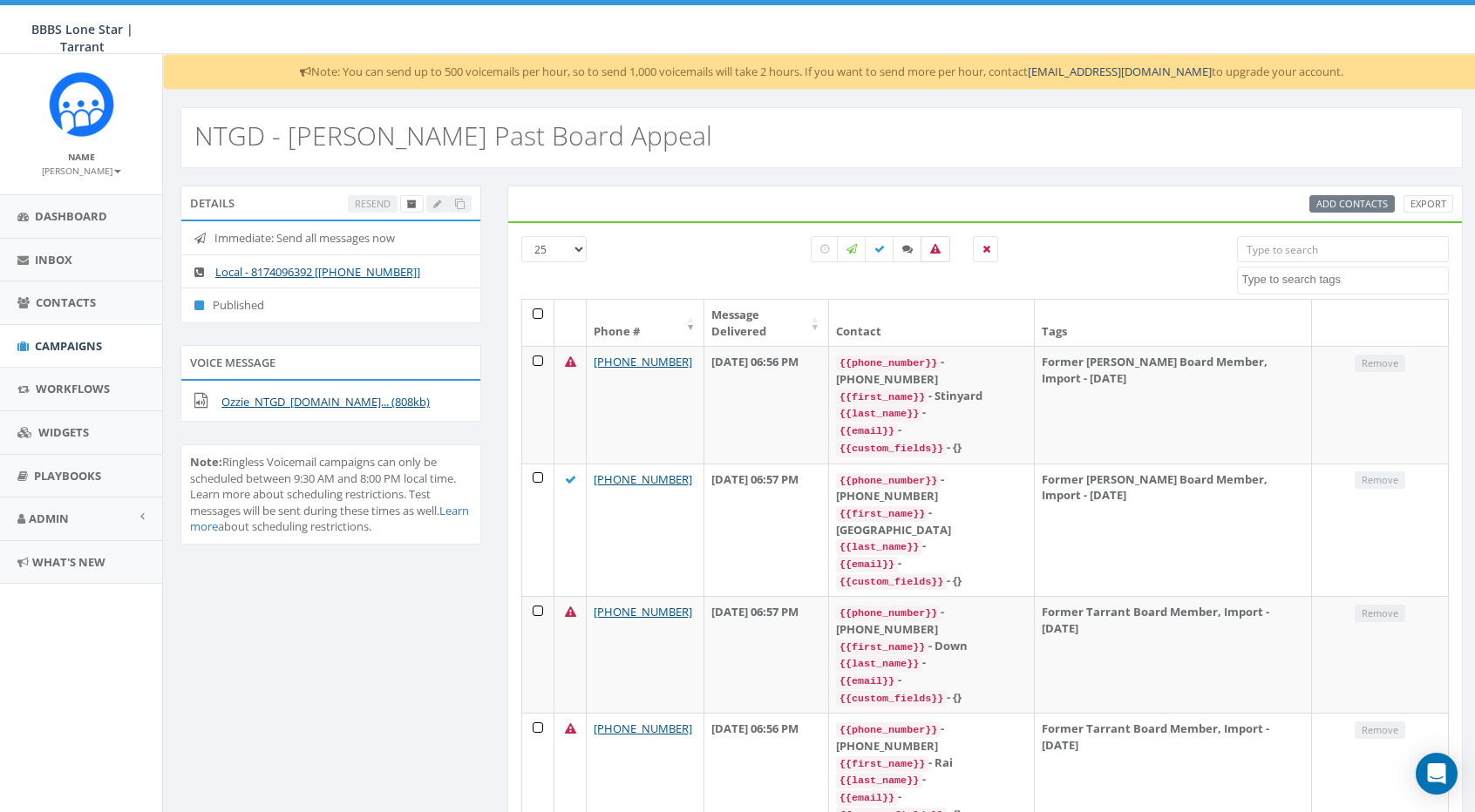
click at [936, 246] on icon at bounding box center [935, 249] width 11 height 11
checkbox input "true"
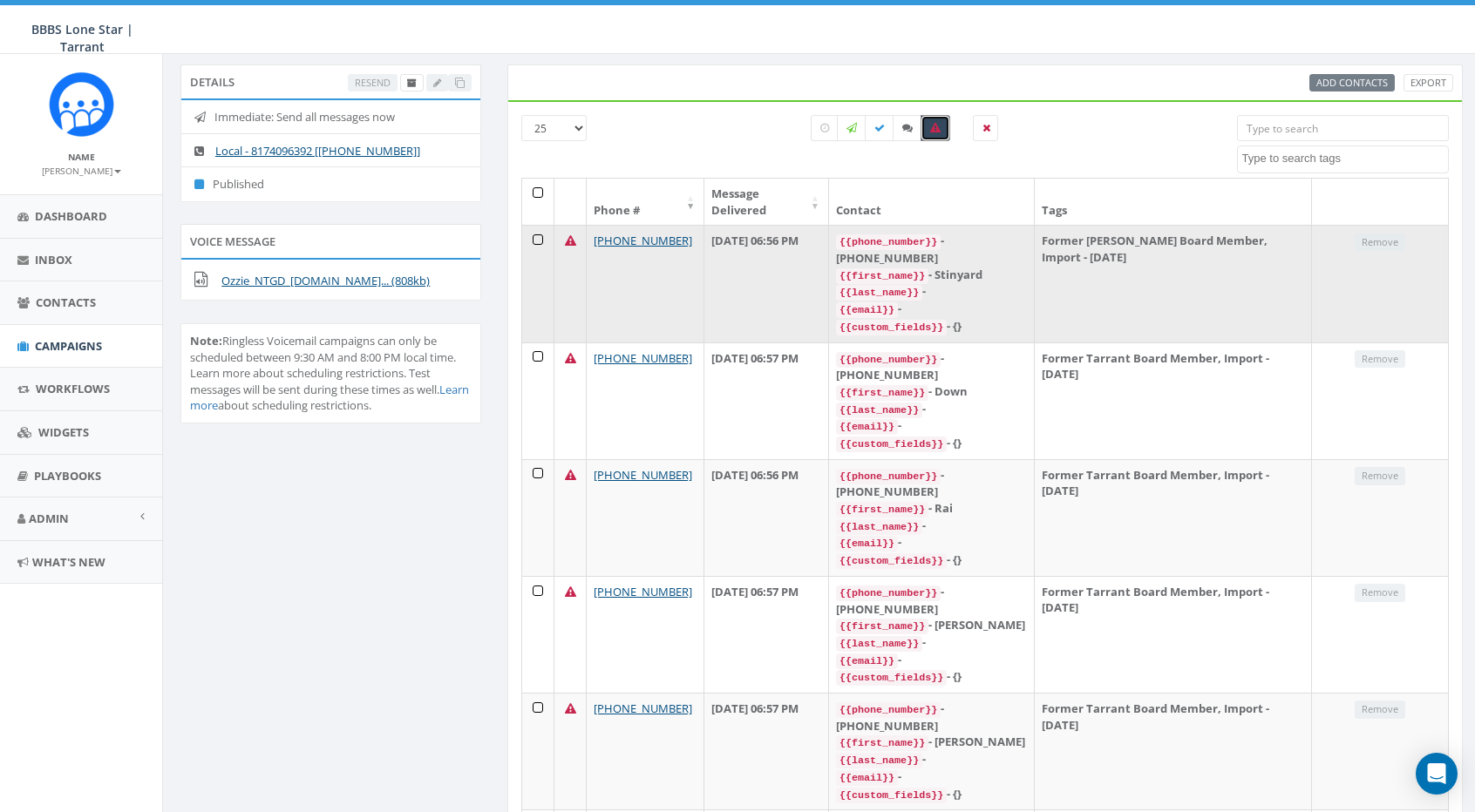
scroll to position [175, 0]
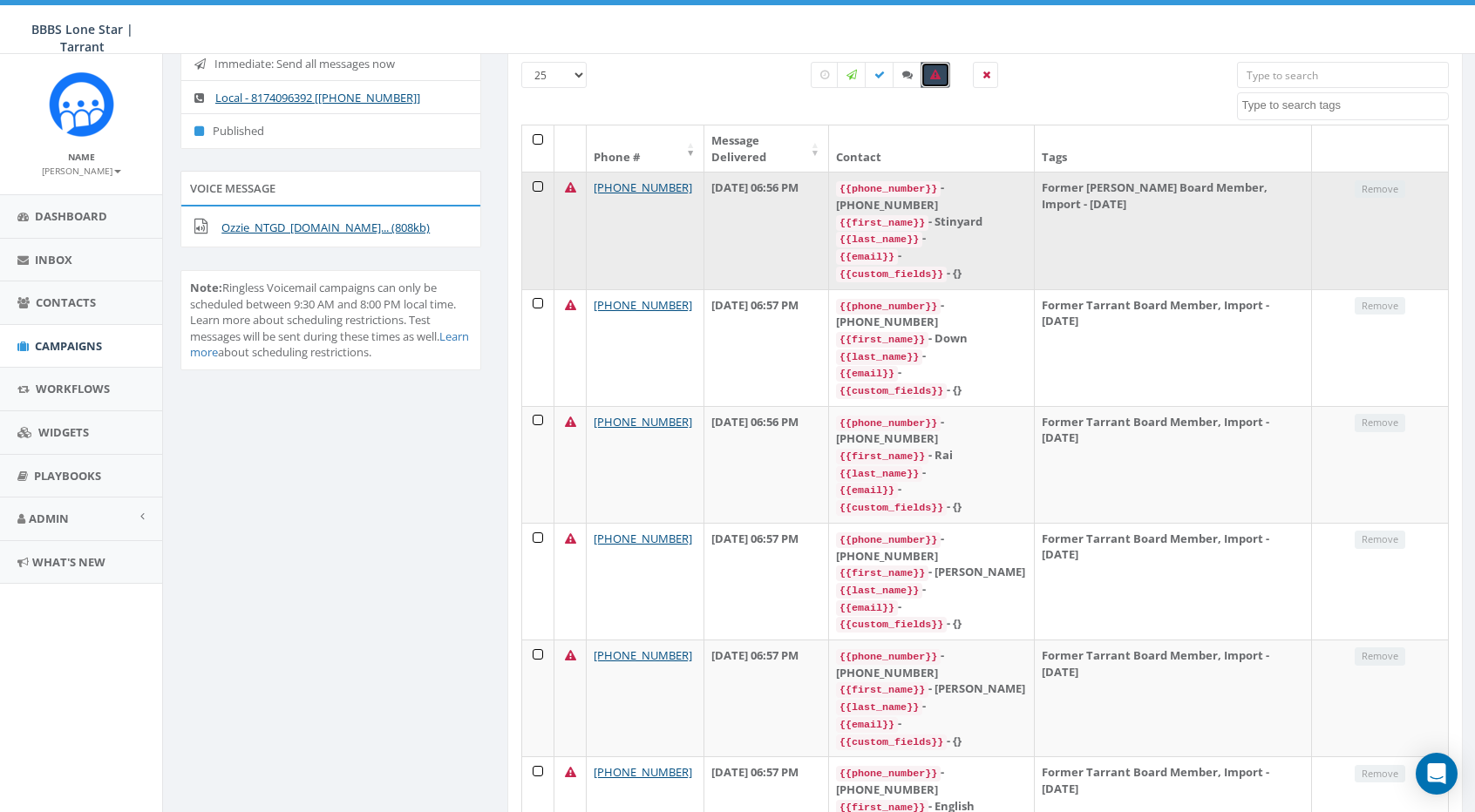
click at [931, 182] on code "{{phone_number}}" at bounding box center [887, 189] width 104 height 16
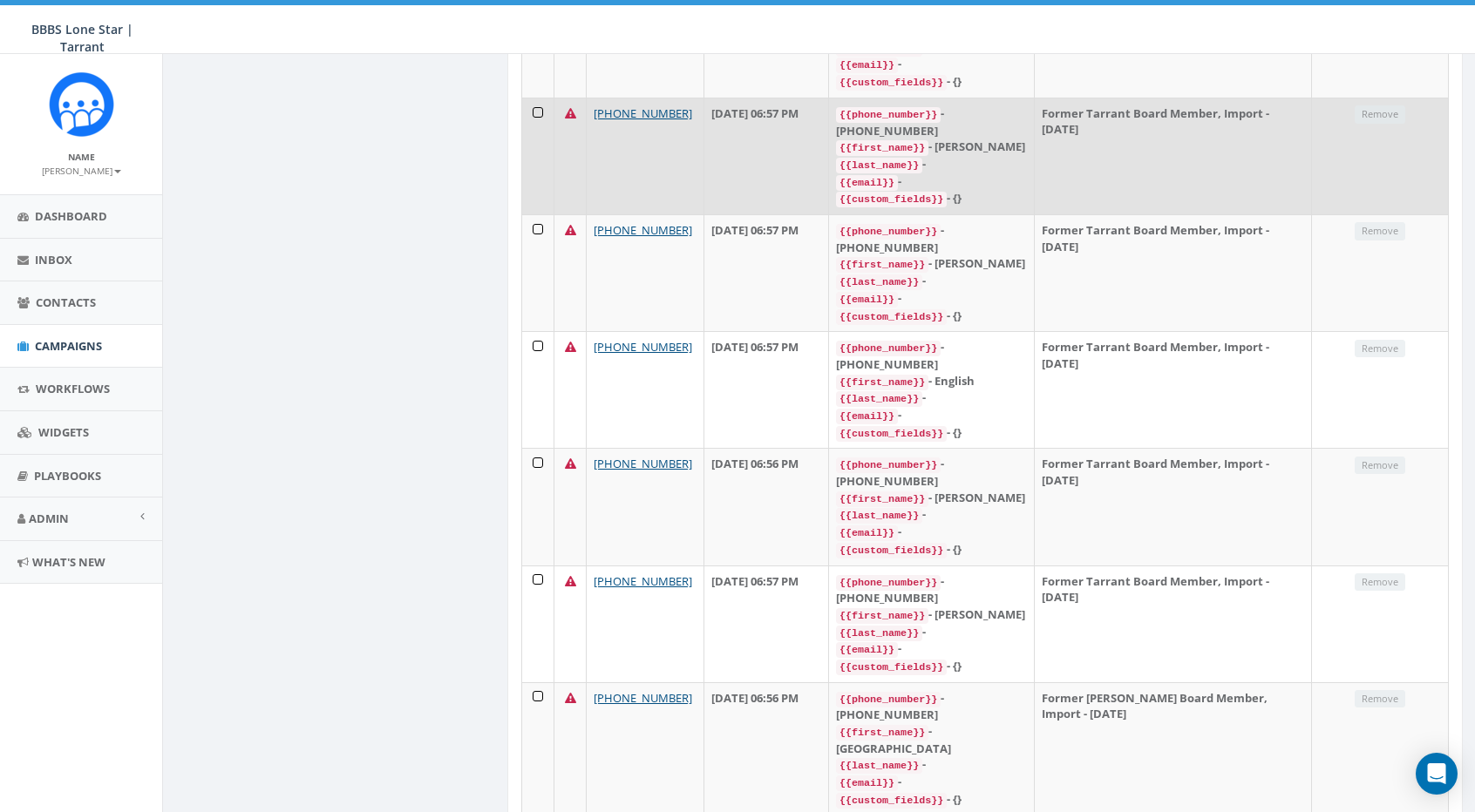
scroll to position [619, 0]
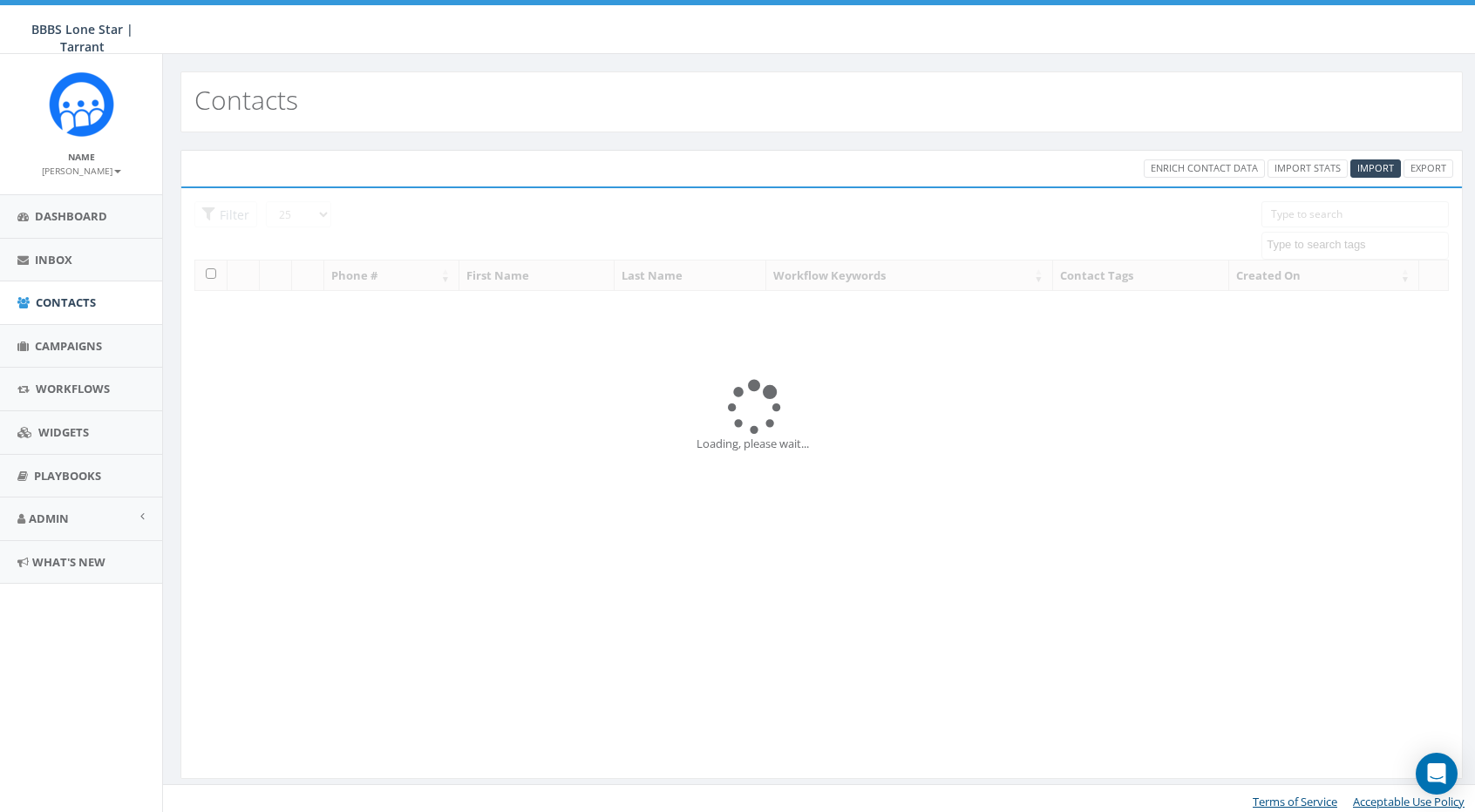
select select
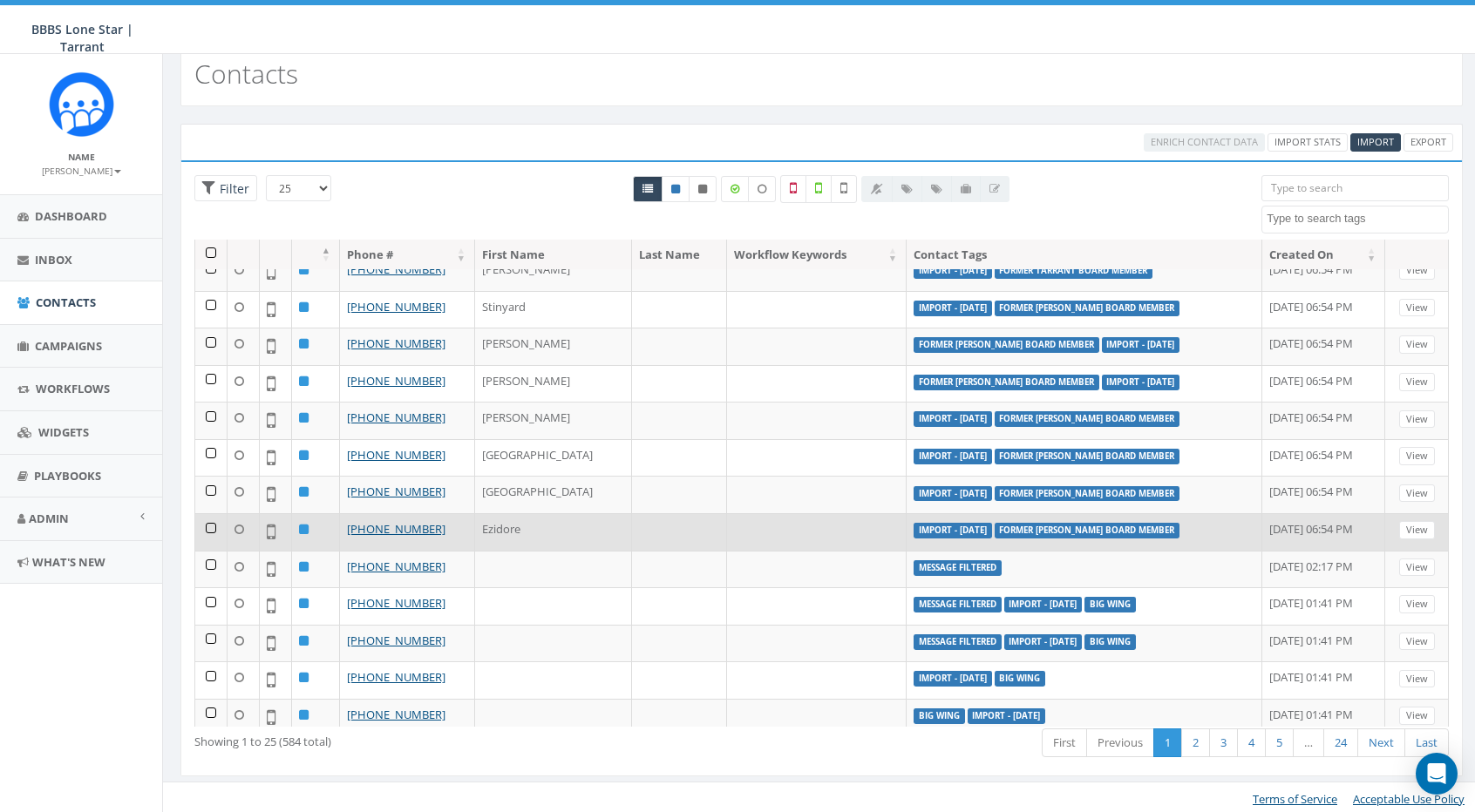
scroll to position [27, 0]
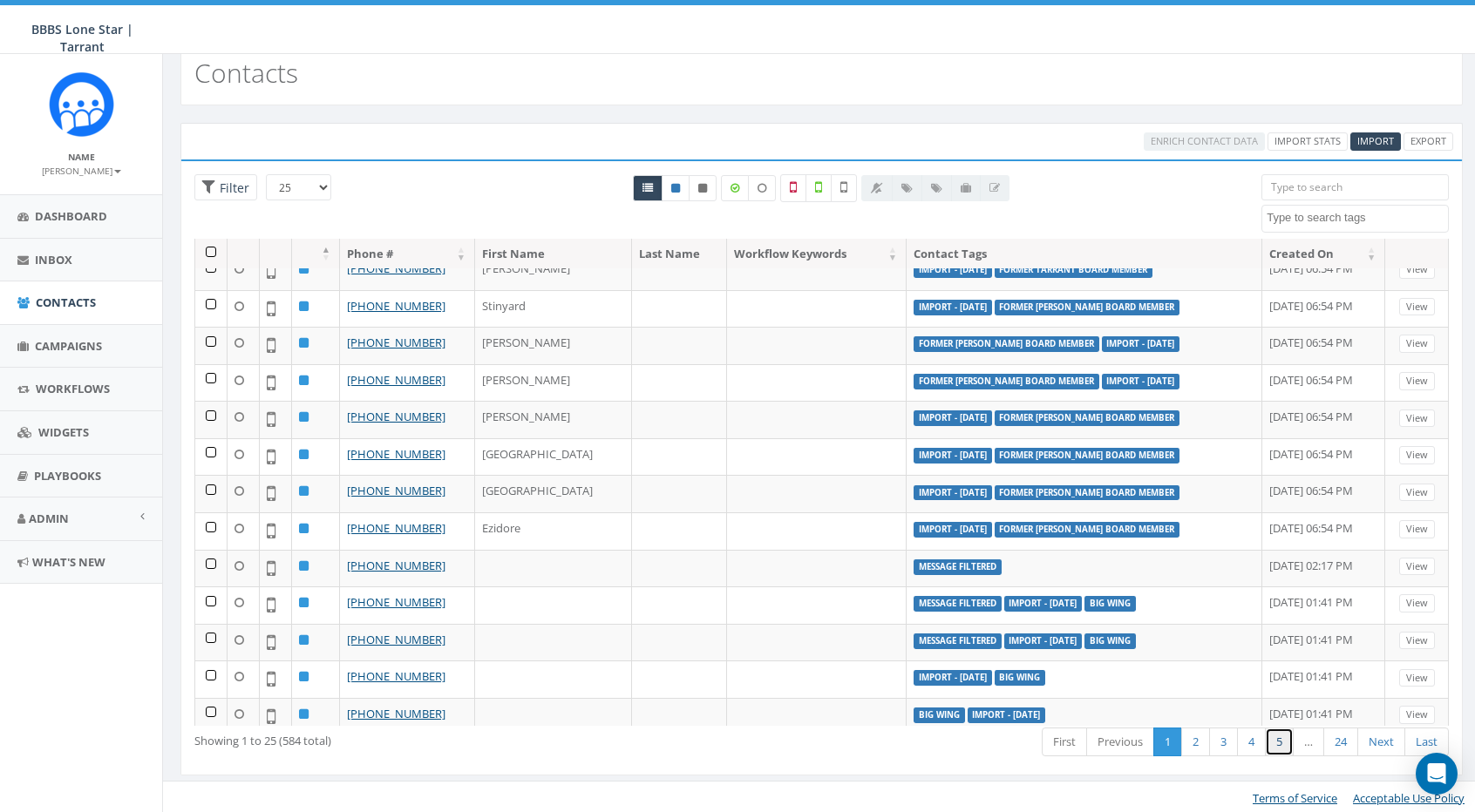
click at [1269, 743] on link "5" at bounding box center [1279, 742] width 28 height 28
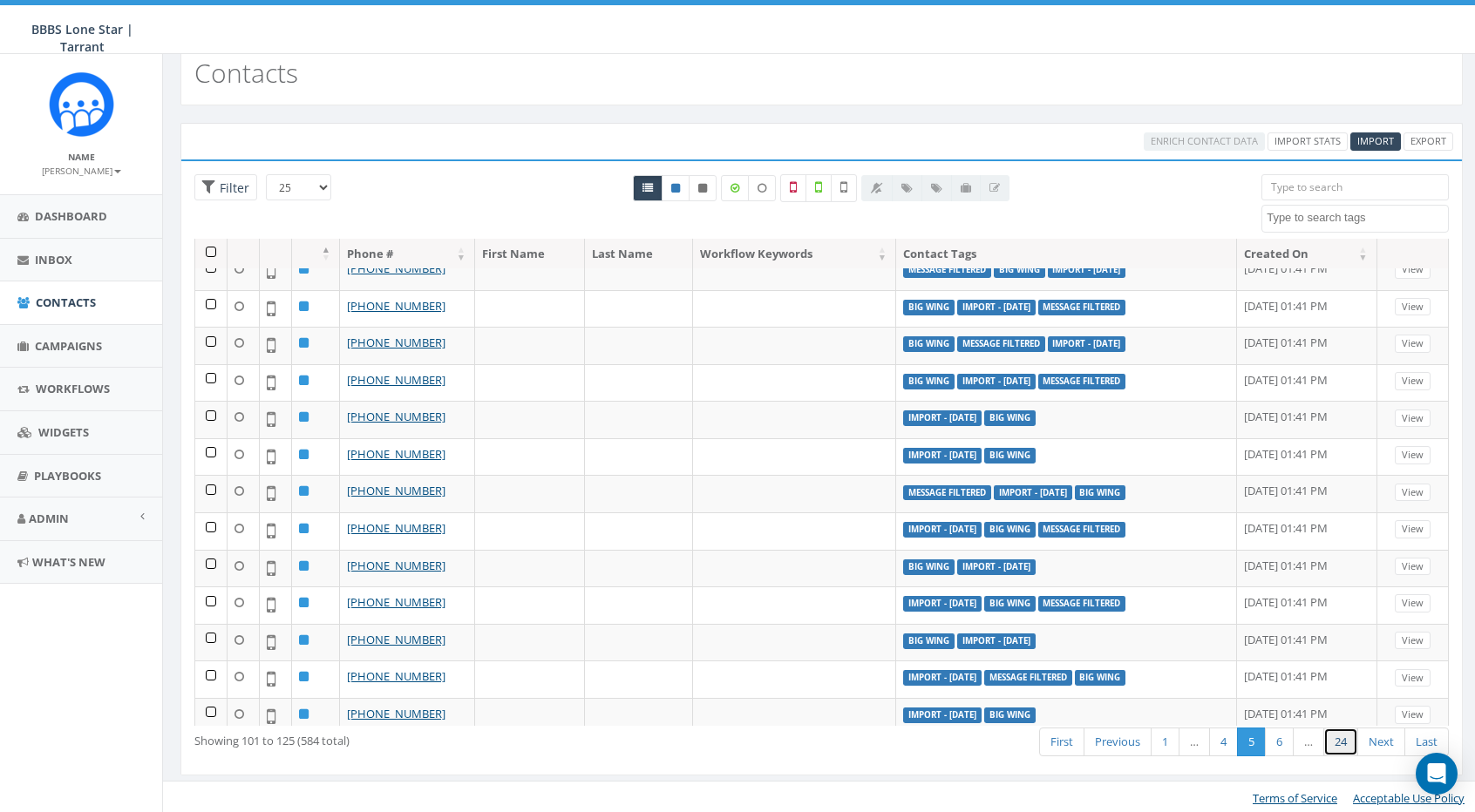
click at [1331, 735] on link "24" at bounding box center [1340, 742] width 35 height 28
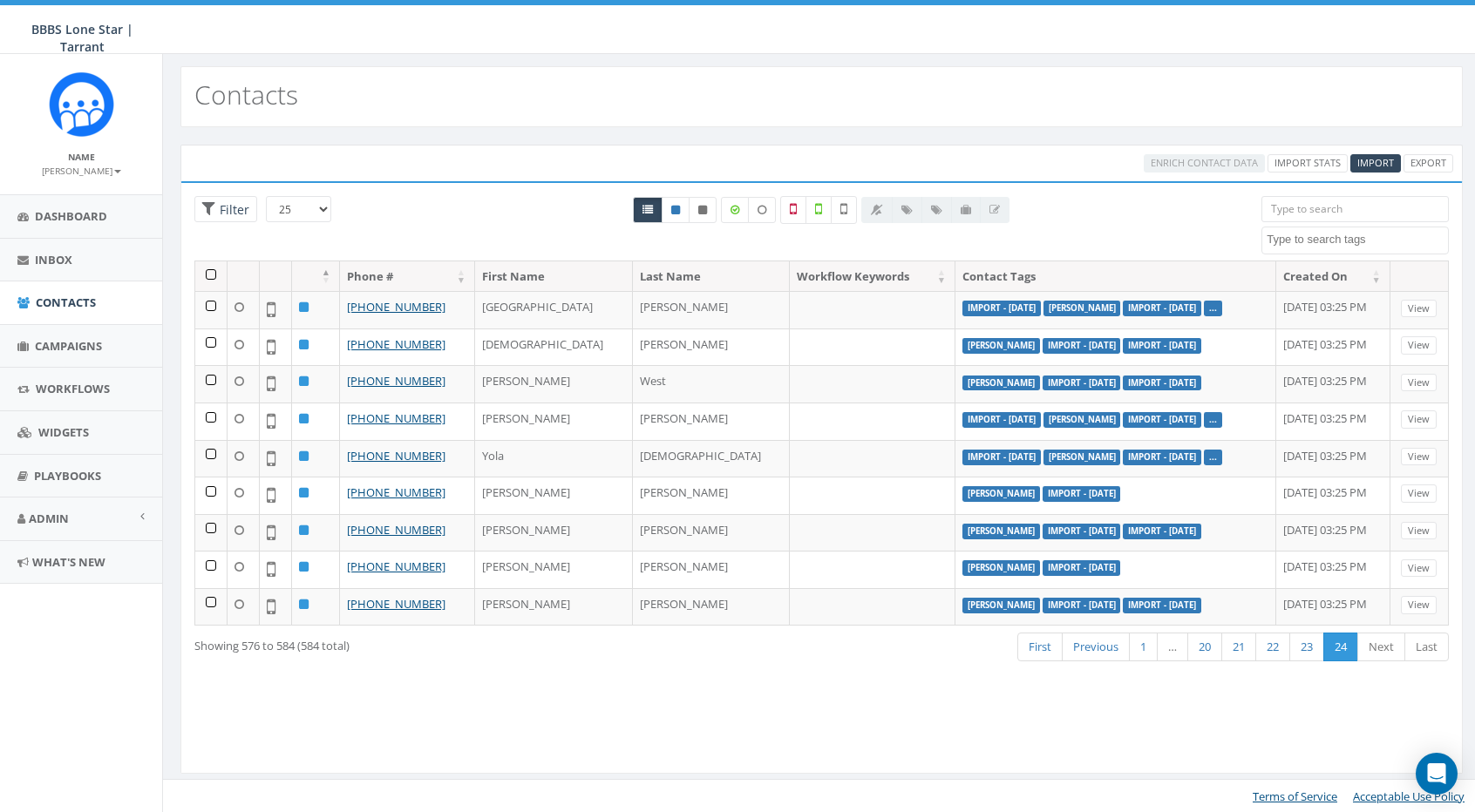
scroll to position [0, 0]
click at [1306, 635] on link "23" at bounding box center [1307, 646] width 35 height 28
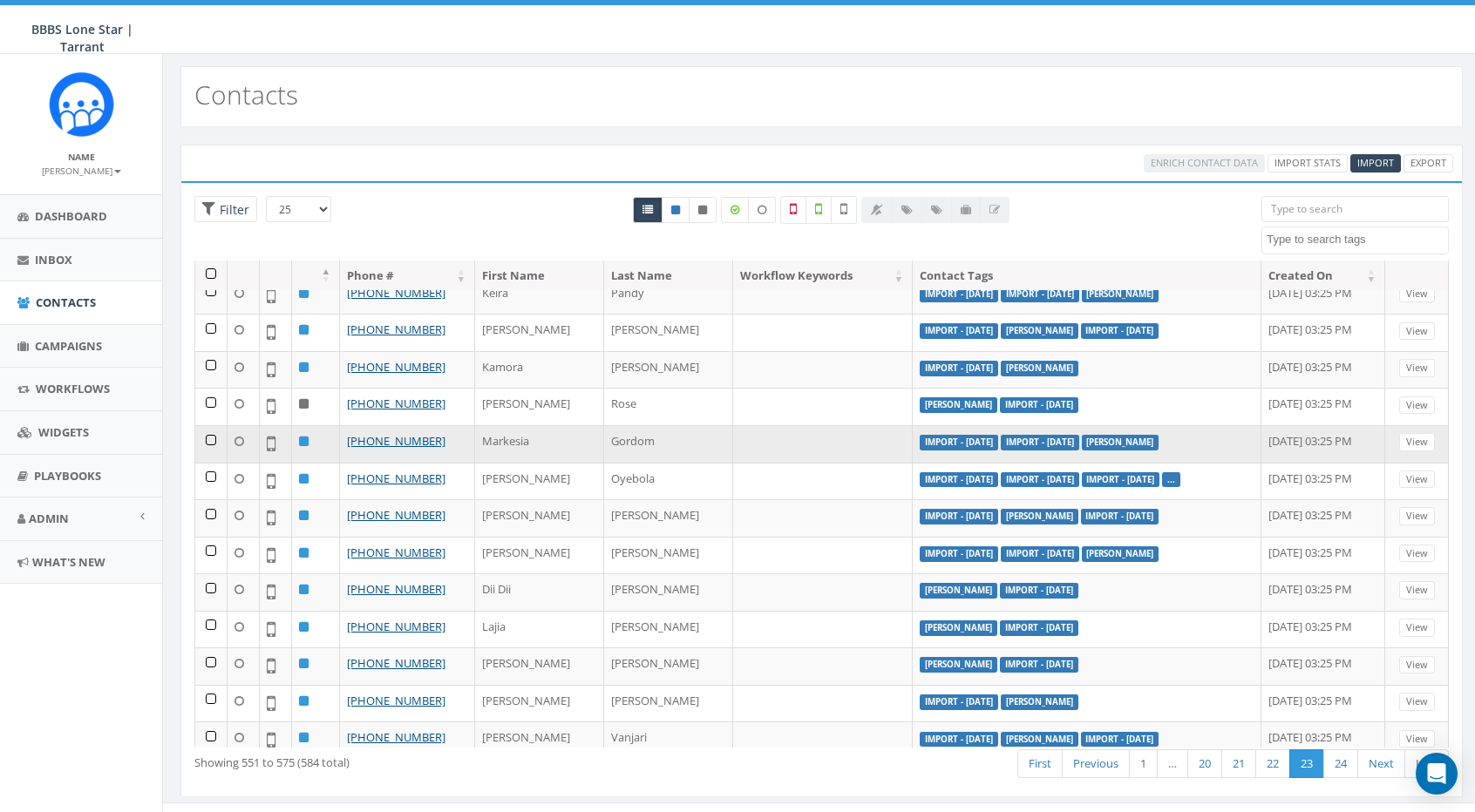
scroll to position [262, 0]
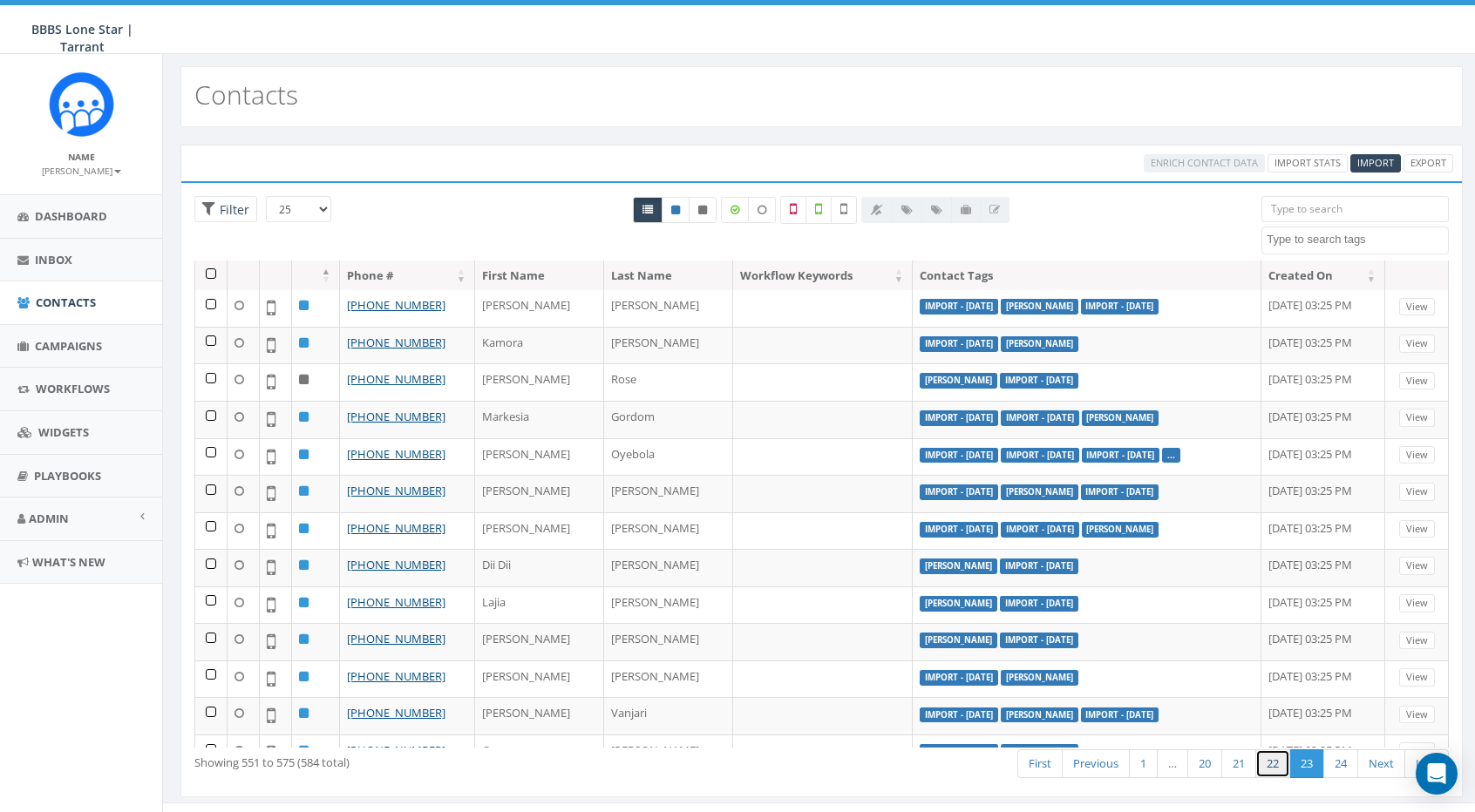
click at [1274, 761] on link "22" at bounding box center [1273, 763] width 35 height 28
